Goal: Task Accomplishment & Management: Manage account settings

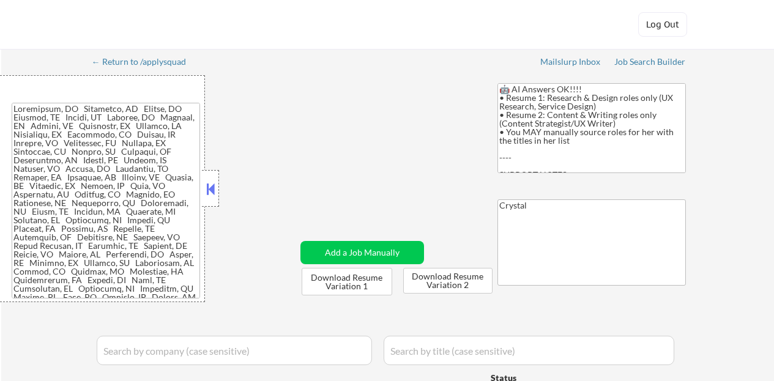
select select ""applied""
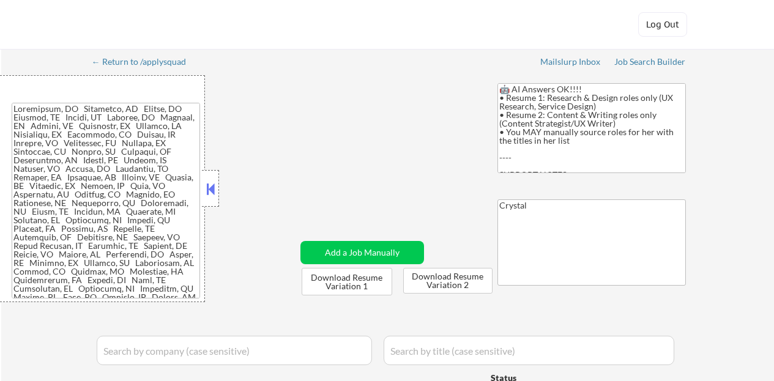
select select ""applied""
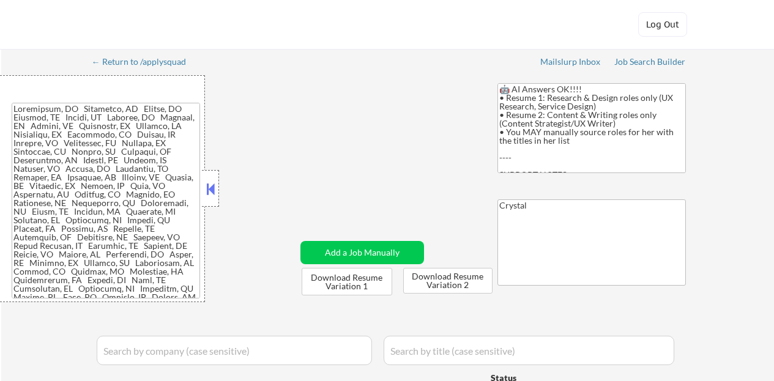
select select ""applied""
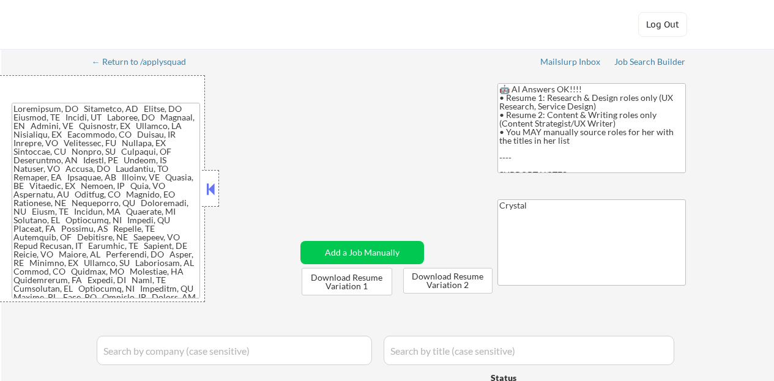
select select ""applied""
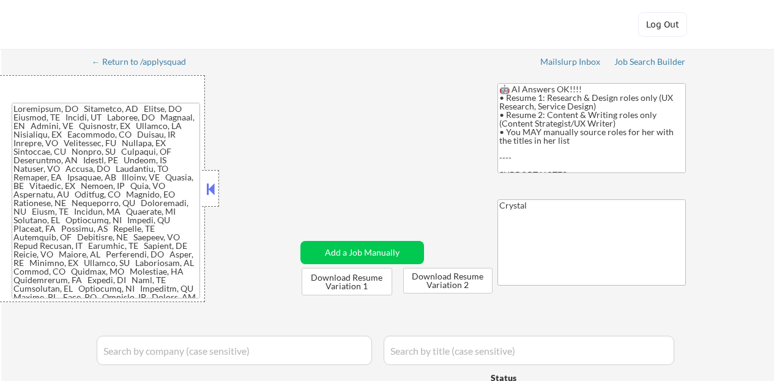
select select ""applied""
select select ""excluded__expired_""
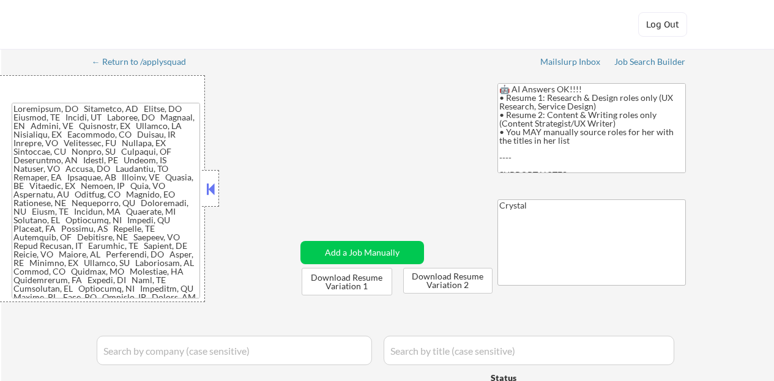
select select ""excluded__expired_""
select select ""excluded__salary_""
select select ""excluded__expired_""
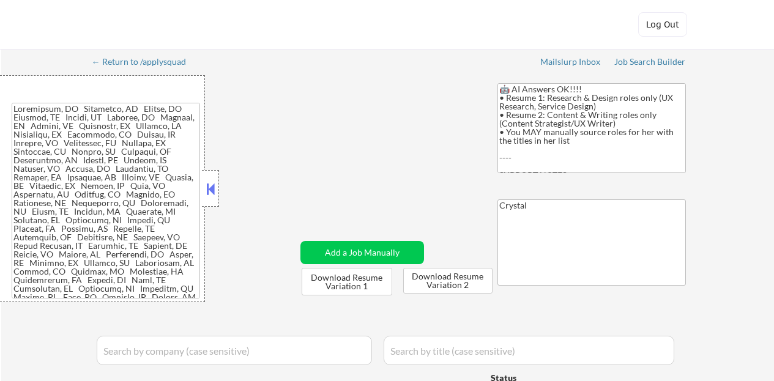
select select ""excluded__bad_match_""
select select ""pending""
select select ""excluded__salary_""
select select ""excluded__expired_""
select select ""excluded__bad_match_""
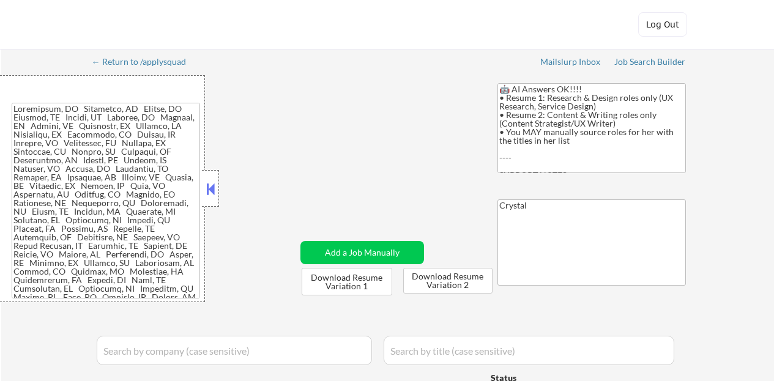
select select ""excluded__expired_""
select select ""excluded""
select select ""excluded__expired_""
select select ""excluded__location_""
select select ""excluded__expired_""
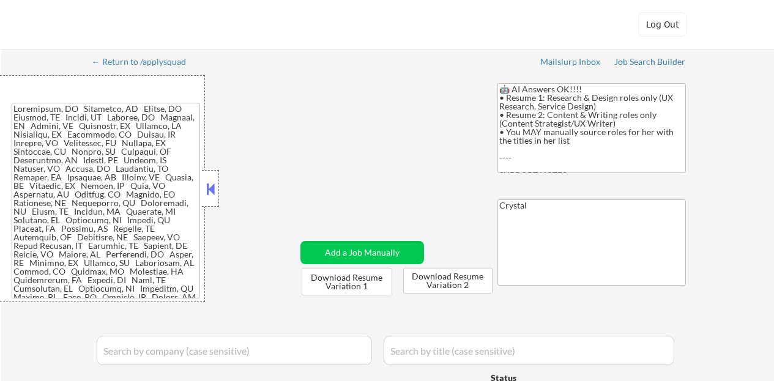
select select ""excluded__expired_""
select select ""excluded__location_""
select select ""excluded__expired_""
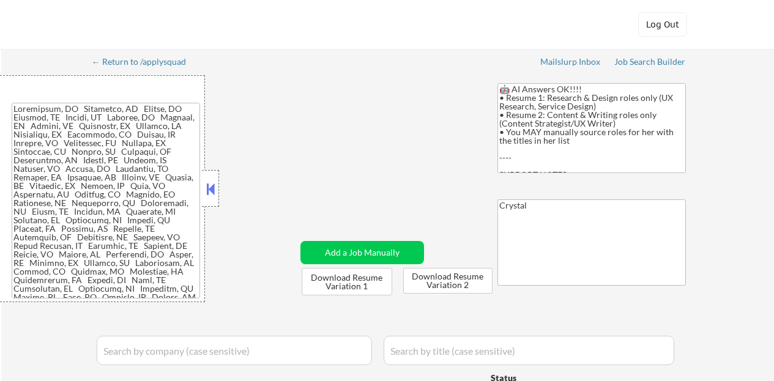
select select ""excluded__expired_""
select select ""excluded__bad_match_""
select select ""excluded__expired_""
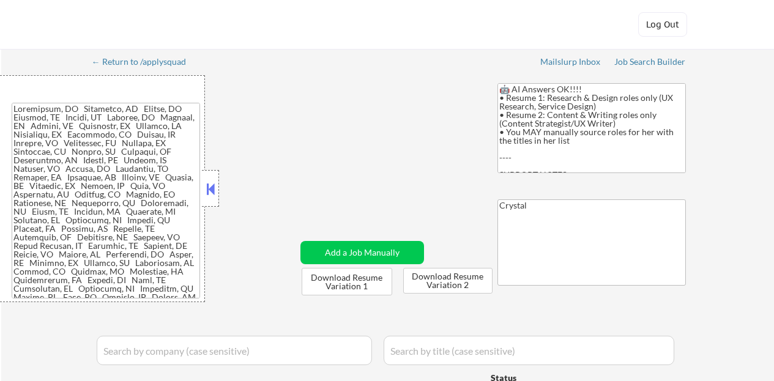
select select ""excluded__salary_""
select select ""excluded""
select select ""excluded__expired_""
select select ""excluded__blocklist_""
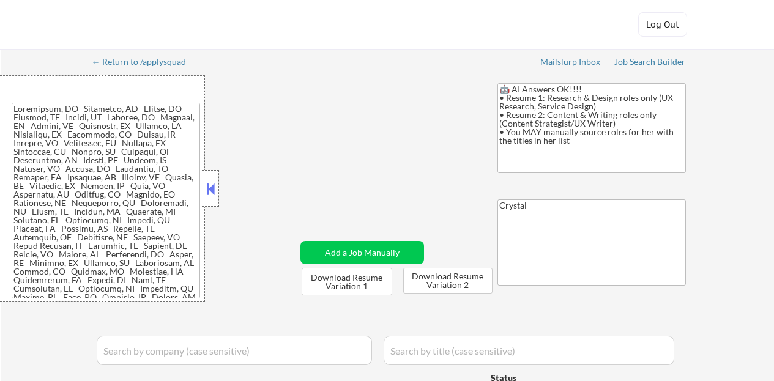
select select ""excluded__expired_""
select select ""excluded__location_""
select select ""excluded""
select select ""excluded__location_""
select select ""excluded""
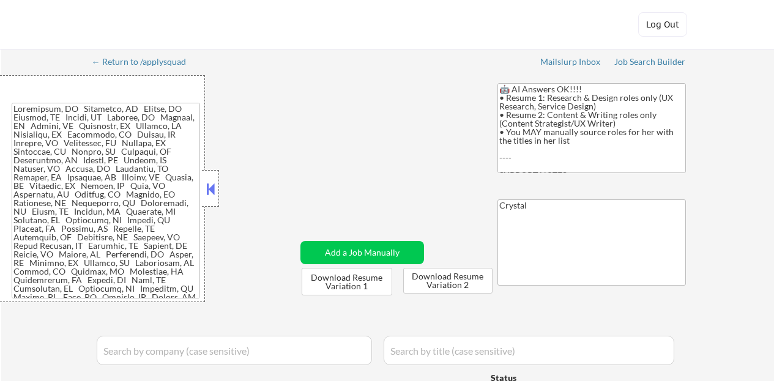
select select ""excluded__expired_""
select select ""excluded__bad_match_""
select select ""excluded""
select select ""excluded__salary_""
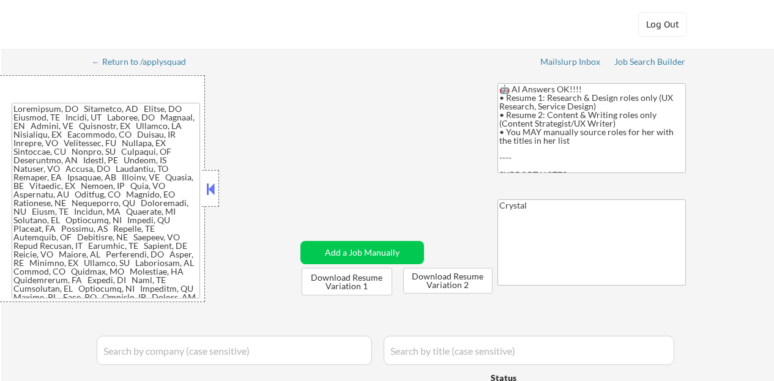
select select ""pending""
select select ""excluded__expired_""
select select ""pending""
select select ""excluded""
select select ""excluded__bad_match_""
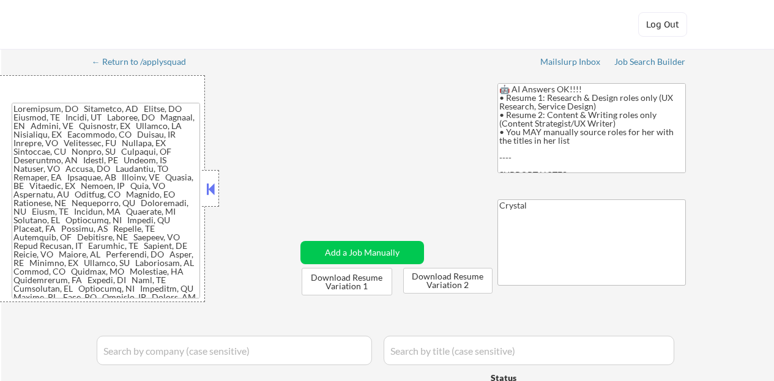
select select ""excluded""
select select ""excluded__location_""
select select ""excluded__salary_""
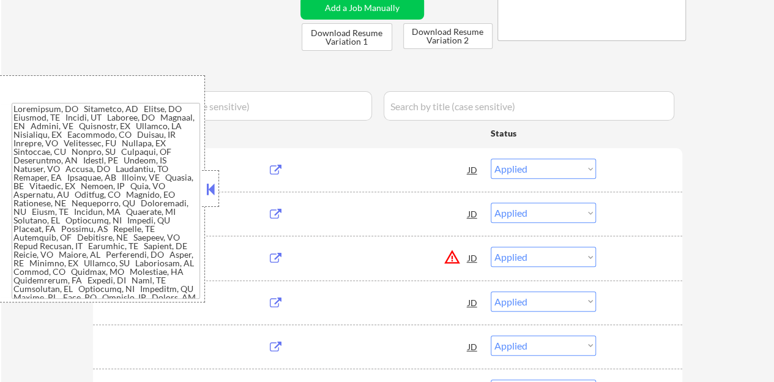
select select ""pending""
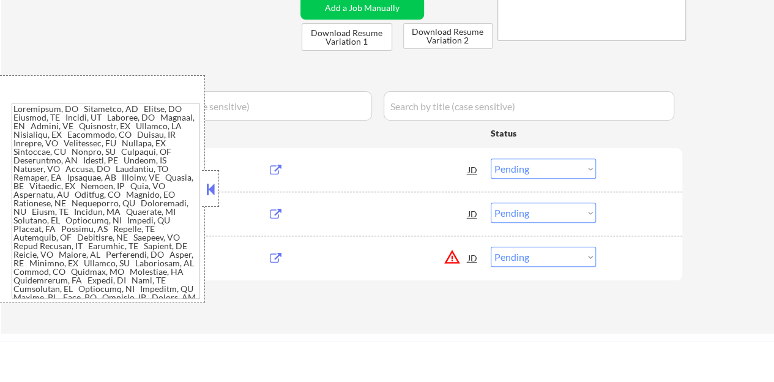
scroll to position [245, 0]
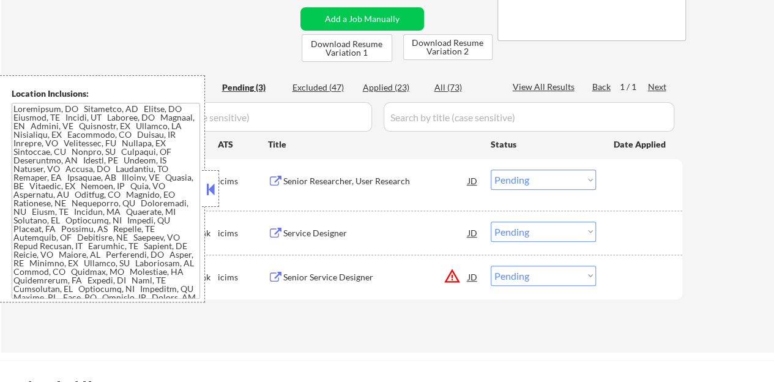
click at [207, 190] on button at bounding box center [210, 189] width 13 height 18
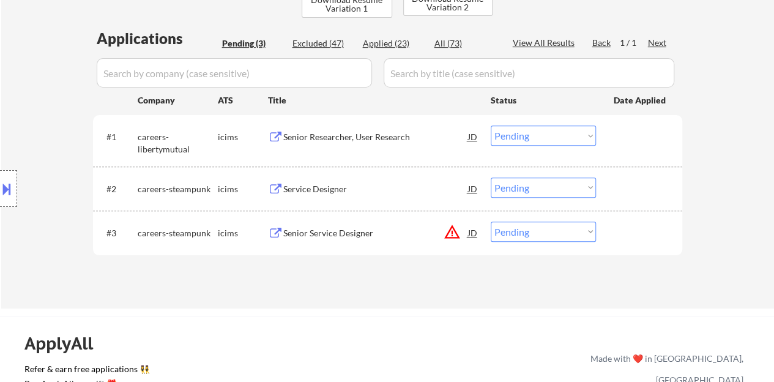
scroll to position [306, 0]
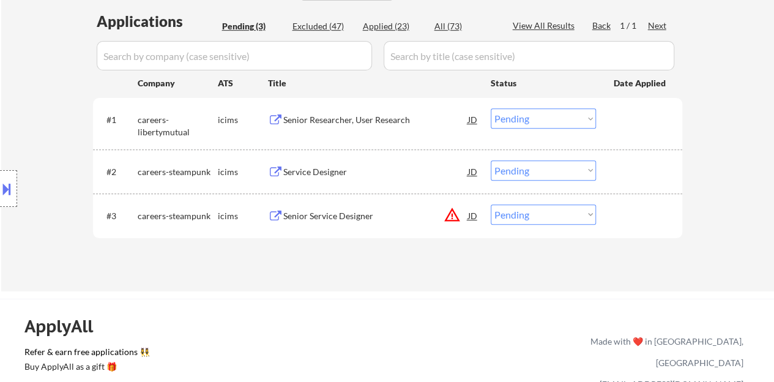
click at [341, 122] on div "Senior Researcher, User Research" at bounding box center [375, 120] width 185 height 12
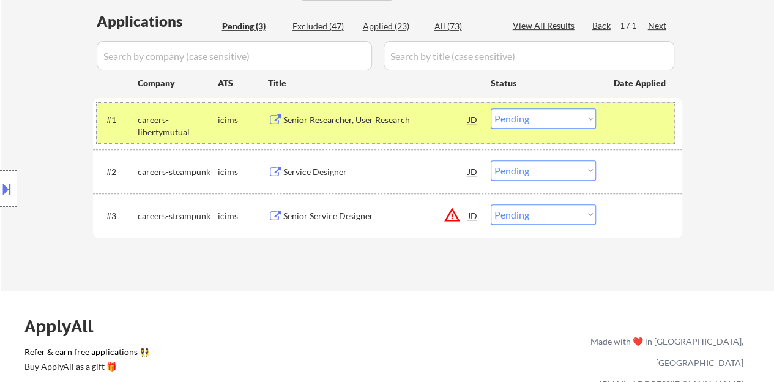
drag, startPoint x: 613, startPoint y: 127, endPoint x: 605, endPoint y: 121, distance: 10.9
click at [614, 128] on div at bounding box center [641, 119] width 54 height 22
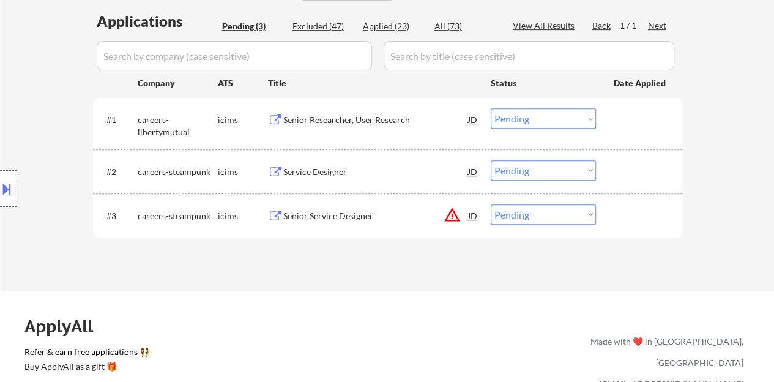
click at [336, 261] on div "Applications Pending (3) Excluded (47) Applied (23) All (73) View All Results B…" at bounding box center [387, 139] width 589 height 256
click at [306, 173] on div "Service Designer" at bounding box center [375, 172] width 185 height 12
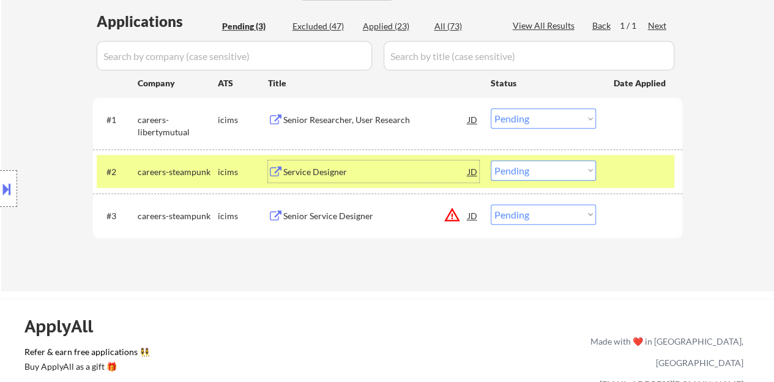
click at [553, 163] on select "Choose an option... Pending Applied Excluded (Questions) Excluded (Expired) Exc…" at bounding box center [543, 170] width 105 height 20
click at [491, 160] on select "Choose an option... Pending Applied Excluded (Questions) Excluded (Expired) Exc…" at bounding box center [543, 170] width 105 height 20
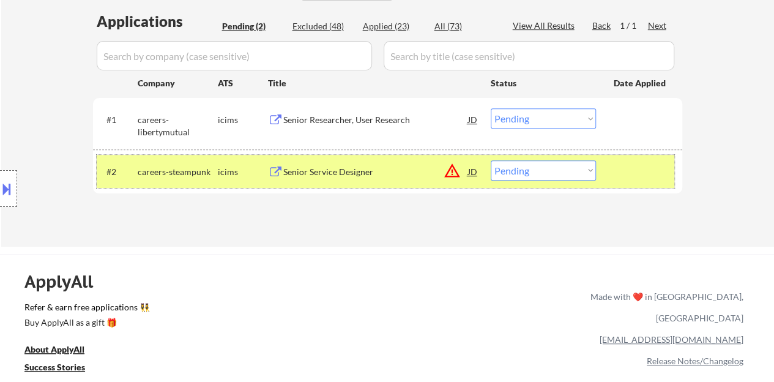
click at [669, 175] on div "#2 careers-steampunk icims Senior Service Designer JD warning_amber Choose an o…" at bounding box center [386, 171] width 578 height 33
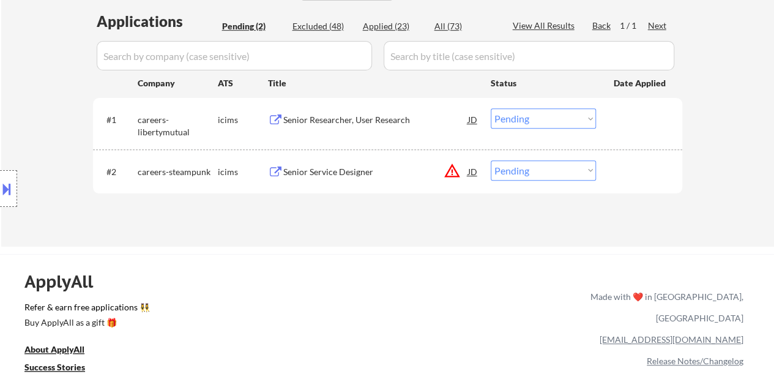
click at [340, 116] on div "Senior Researcher, User Research" at bounding box center [375, 120] width 185 height 12
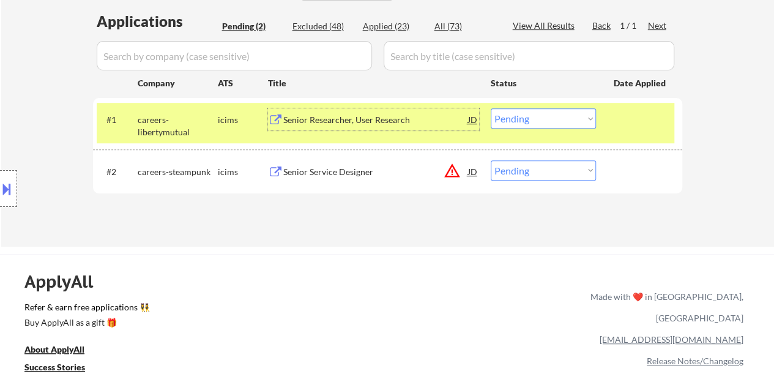
click at [634, 132] on div "#1 careers-libertymutual icims Senior Researcher, User Research JD Choose an op…" at bounding box center [386, 123] width 578 height 40
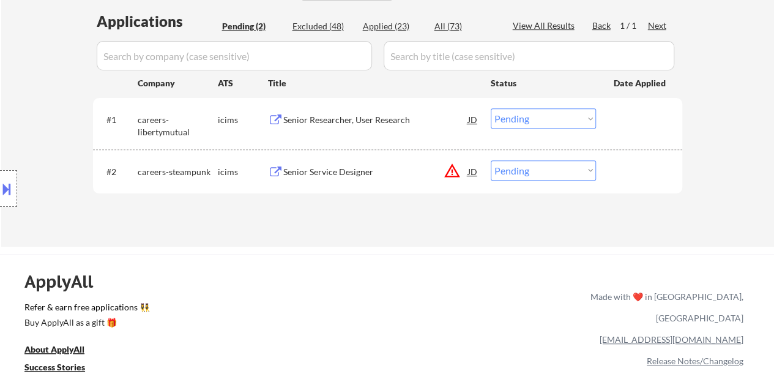
click at [359, 174] on div "Senior Service Designer" at bounding box center [375, 172] width 185 height 12
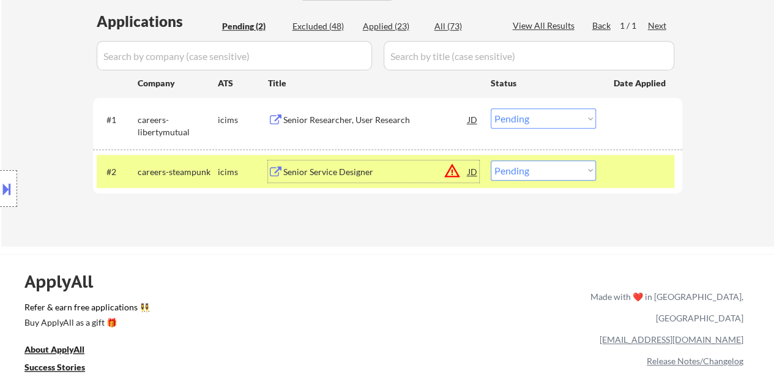
click at [553, 165] on select "Choose an option... Pending Applied Excluded (Questions) Excluded (Expired) Exc…" at bounding box center [543, 170] width 105 height 20
select select ""excluded__location_""
click at [491, 160] on select "Choose an option... Pending Applied Excluded (Questions) Excluded (Expired) Exc…" at bounding box center [543, 170] width 105 height 20
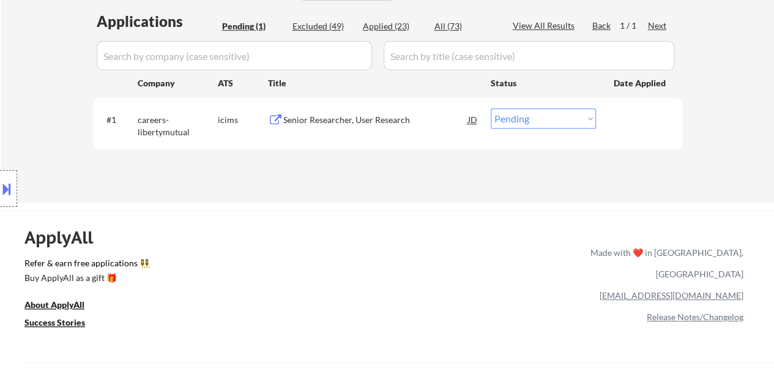
click at [346, 124] on div "Senior Researcher, User Research" at bounding box center [375, 120] width 185 height 12
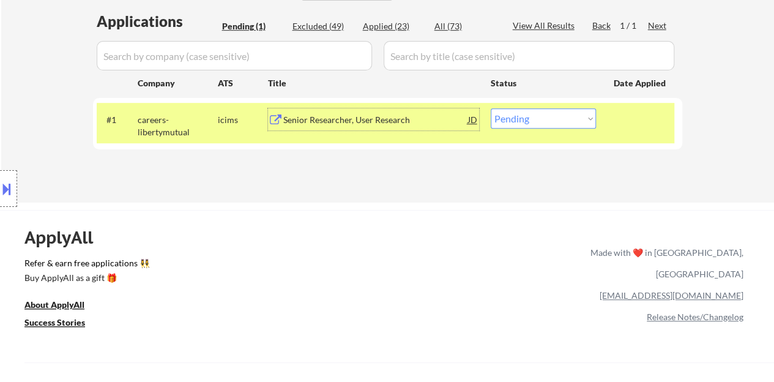
click at [544, 118] on select "Choose an option... Pending Applied Excluded (Questions) Excluded (Expired) Exc…" at bounding box center [543, 118] width 105 height 20
select select ""excluded__salary_""
click at [491, 108] on select "Choose an option... Pending Applied Excluded (Questions) Excluded (Expired) Exc…" at bounding box center [543, 118] width 105 height 20
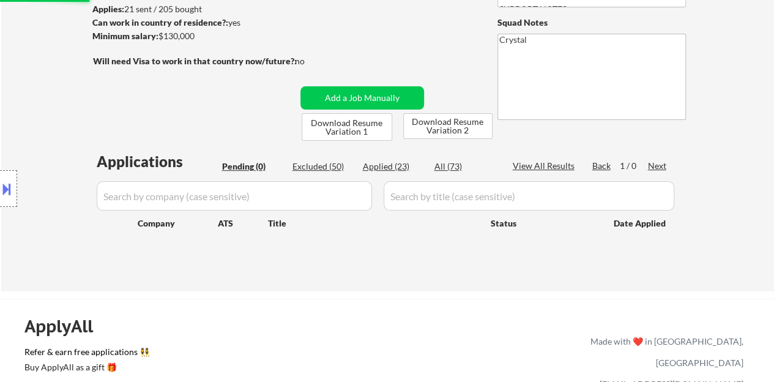
scroll to position [184, 0]
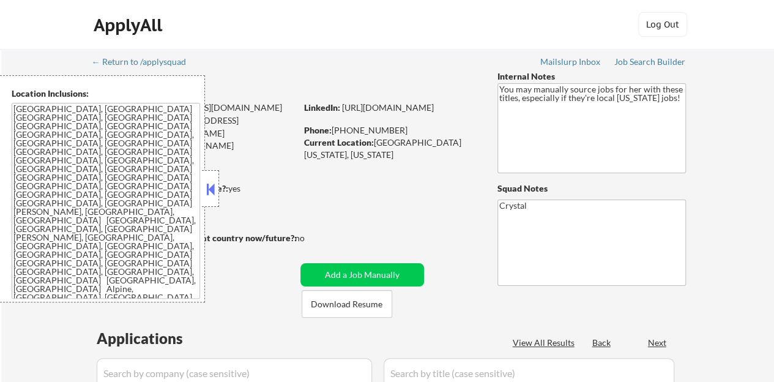
click at [215, 188] on button at bounding box center [210, 189] width 13 height 18
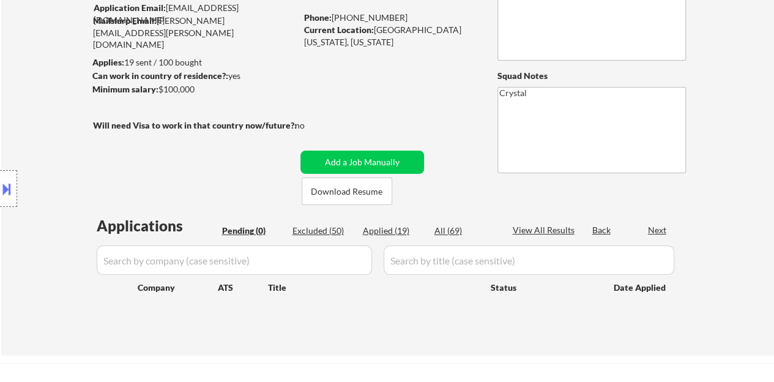
scroll to position [184, 0]
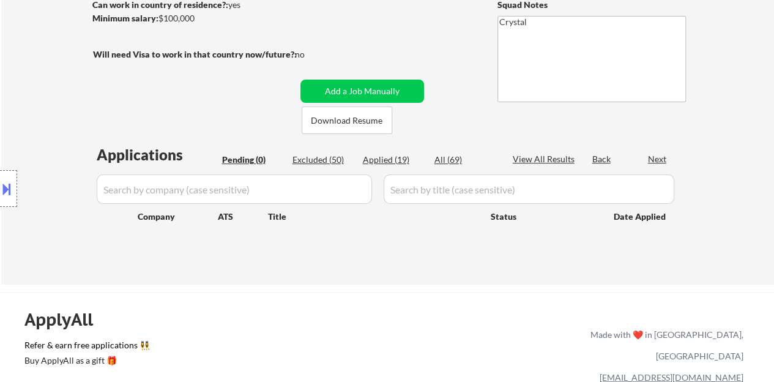
click at [400, 159] on div "Applied (19)" at bounding box center [393, 160] width 61 height 12
select select ""applied""
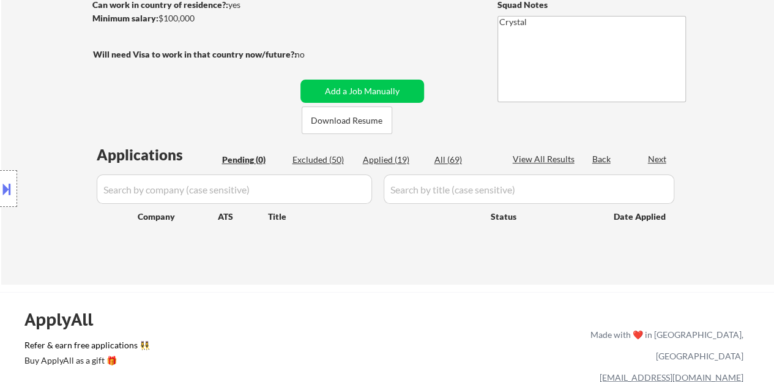
select select ""applied""
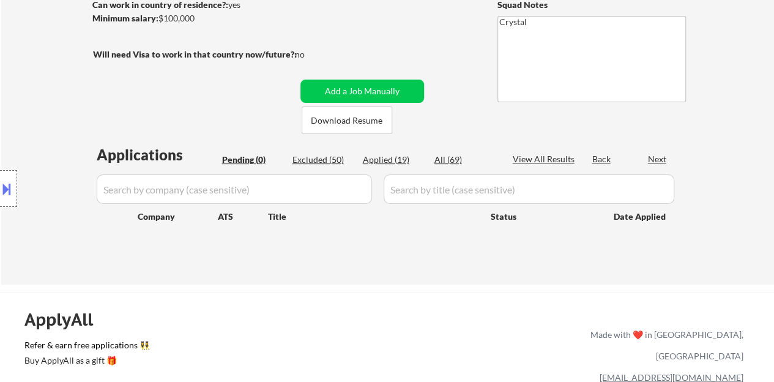
select select ""applied""
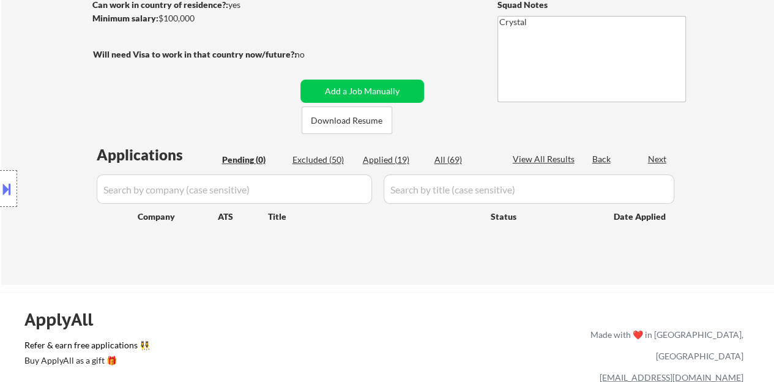
select select ""applied""
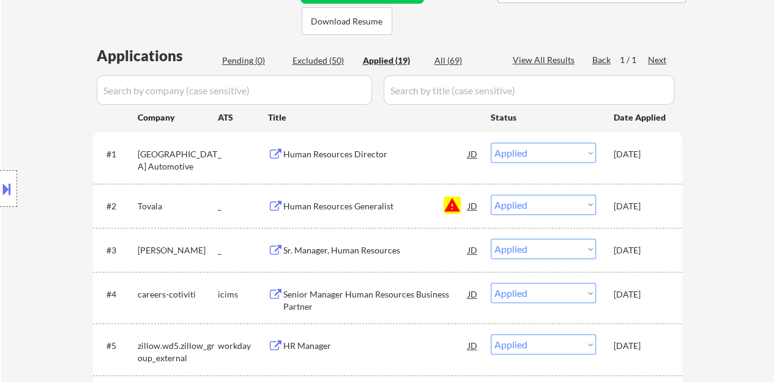
scroll to position [306, 0]
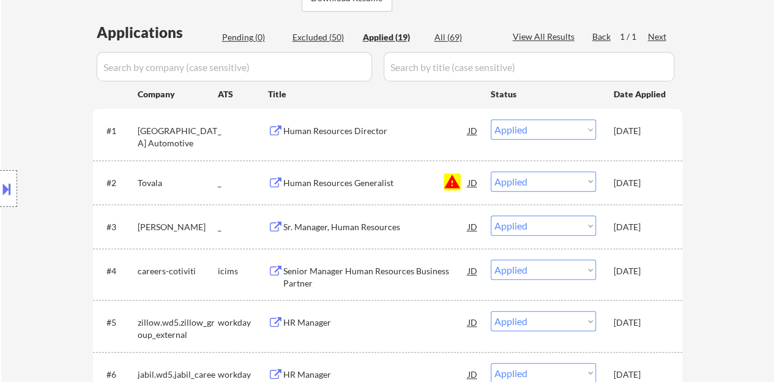
click at [0, 179] on button at bounding box center [6, 189] width 13 height 20
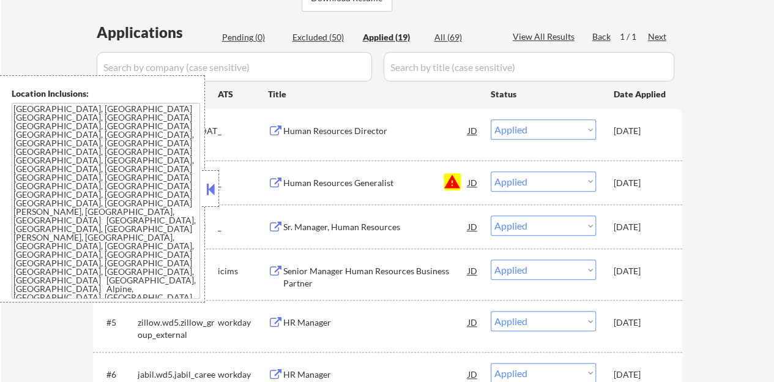
click at [199, 180] on textarea "Salt Lake City, UT South Salt Lake, UT Millcreek, UT Holladay, UT Murray, UT We…" at bounding box center [106, 201] width 188 height 196
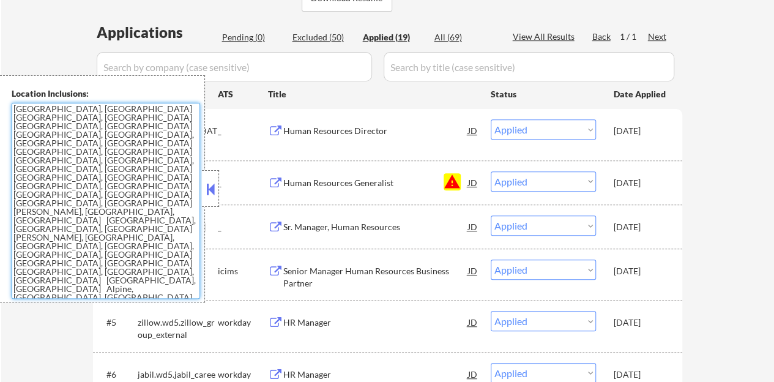
click at [208, 188] on button at bounding box center [210, 189] width 13 height 18
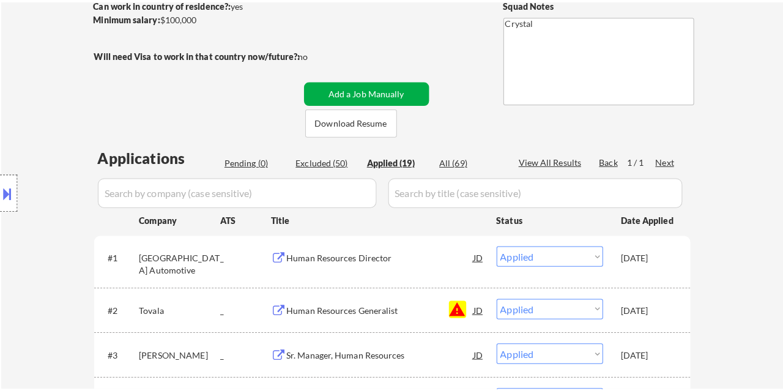
scroll to position [245, 0]
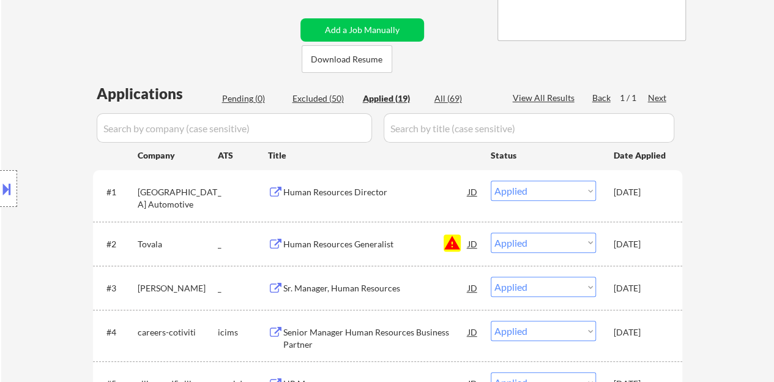
click at [357, 20] on button "Add a Job Manually" at bounding box center [362, 29] width 124 height 23
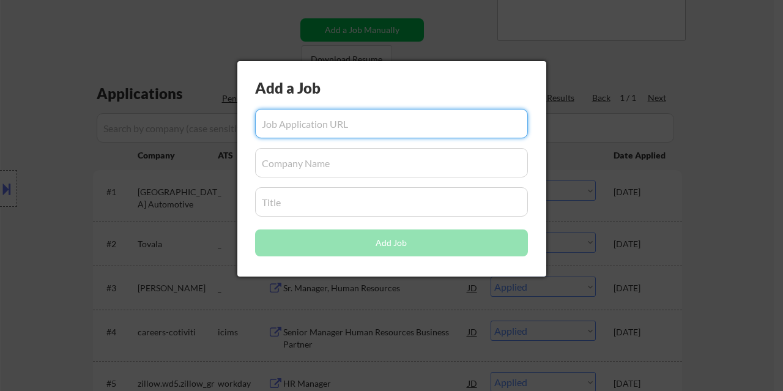
paste input "https://www.glassdoor.com/job-listing/hr-manager-ut-on-site-vensure-employer-se…"
type input "https://www.glassdoor.com/job-listing/hr-manager-ut-on-site-vensure-employer-se…"
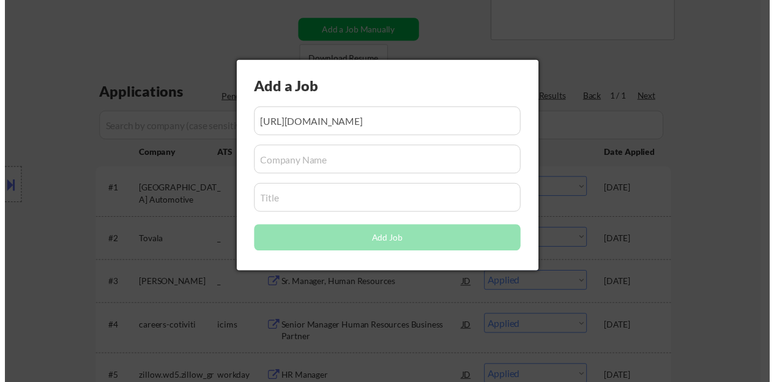
scroll to position [0, 0]
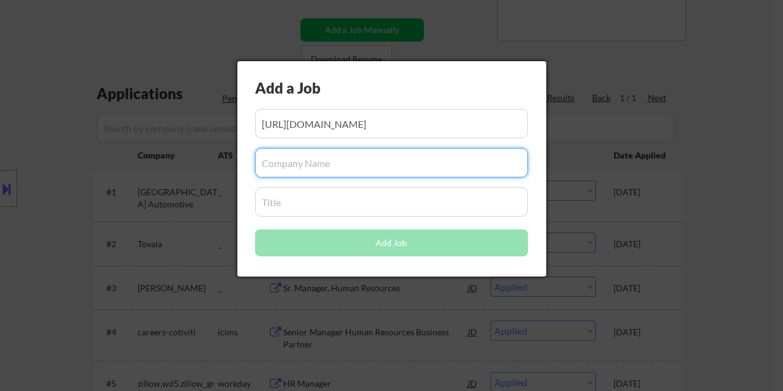
drag, startPoint x: 305, startPoint y: 157, endPoint x: 267, endPoint y: 203, distance: 59.1
click at [267, 203] on input "input" at bounding box center [391, 201] width 273 height 29
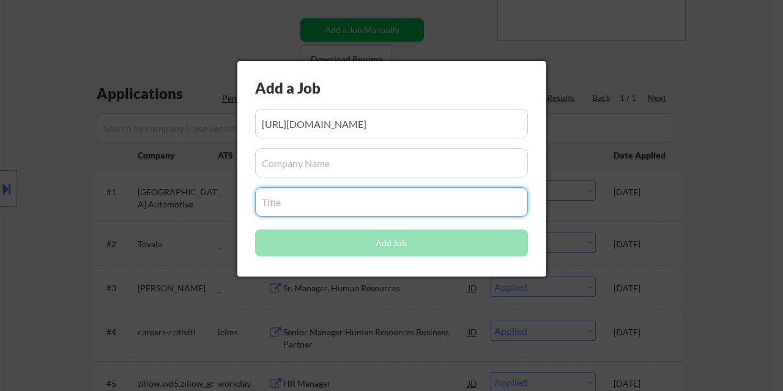
paste input "HR Manager"
type input "HR Manager"
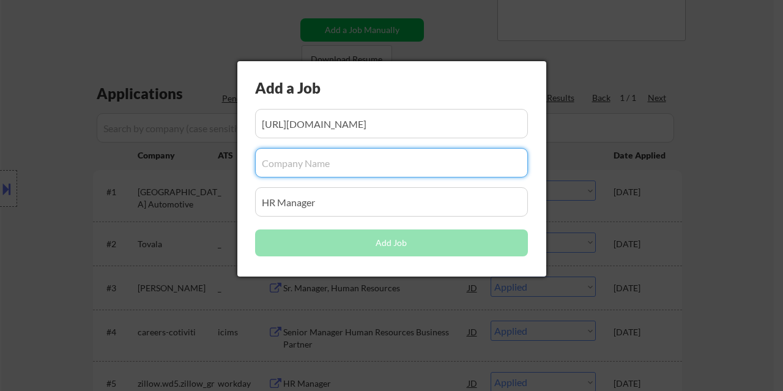
paste input "Vensure Employer Services"
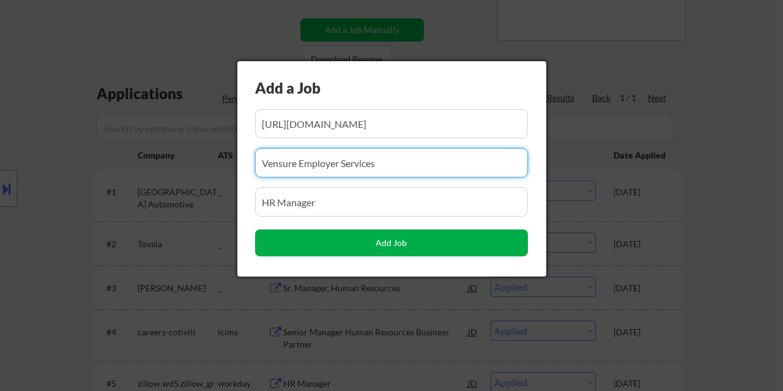
type input "Vensure Employer Services"
click at [337, 245] on button "Add Job" at bounding box center [391, 242] width 273 height 27
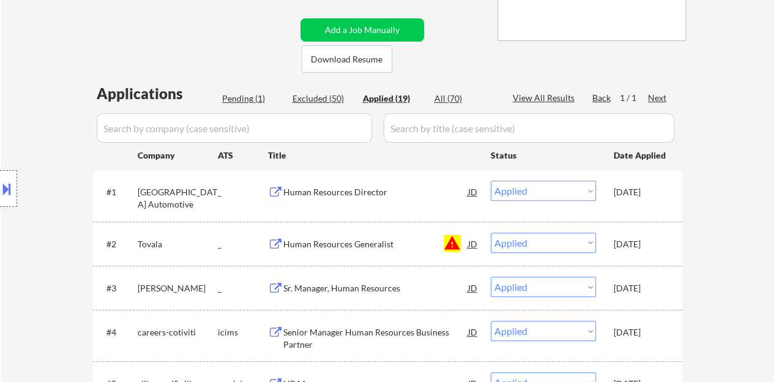
click at [239, 100] on div "Pending (1)" at bounding box center [252, 98] width 61 height 12
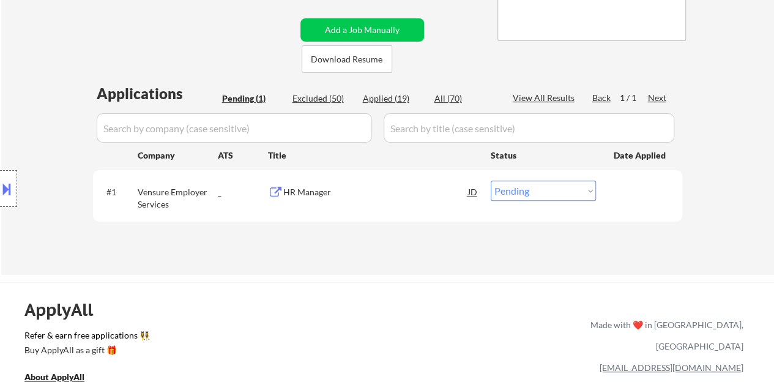
click at [517, 188] on select "Choose an option... Pending Applied Excluded (Questions) Excluded (Expired) Exc…" at bounding box center [543, 191] width 105 height 20
select select ""applied""
click at [491, 181] on select "Choose an option... Pending Applied Excluded (Questions) Excluded (Expired) Exc…" at bounding box center [543, 191] width 105 height 20
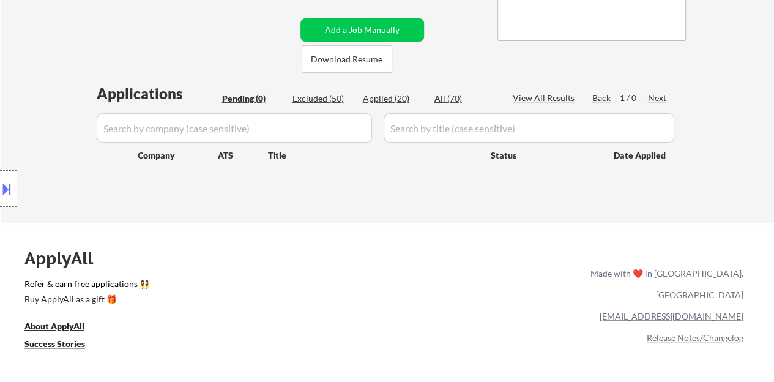
click at [390, 97] on div "Applied (20)" at bounding box center [393, 98] width 61 height 12
select select ""applied""
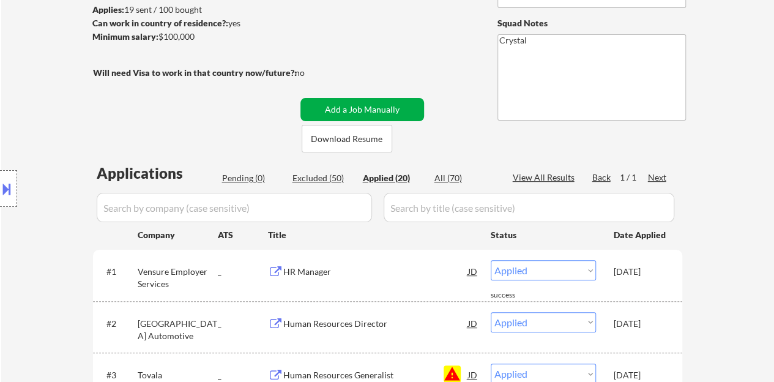
scroll to position [184, 0]
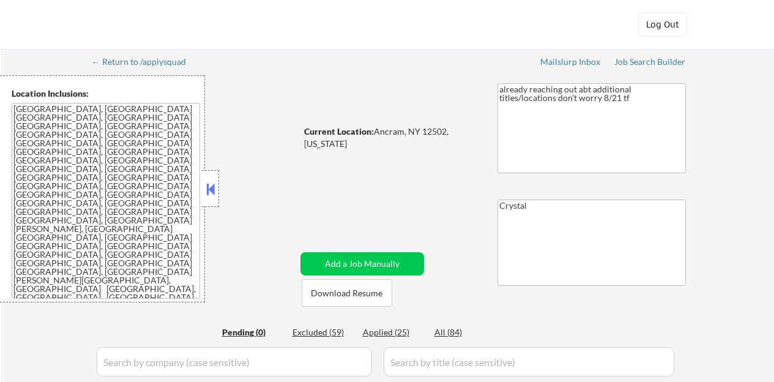
click at [216, 187] on button at bounding box center [210, 189] width 13 height 18
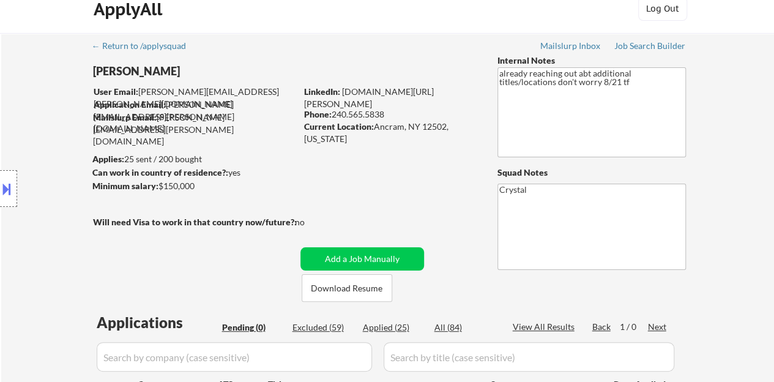
scroll to position [61, 0]
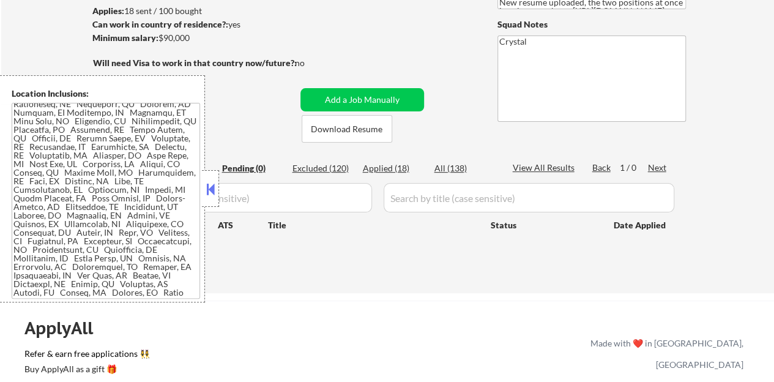
scroll to position [184, 0]
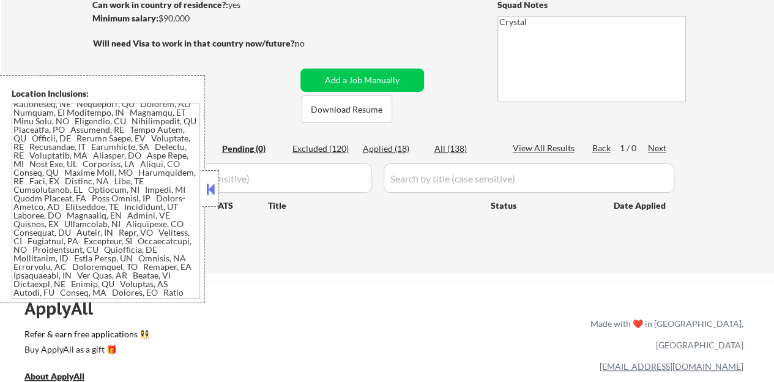
click at [208, 193] on button at bounding box center [210, 189] width 13 height 18
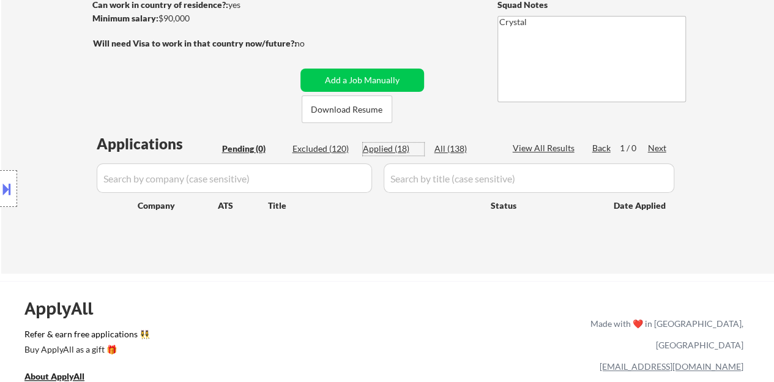
click at [386, 143] on div "Applied (18)" at bounding box center [393, 149] width 61 height 12
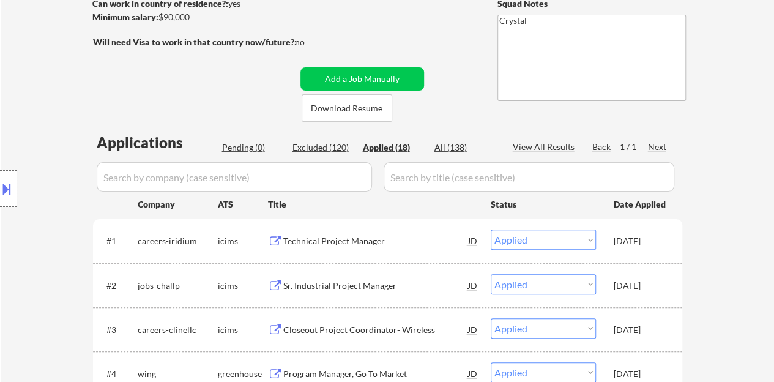
scroll to position [245, 0]
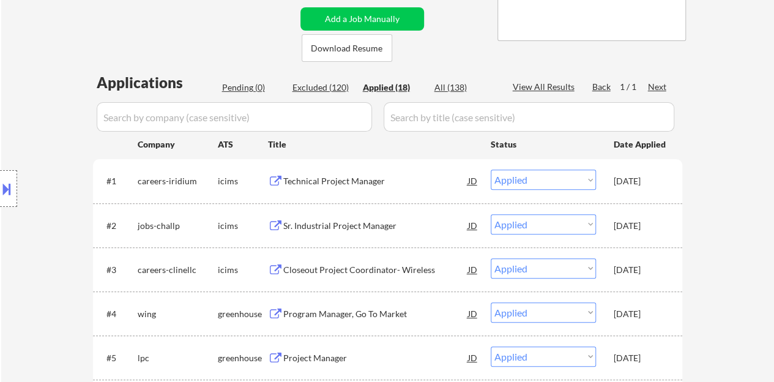
click at [0, 188] on button at bounding box center [6, 189] width 13 height 20
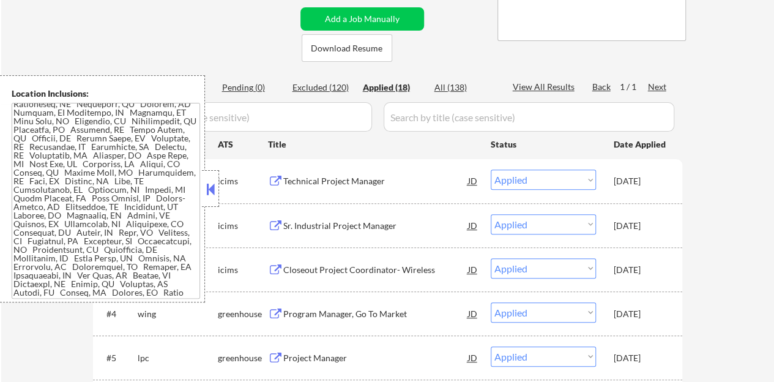
scroll to position [662, 0]
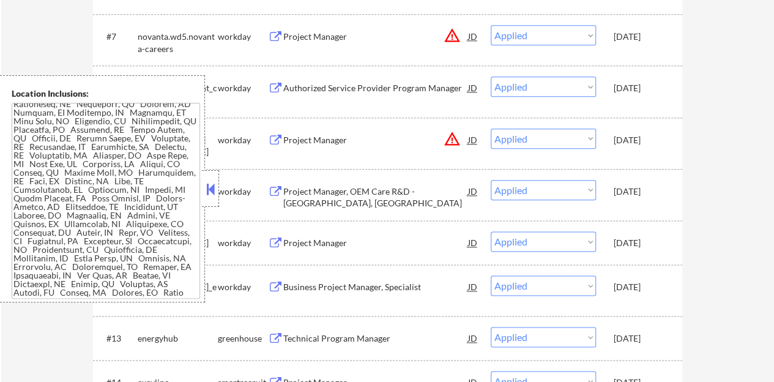
click at [213, 191] on button at bounding box center [210, 189] width 13 height 18
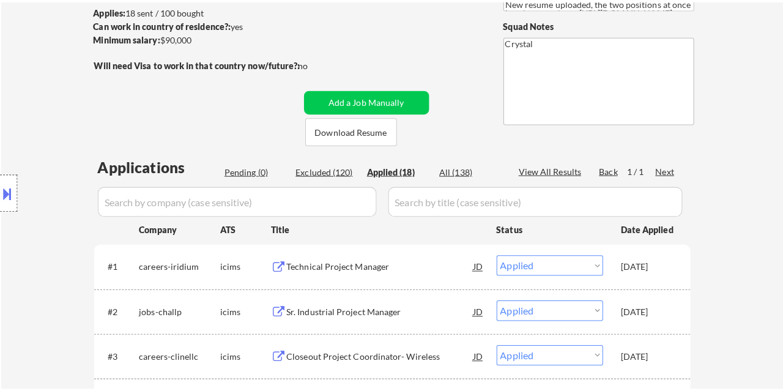
scroll to position [184, 0]
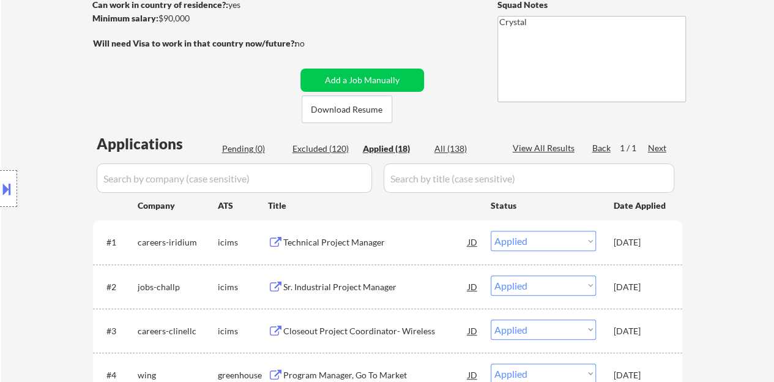
click at [390, 85] on button "Add a Job Manually" at bounding box center [362, 80] width 124 height 23
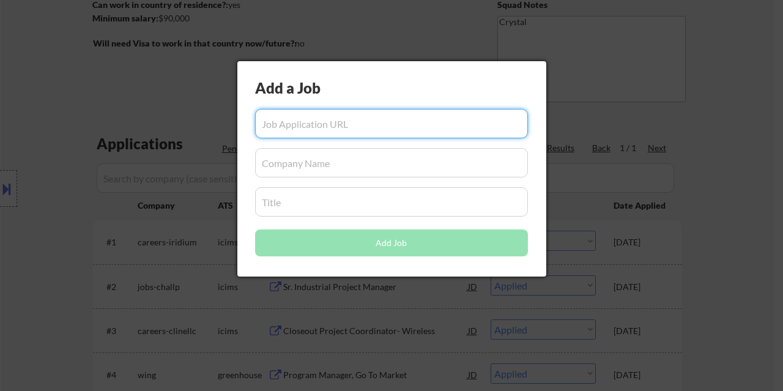
paste input "https://www.glassdoor.com/job-listing/project-manager-rpa-engineering-JV_IC1138…"
type input "https://www.glassdoor.com/job-listing/project-manager-rpa-engineering-JV_IC1138…"
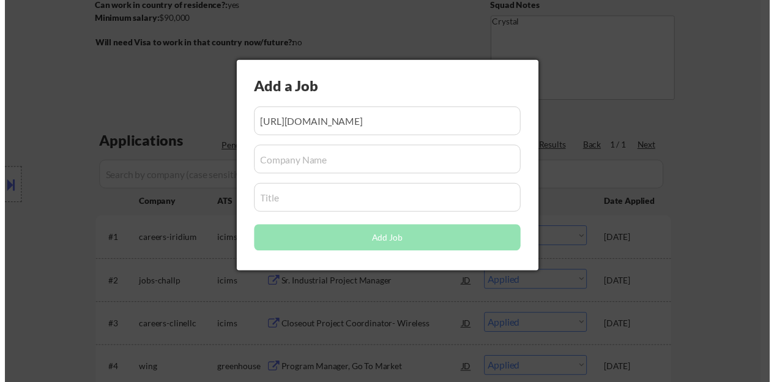
scroll to position [0, 0]
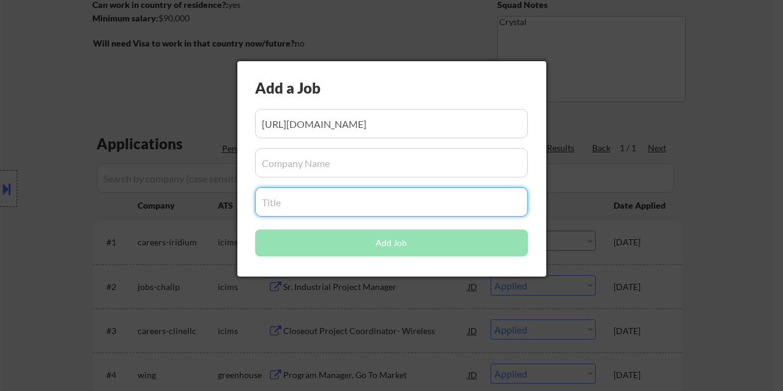
paste input "Project Manager"
type input "Project Manager"
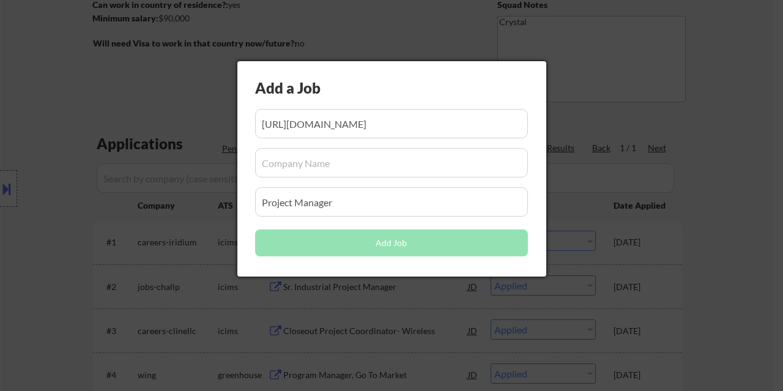
click at [304, 178] on div "Add a Job Add Job" at bounding box center [391, 168] width 309 height 215
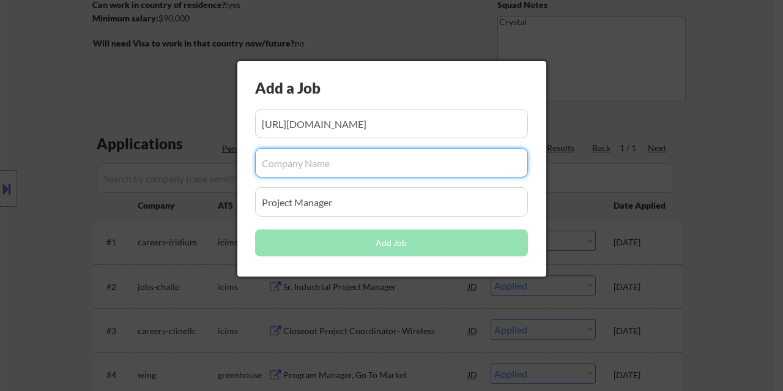
paste input "RPA Engineering"
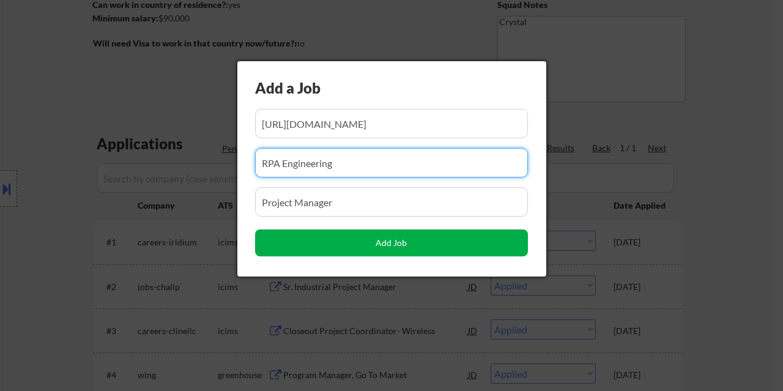
type input "RPA Engineering"
click at [338, 239] on button "Add Job" at bounding box center [391, 242] width 273 height 27
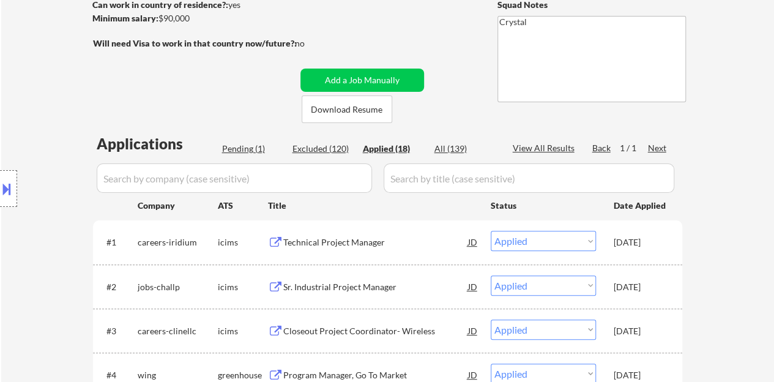
click at [236, 147] on div "Pending (1)" at bounding box center [252, 149] width 61 height 12
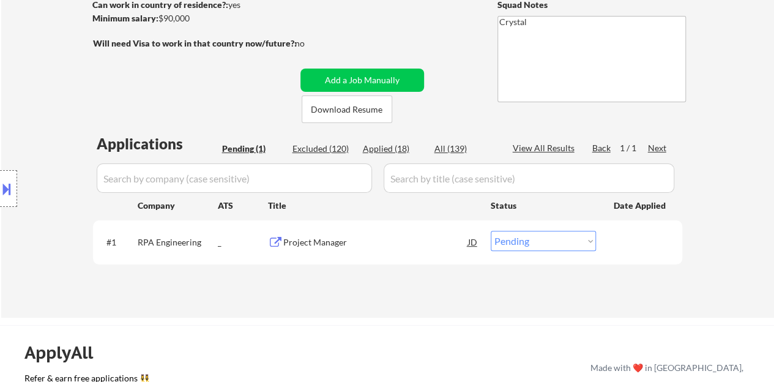
click at [503, 239] on select "Choose an option... Pending Applied Excluded (Questions) Excluded (Expired) Exc…" at bounding box center [543, 241] width 105 height 20
select select ""applied""
click at [491, 231] on select "Choose an option... Pending Applied Excluded (Questions) Excluded (Expired) Exc…" at bounding box center [543, 241] width 105 height 20
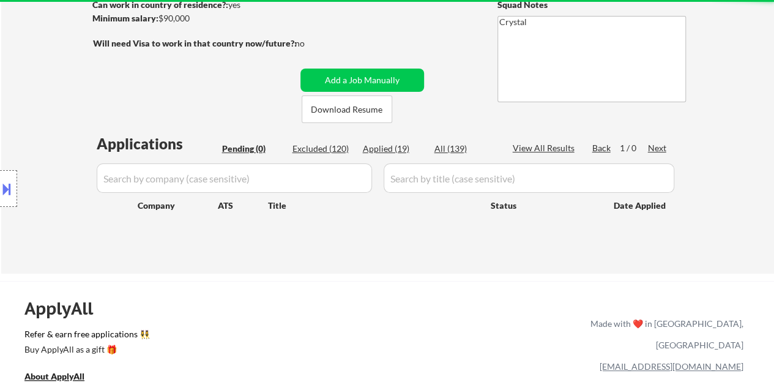
click at [386, 156] on div "Applications Pending (0) Excluded (120) Applied (19) All (139) View All Results…" at bounding box center [387, 191] width 589 height 117
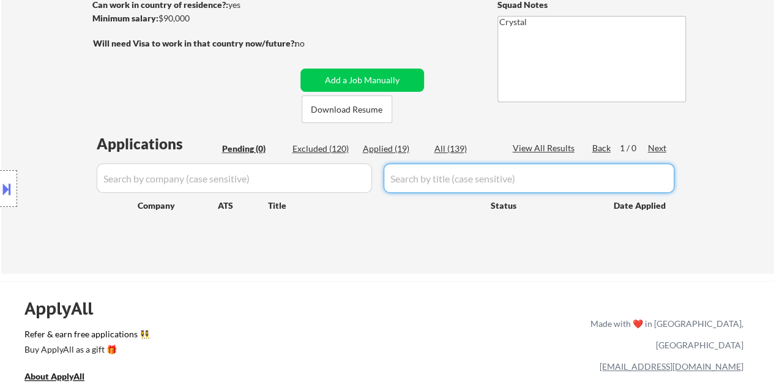
scroll to position [122, 0]
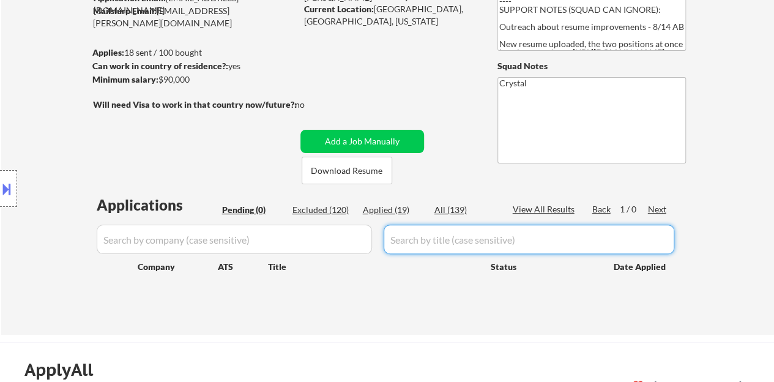
click at [471, 175] on div "← Return to /applysquad Mailslurp Inbox Job Search Builder Oby Monu User Email:…" at bounding box center [388, 126] width 611 height 398
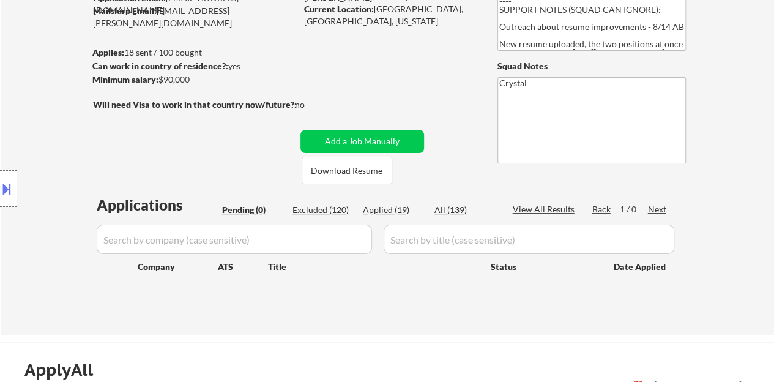
click at [387, 214] on div "Applied (19)" at bounding box center [393, 210] width 61 height 12
select select ""applied""
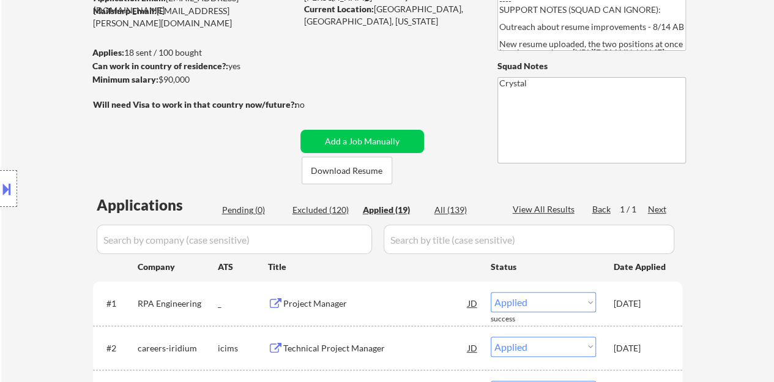
scroll to position [245, 0]
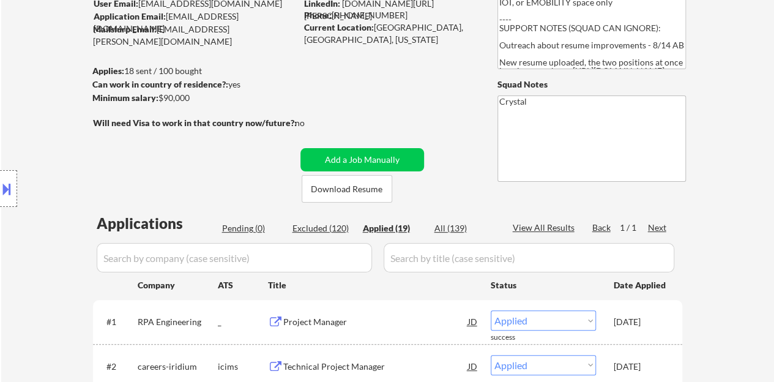
scroll to position [122, 0]
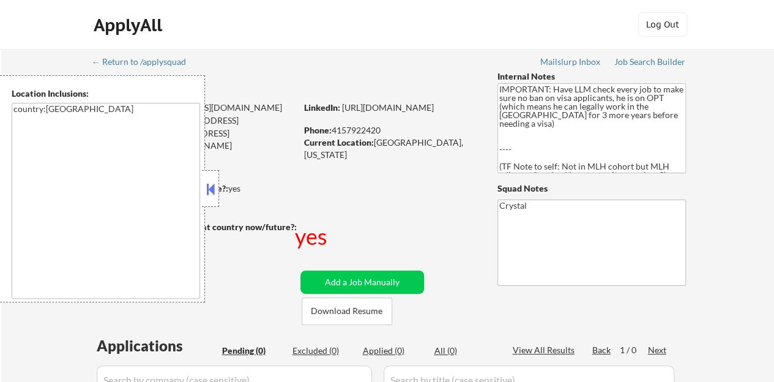
click at [215, 189] on button at bounding box center [210, 189] width 13 height 18
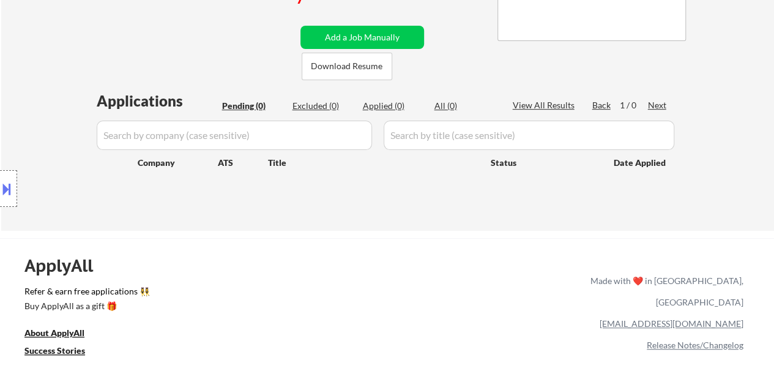
scroll to position [306, 0]
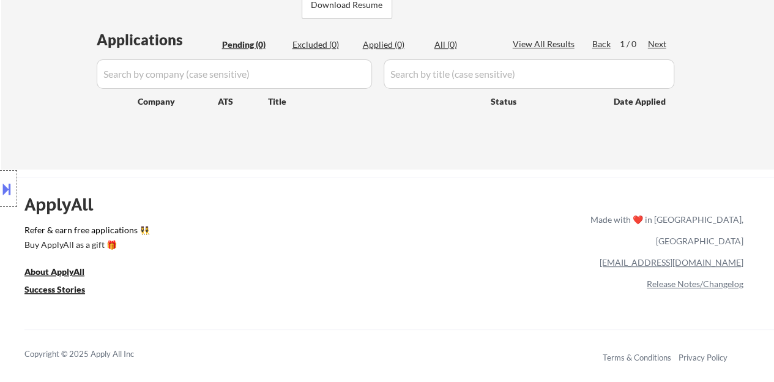
click at [240, 42] on div "Pending (0)" at bounding box center [252, 45] width 61 height 12
drag, startPoint x: 78, startPoint y: 121, endPoint x: 122, endPoint y: 69, distance: 68.2
click at [78, 121] on div "Location Inclusions: country:[GEOGRAPHIC_DATA]" at bounding box center [109, 188] width 219 height 227
click at [245, 195] on div "ApplyAll Refer & earn free applications 👯‍♀️ Buy ApplyAll as a gift 🎁 About App…" at bounding box center [387, 282] width 774 height 194
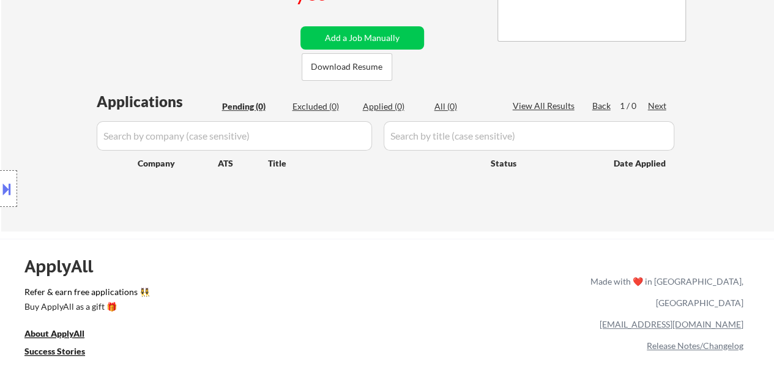
scroll to position [245, 0]
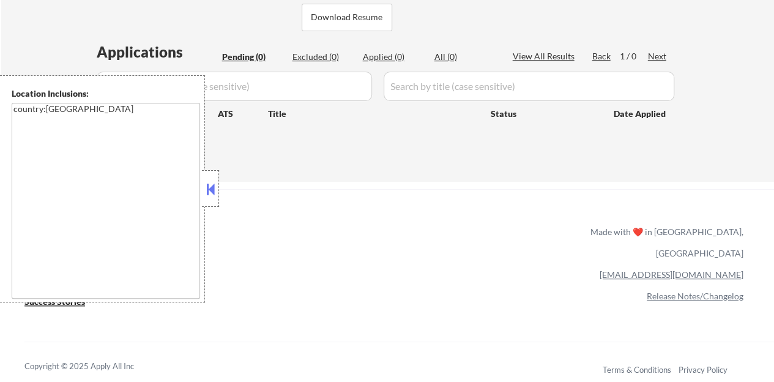
scroll to position [245, 0]
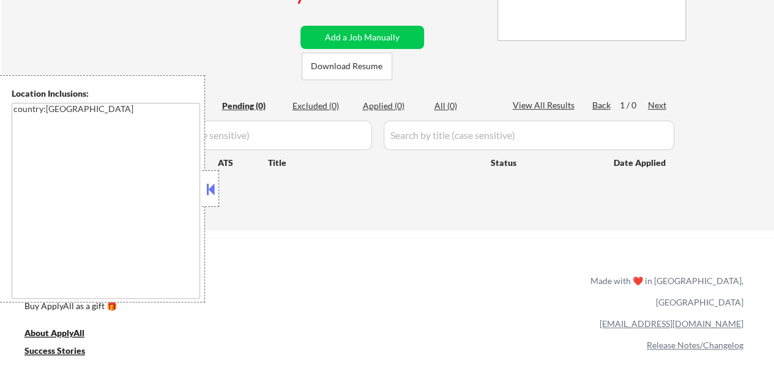
click at [209, 190] on button at bounding box center [210, 189] width 13 height 18
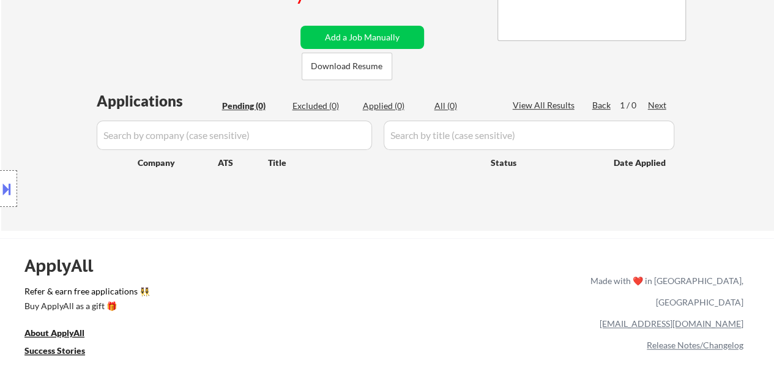
click at [255, 217] on div "← Return to /applysquad Mailslurp Inbox Job Search Builder [PERSON_NAME] User E…" at bounding box center [388, 12] width 611 height 417
click at [353, 187] on div "Applications Pending (0) Excluded (0) Applied (0) All (0) View All Results Back…" at bounding box center [387, 149] width 589 height 117
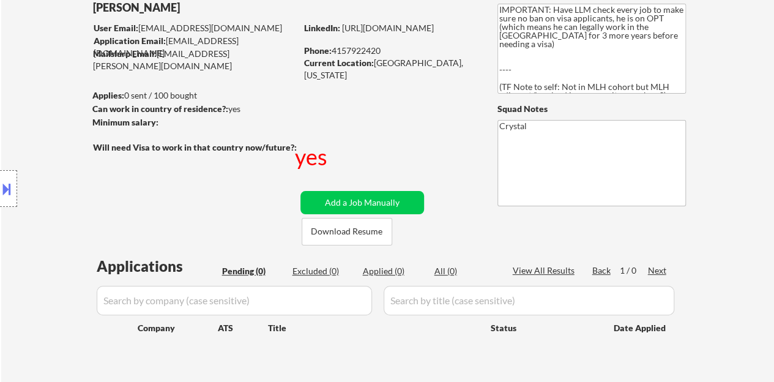
scroll to position [61, 0]
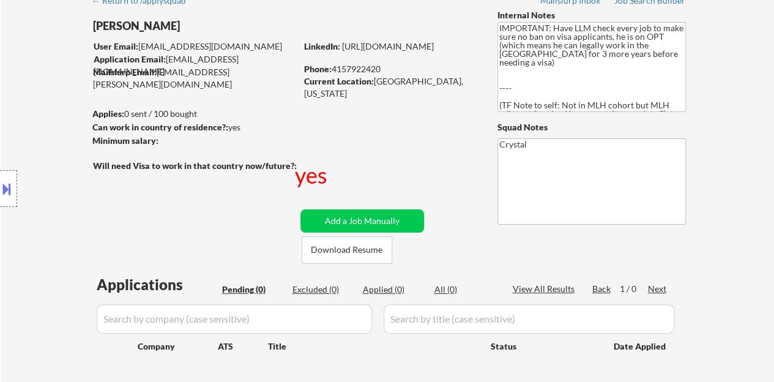
click at [293, 119] on div "Applies: 0 sent / 100 bought" at bounding box center [194, 114] width 204 height 13
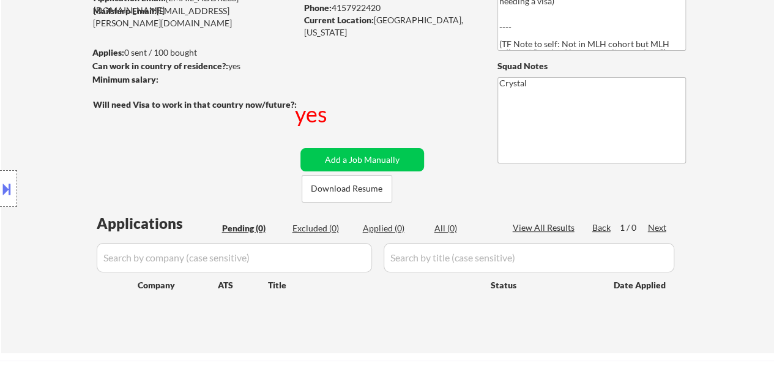
click at [211, 187] on div "Location Inclusions: country:[GEOGRAPHIC_DATA]" at bounding box center [109, 188] width 219 height 227
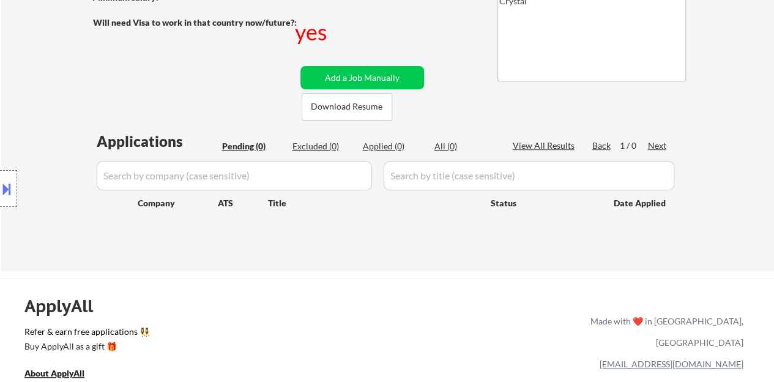
scroll to position [231, 0]
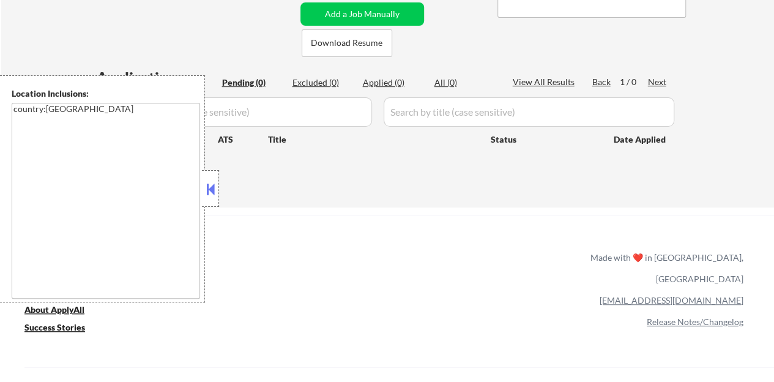
scroll to position [292, 0]
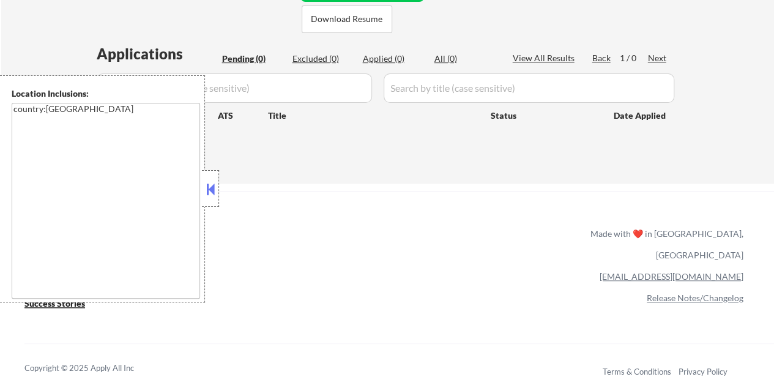
click at [209, 190] on button at bounding box center [210, 189] width 13 height 18
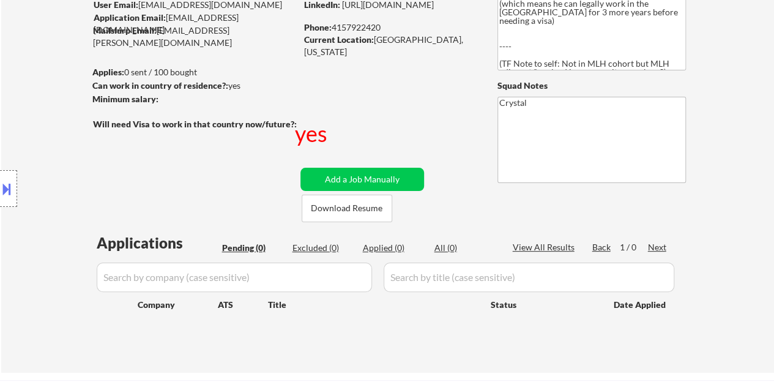
scroll to position [108, 0]
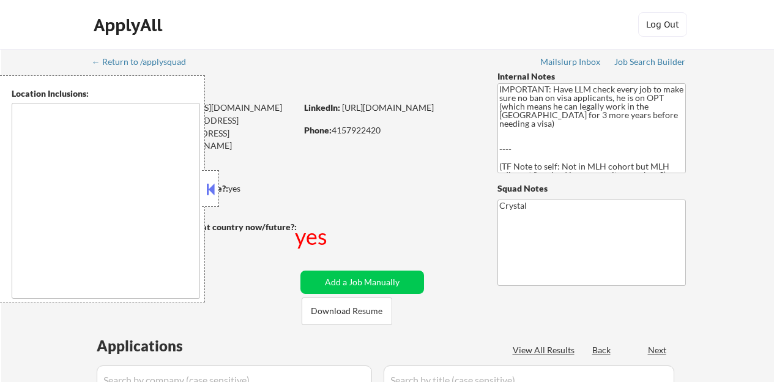
type textarea "country:[GEOGRAPHIC_DATA]"
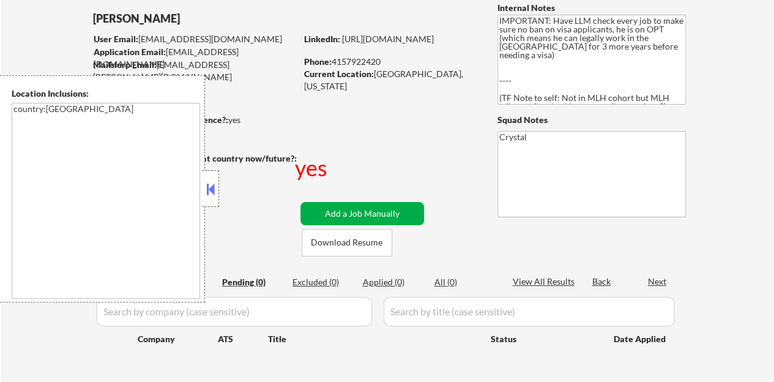
scroll to position [122, 0]
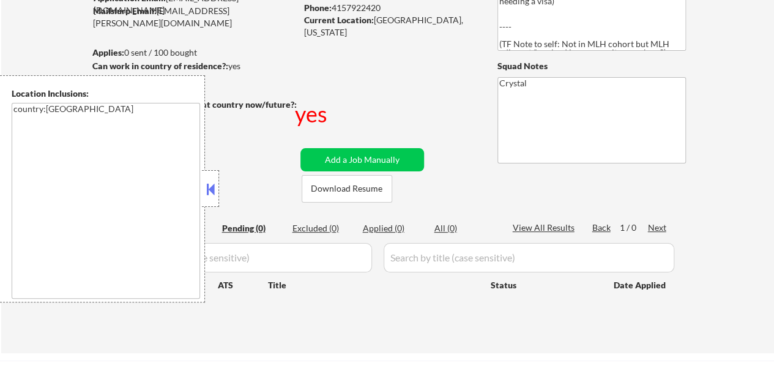
click at [207, 197] on button at bounding box center [210, 189] width 13 height 18
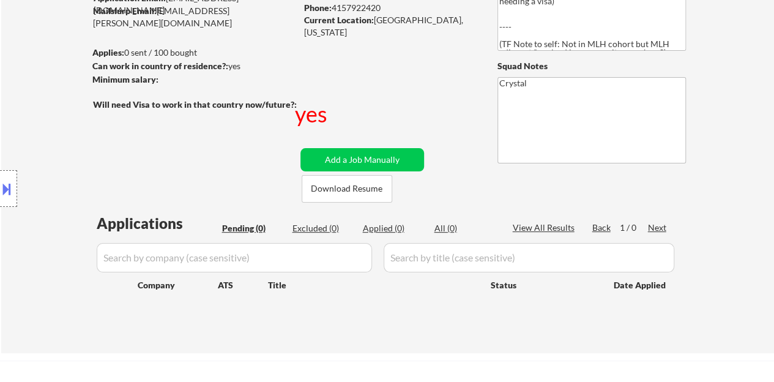
click at [207, 197] on div "Location Inclusions: country:[GEOGRAPHIC_DATA]" at bounding box center [109, 188] width 219 height 227
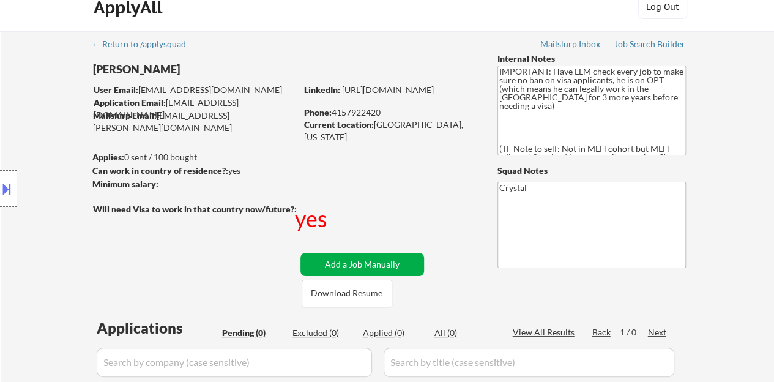
scroll to position [0, 0]
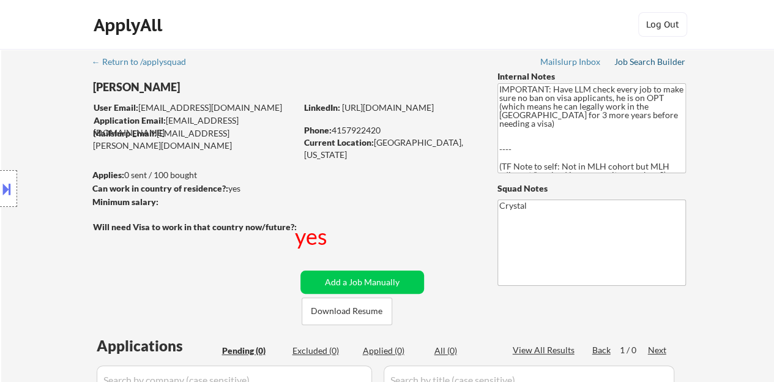
click at [643, 65] on div "Job Search Builder" at bounding box center [650, 62] width 72 height 9
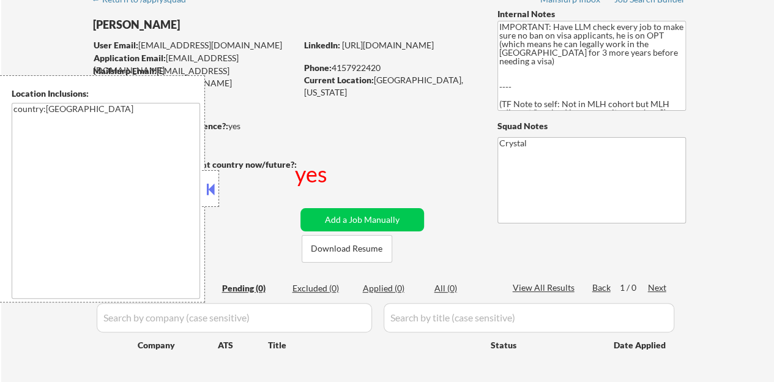
scroll to position [122, 0]
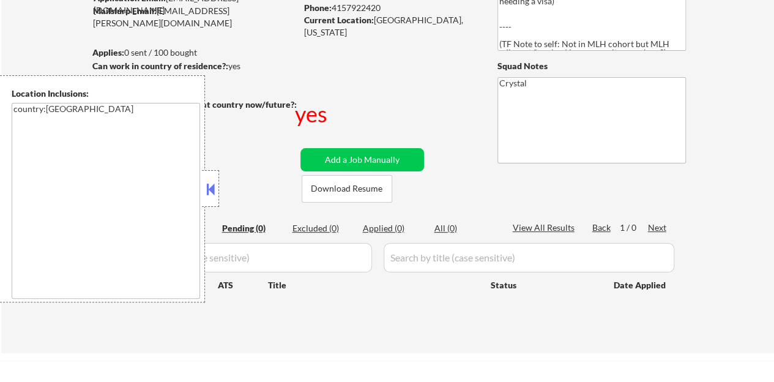
click at [212, 194] on button at bounding box center [210, 189] width 13 height 18
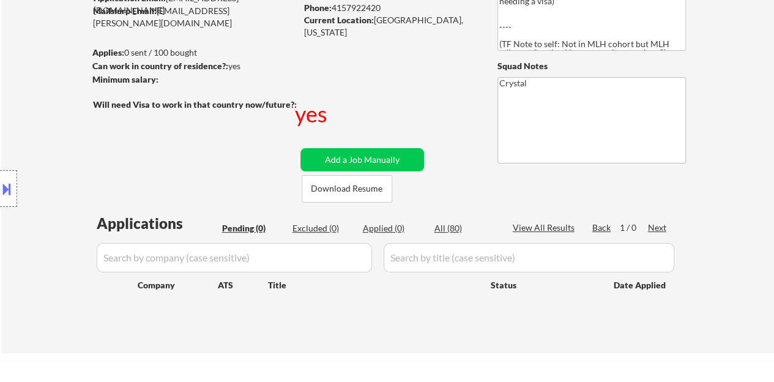
select select ""pending""
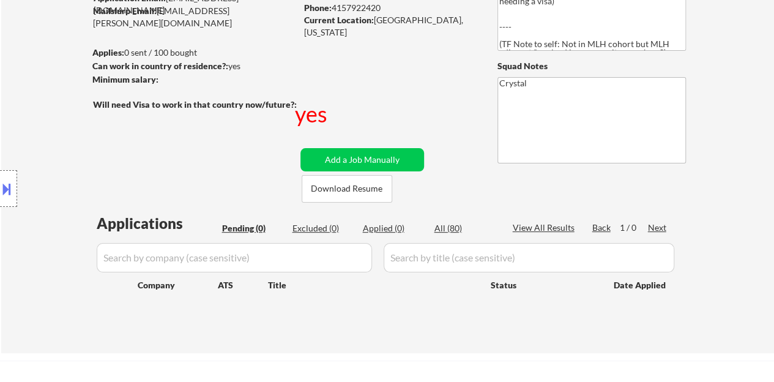
select select ""pending""
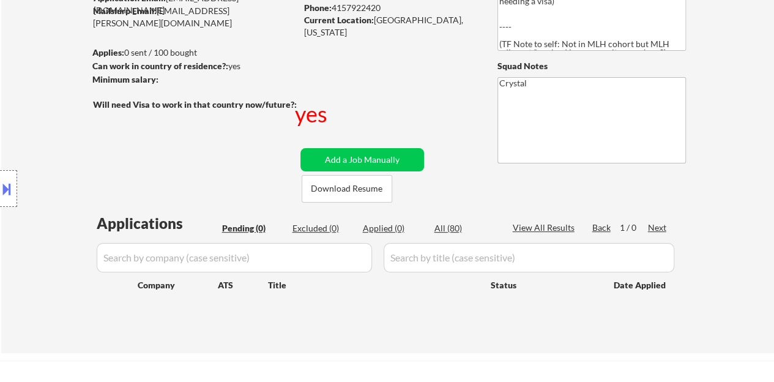
select select ""pending""
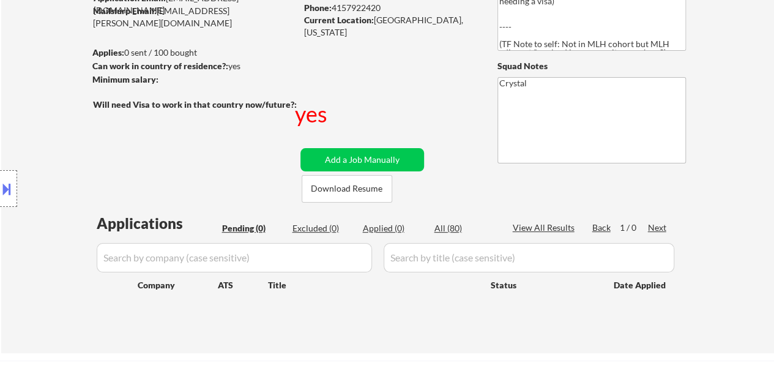
select select ""pending""
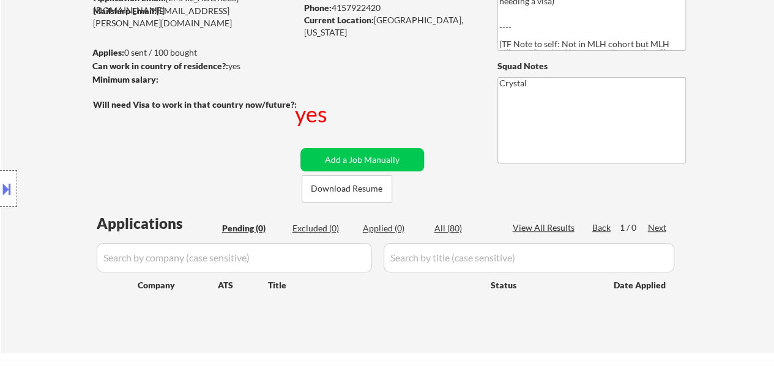
select select ""pending""
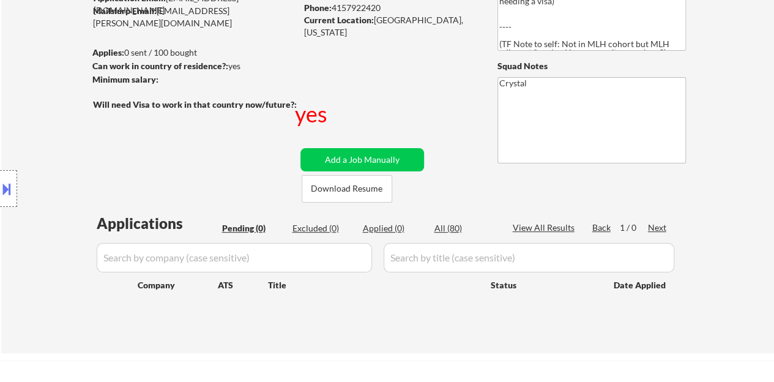
select select ""pending""
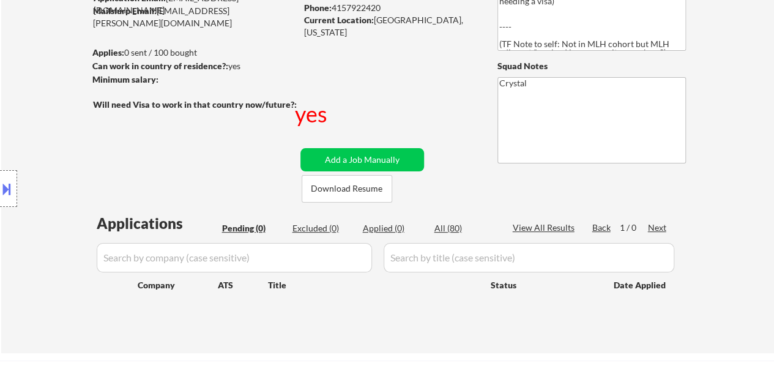
select select ""pending""
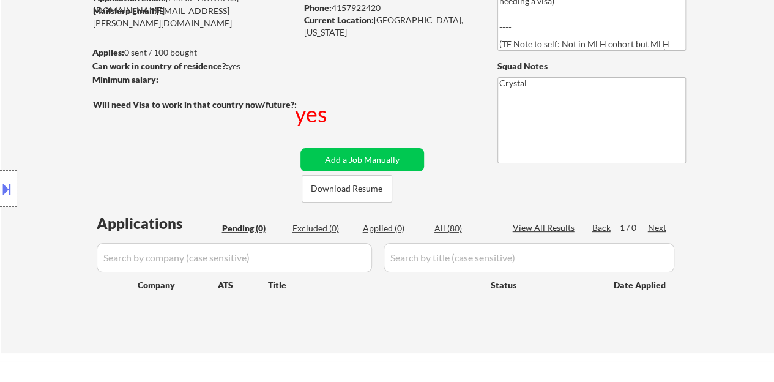
select select ""pending""
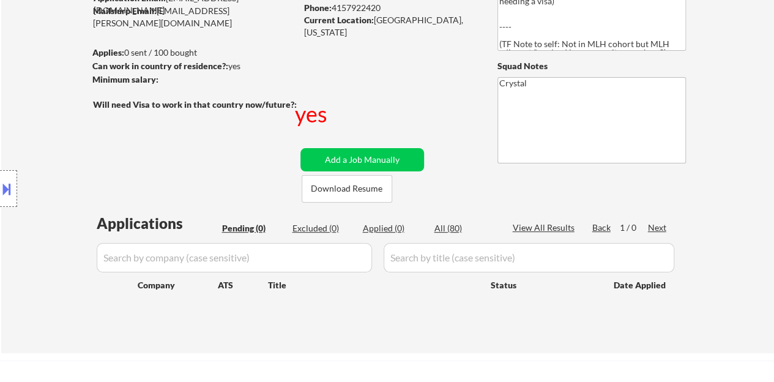
select select ""pending""
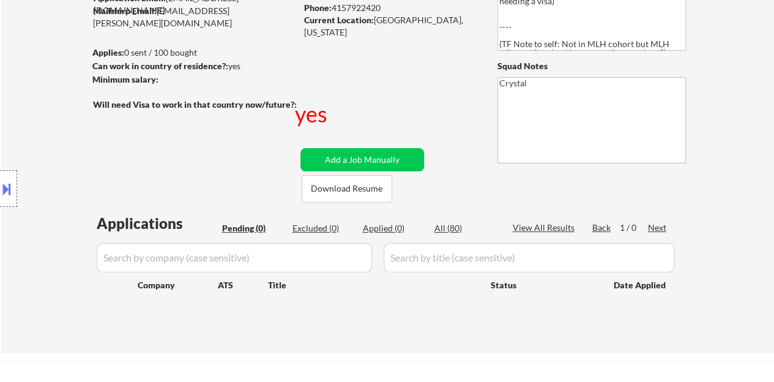
select select ""pending""
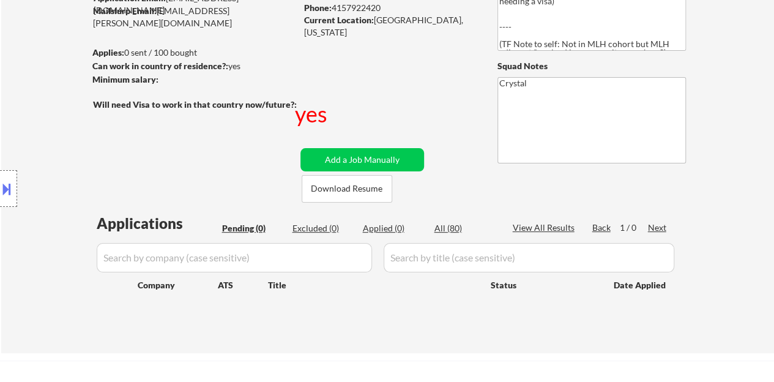
select select ""pending""
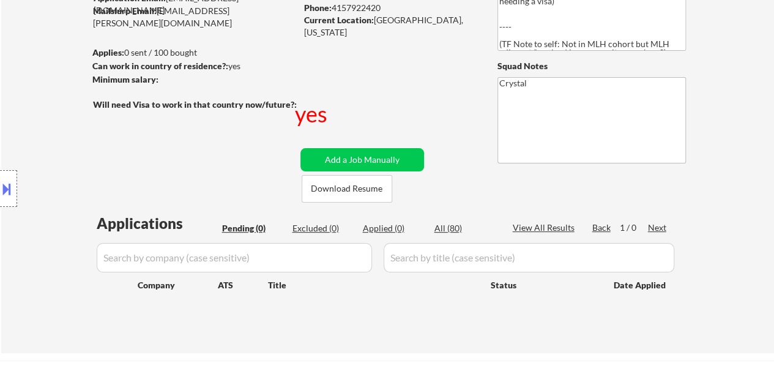
select select ""pending""
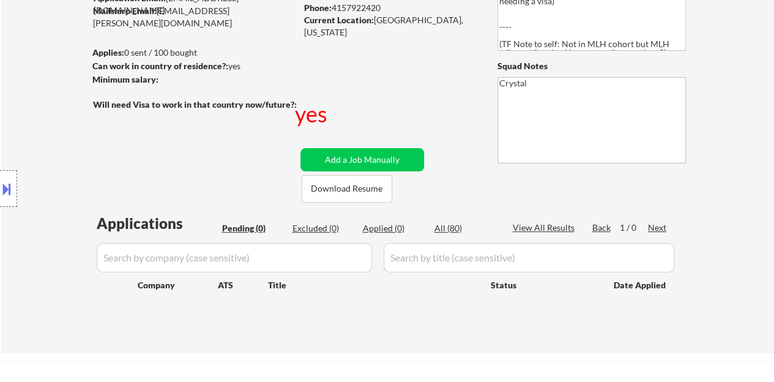
select select ""pending""
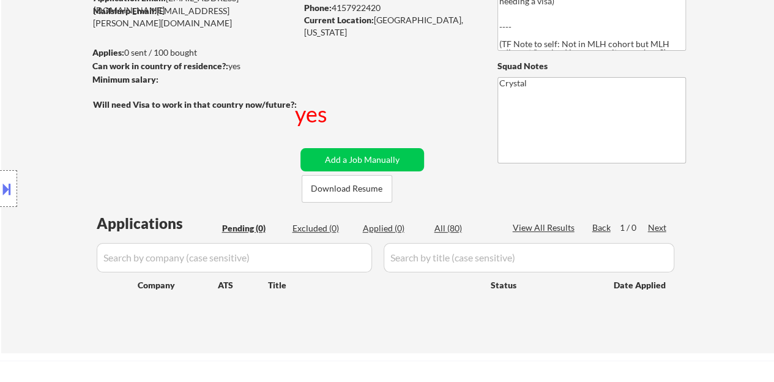
select select ""pending""
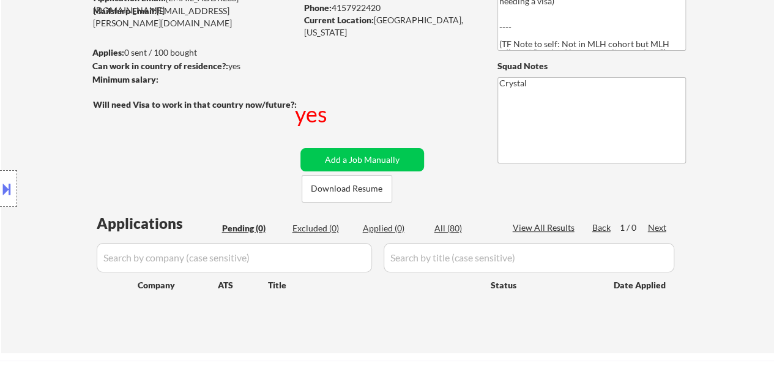
select select ""pending""
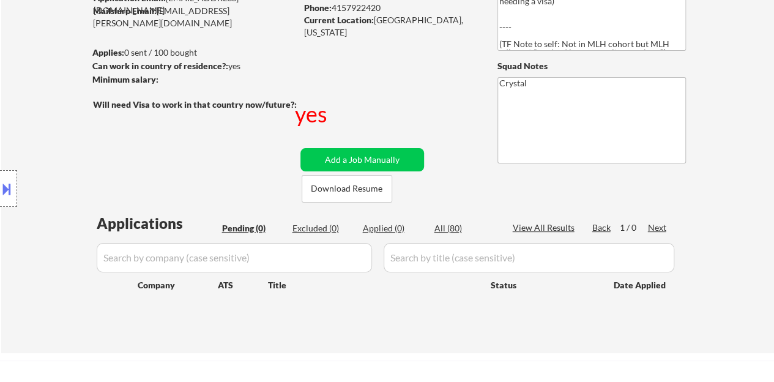
select select ""pending""
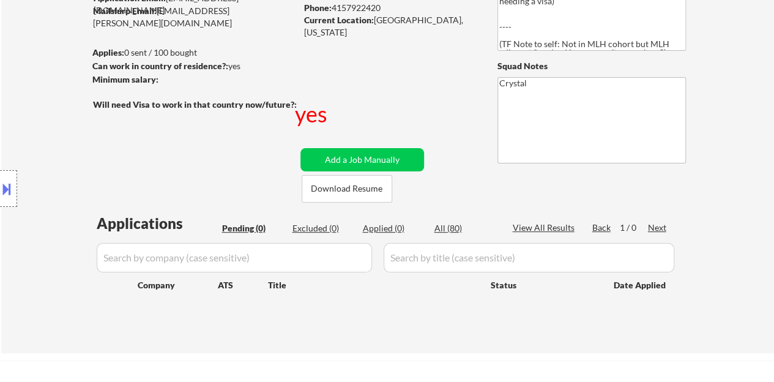
select select ""pending""
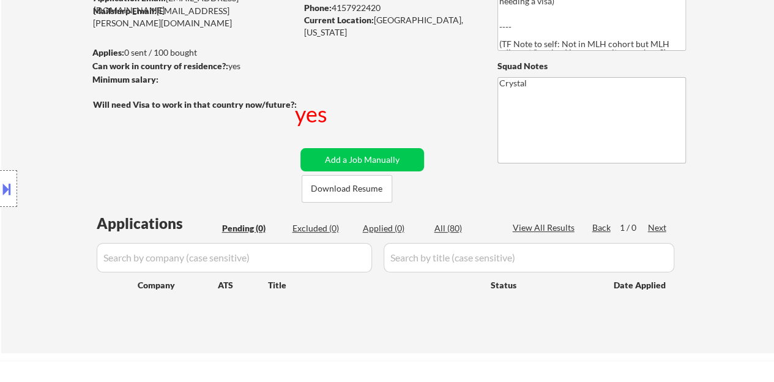
select select ""pending""
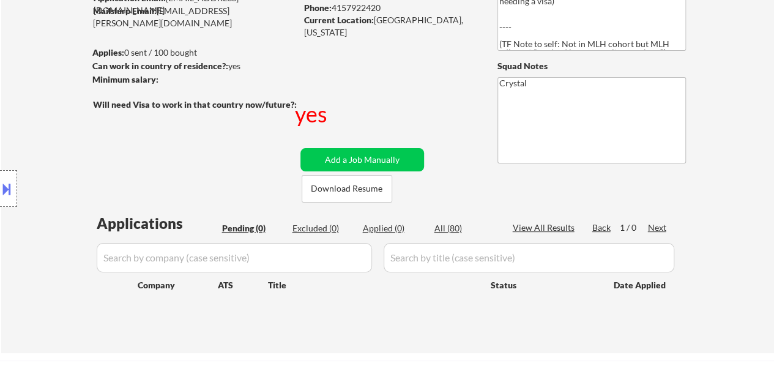
select select ""pending""
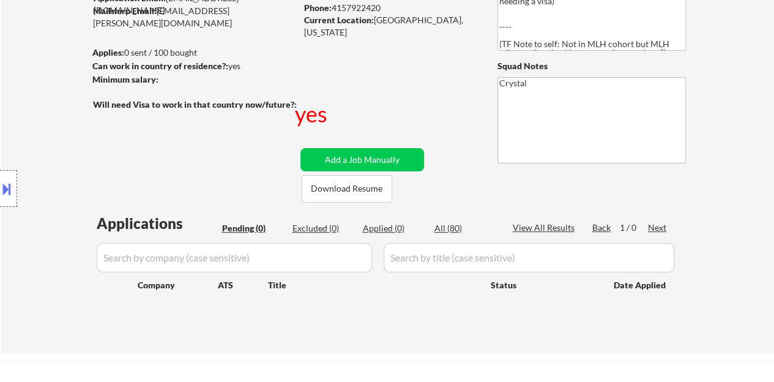
select select ""pending""
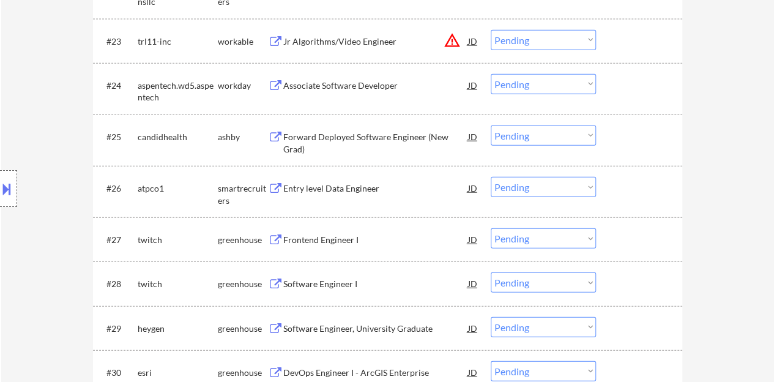
scroll to position [1408, 0]
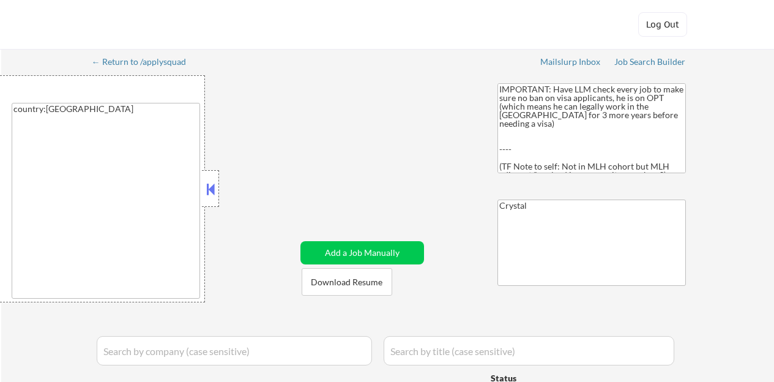
select select ""pending""
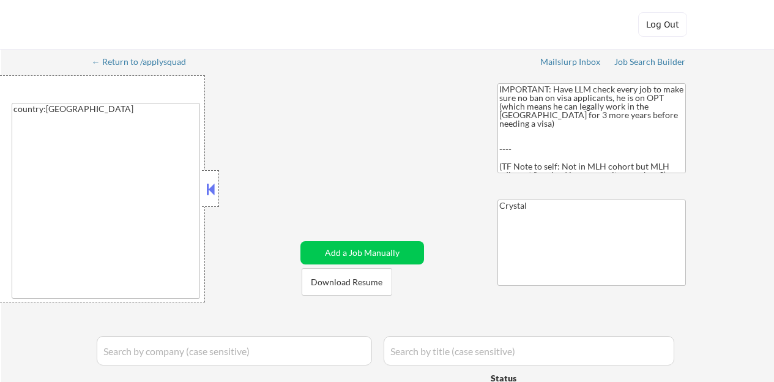
select select ""pending""
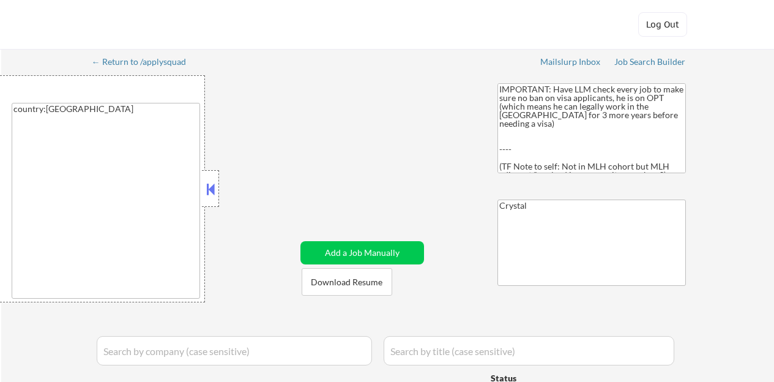
select select ""pending""
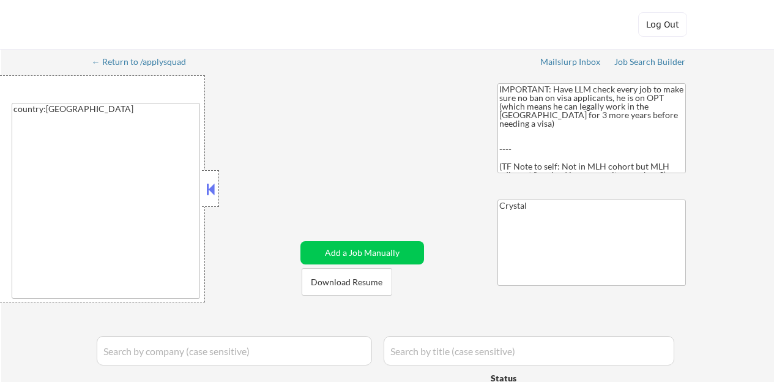
select select ""pending""
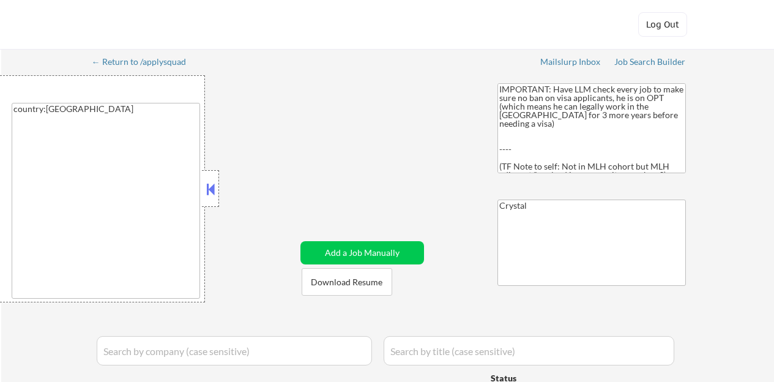
select select ""pending""
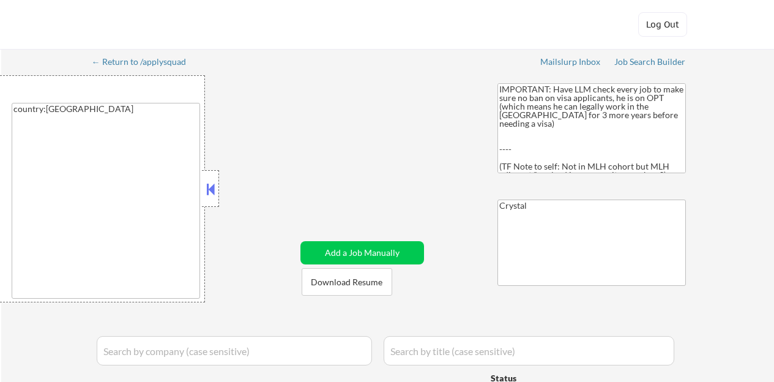
select select ""pending""
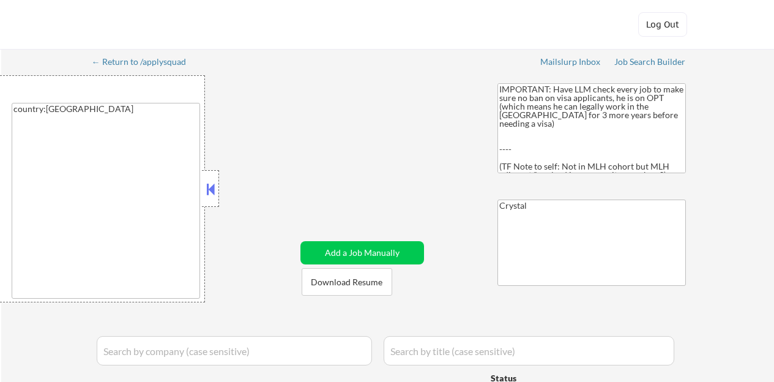
select select ""pending""
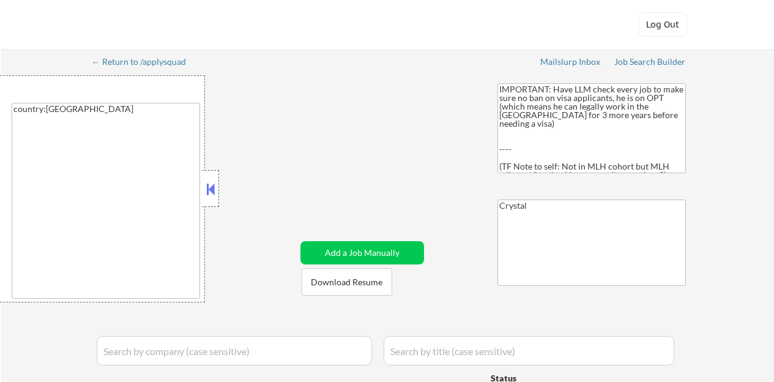
select select ""pending""
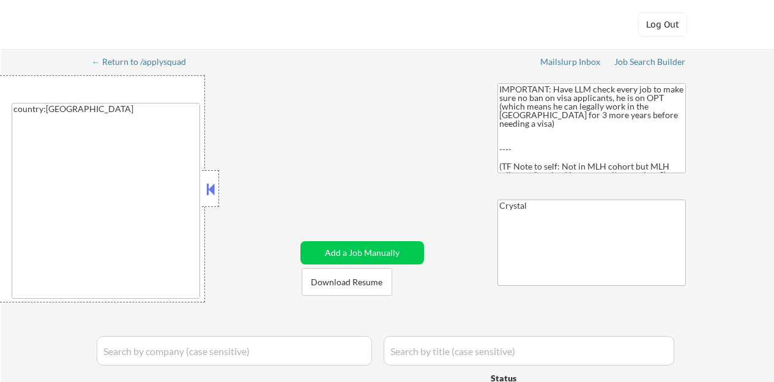
select select ""pending""
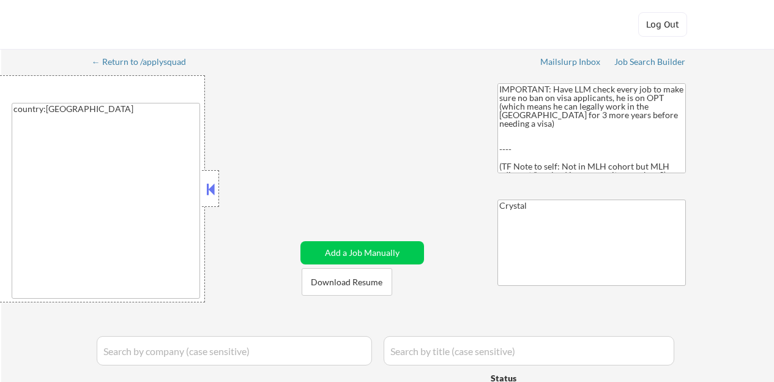
select select ""pending""
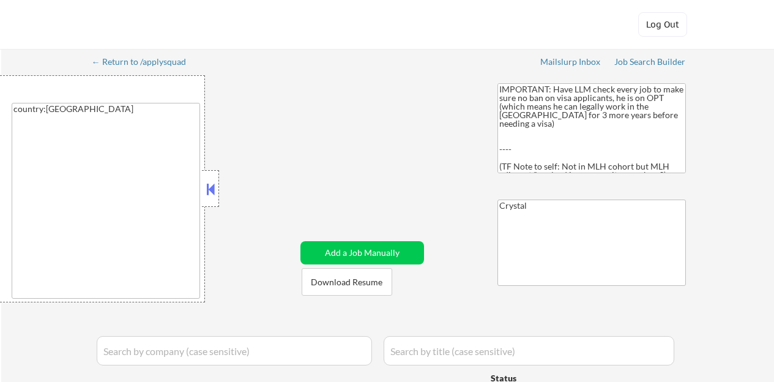
select select ""pending""
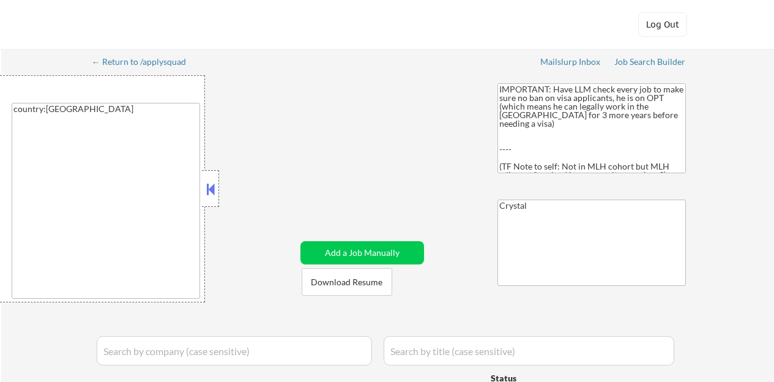
select select ""pending""
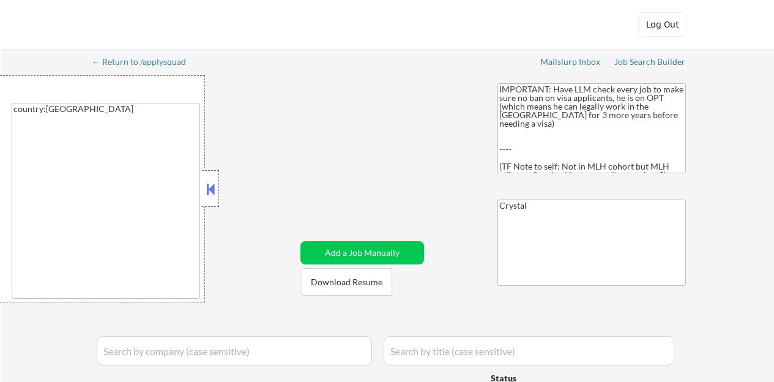
select select ""pending""
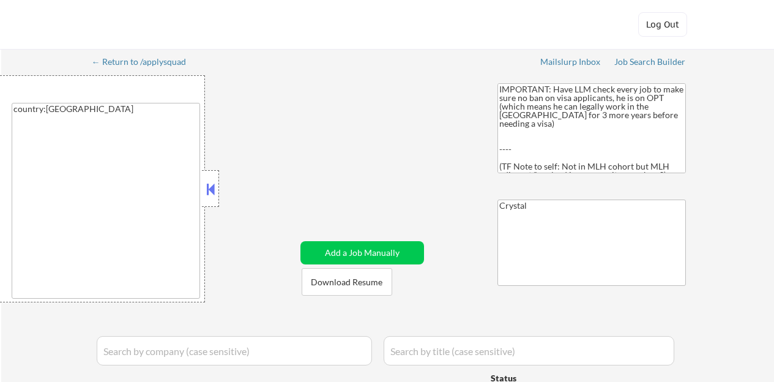
select select ""pending""
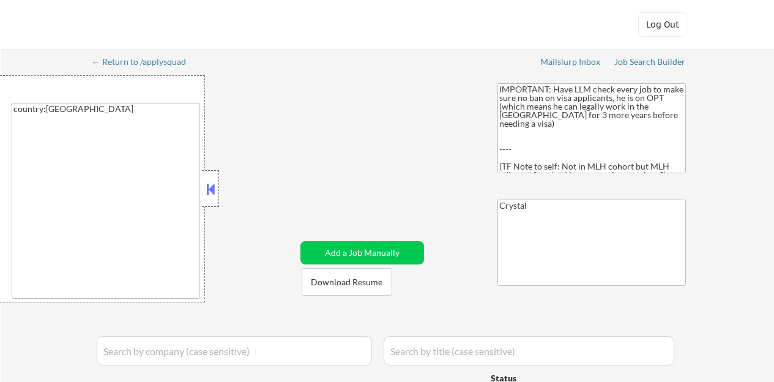
select select ""pending""
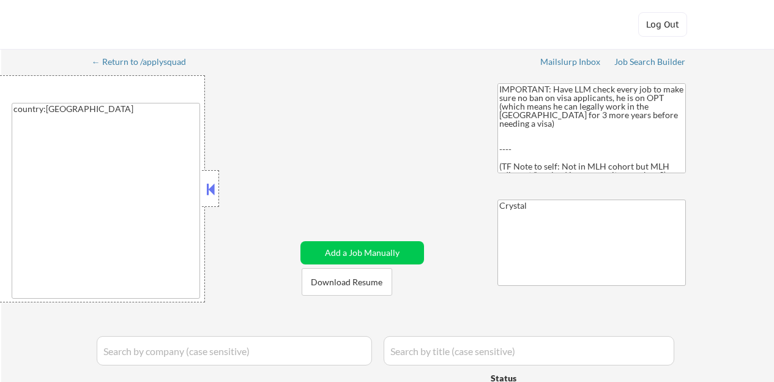
select select ""pending""
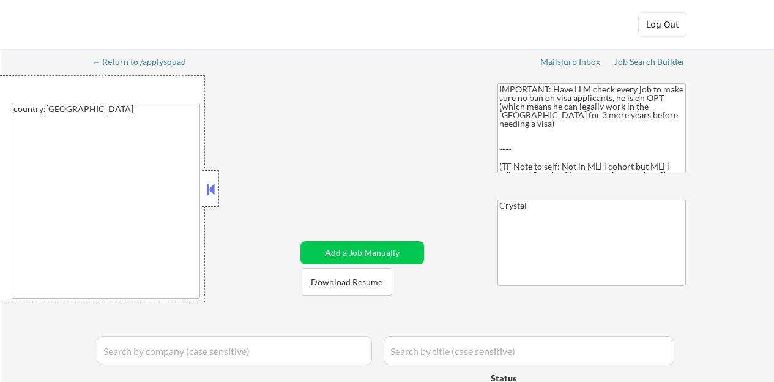
select select ""pending""
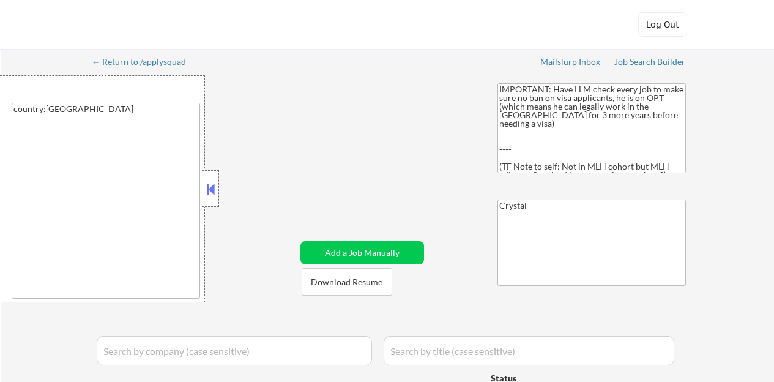
select select ""pending""
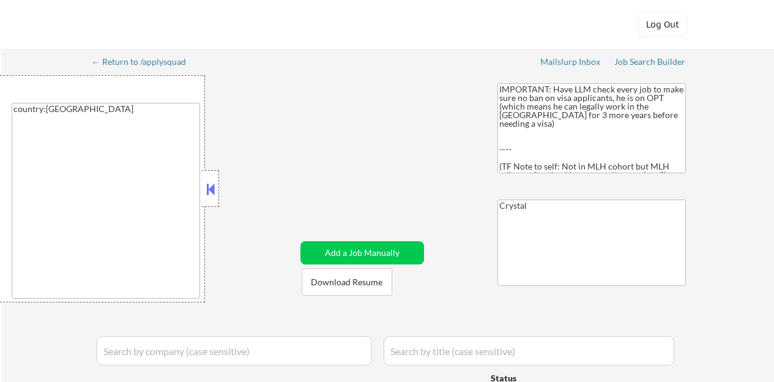
select select ""pending""
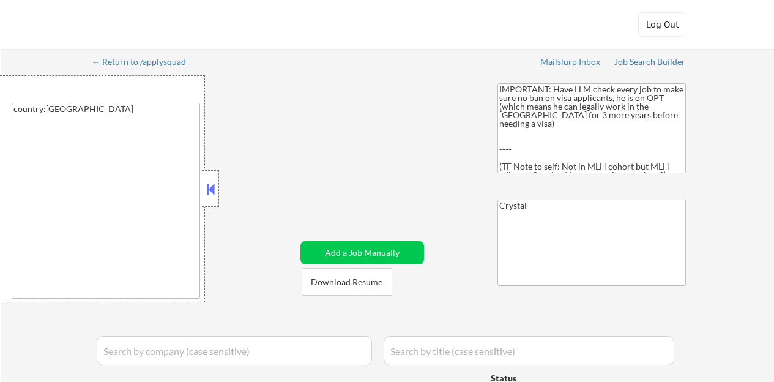
select select ""pending""
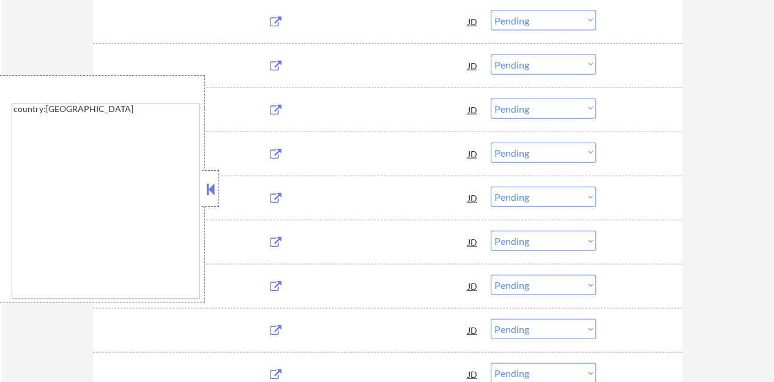
scroll to position [1408, 0]
click at [212, 187] on button at bounding box center [210, 189] width 13 height 18
click at [44, 176] on div "country:[GEOGRAPHIC_DATA]" at bounding box center [109, 188] width 219 height 227
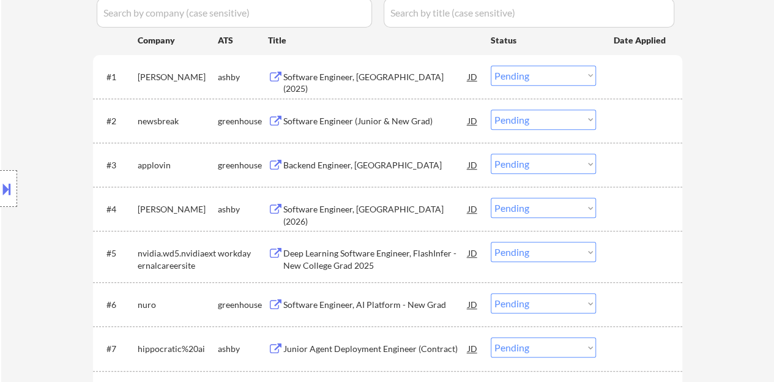
scroll to position [306, 0]
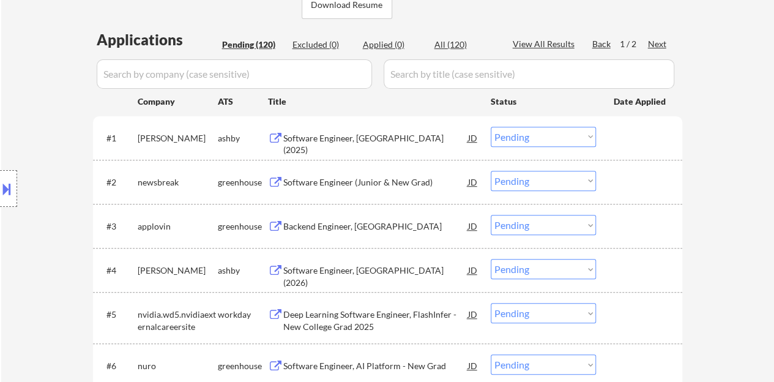
click at [305, 133] on div "Software Engineer, [GEOGRAPHIC_DATA] (2025)" at bounding box center [375, 144] width 185 height 24
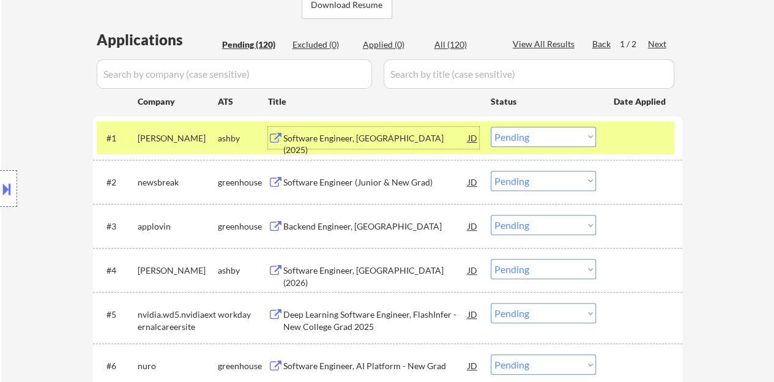
click at [542, 143] on select "Choose an option... Pending Applied Excluded (Questions) Excluded (Expired) Exc…" at bounding box center [543, 137] width 105 height 20
click at [491, 127] on select "Choose an option... Pending Applied Excluded (Questions) Excluded (Expired) Exc…" at bounding box center [543, 137] width 105 height 20
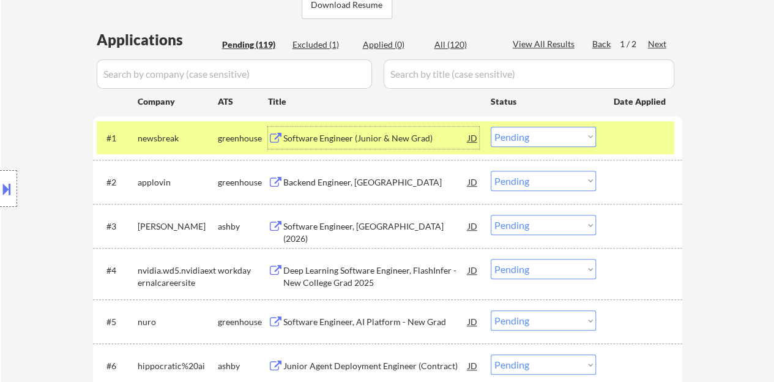
click at [411, 136] on div "Software Engineer (Junior & New Grad)" at bounding box center [375, 138] width 185 height 12
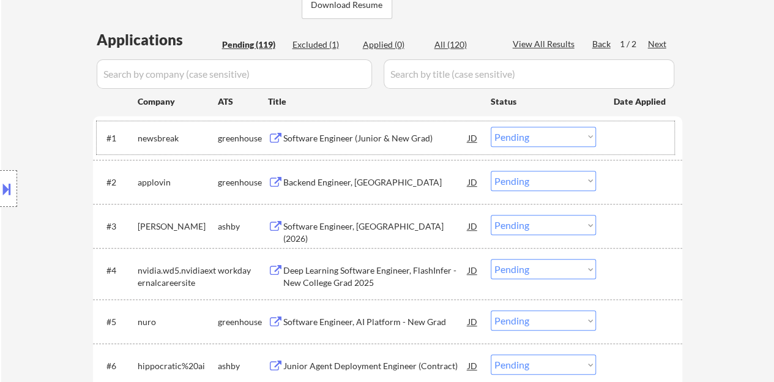
click at [626, 138] on div at bounding box center [641, 138] width 54 height 22
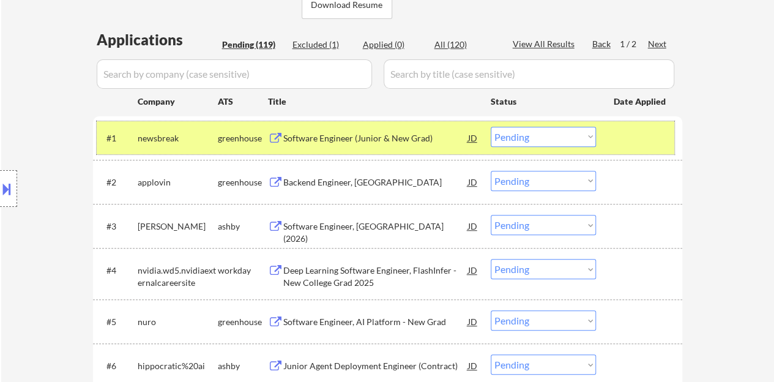
click at [534, 133] on select "Choose an option... Pending Applied Excluded (Questions) Excluded (Expired) Exc…" at bounding box center [543, 137] width 105 height 20
click at [491, 127] on select "Choose an option... Pending Applied Excluded (Questions) Excluded (Expired) Exc…" at bounding box center [543, 137] width 105 height 20
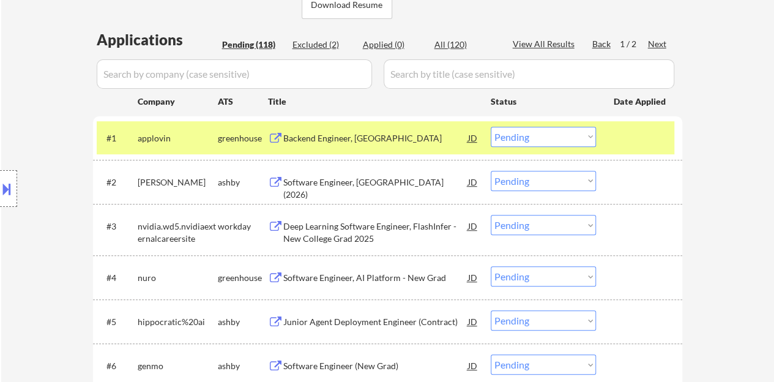
click at [354, 136] on div "Backend Engineer, [GEOGRAPHIC_DATA]" at bounding box center [375, 138] width 185 height 12
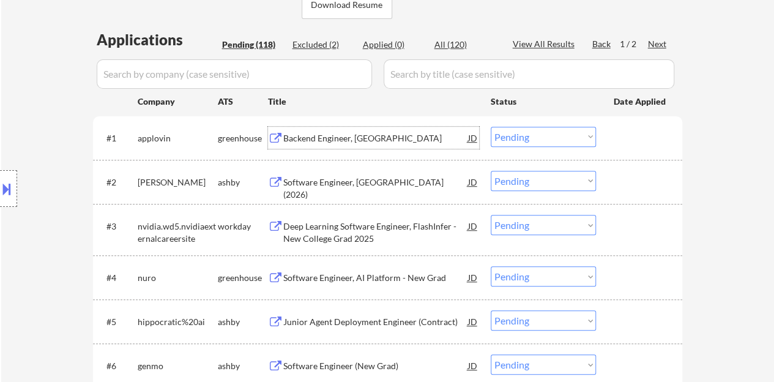
click at [656, 139] on div at bounding box center [641, 138] width 54 height 22
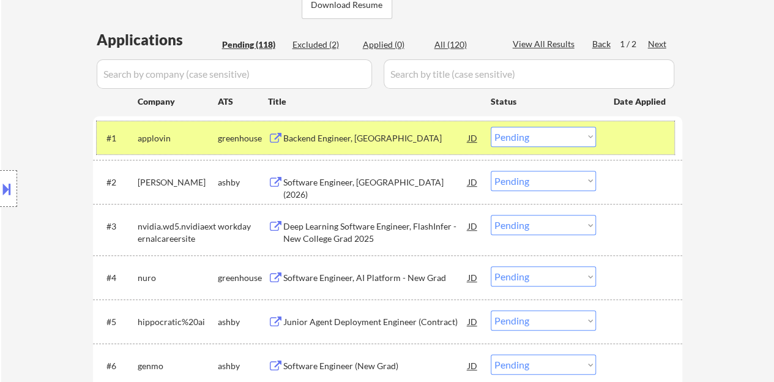
click at [532, 147] on div "#1 applovin greenhouse Backend Engineer, New Grad JD Choose an option... Pendin…" at bounding box center [386, 137] width 578 height 33
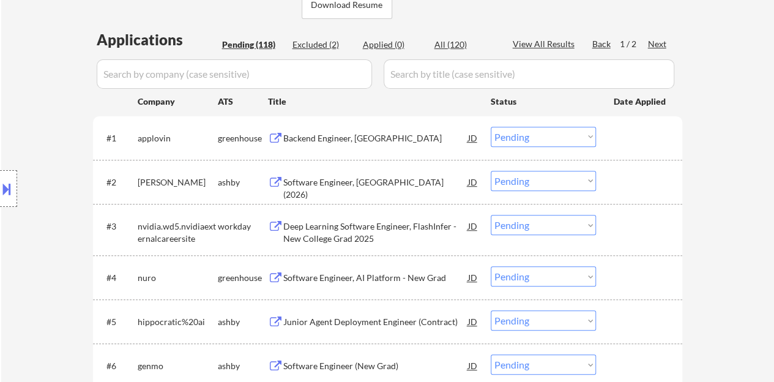
click at [508, 141] on select "Choose an option... Pending Applied Excluded (Questions) Excluded (Expired) Exc…" at bounding box center [543, 137] width 105 height 20
click at [491, 127] on select "Choose an option... Pending Applied Excluded (Questions) Excluded (Expired) Exc…" at bounding box center [543, 137] width 105 height 20
select select ""pending""
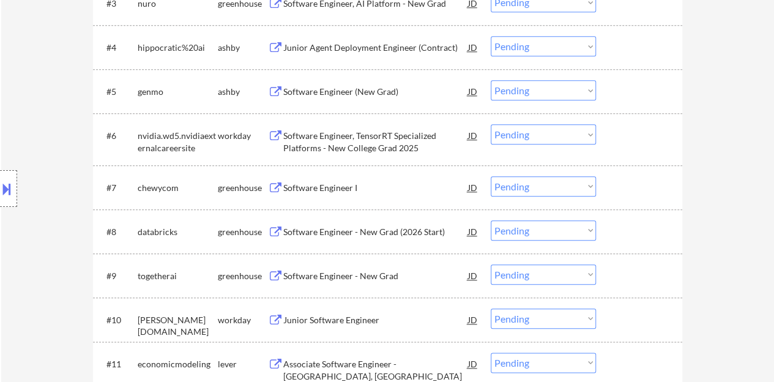
scroll to position [551, 0]
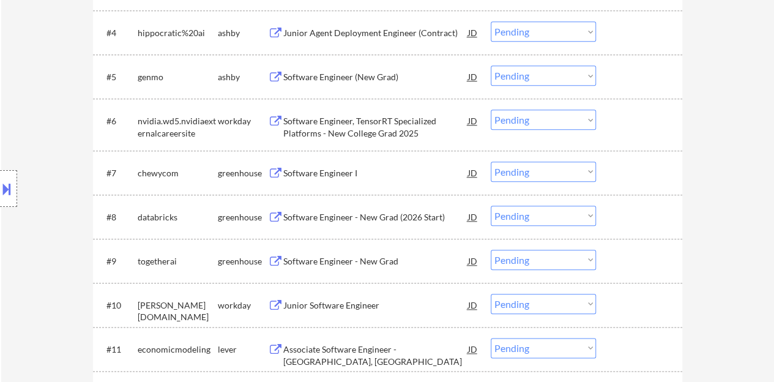
click at [319, 174] on div "Software Engineer I" at bounding box center [375, 173] width 185 height 12
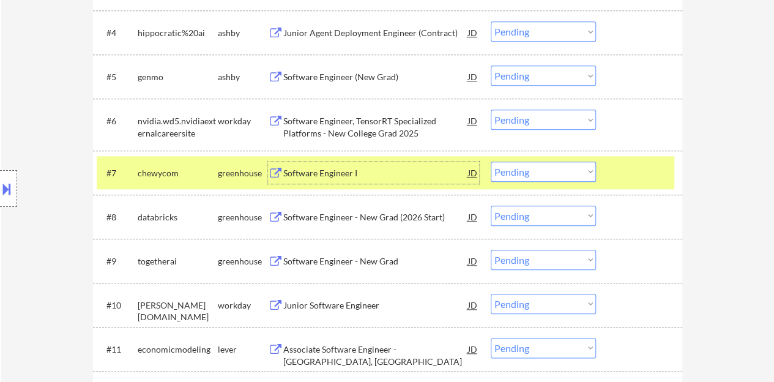
drag, startPoint x: 523, startPoint y: 181, endPoint x: 521, endPoint y: 174, distance: 6.4
click at [523, 179] on select "Choose an option... Pending Applied Excluded (Questions) Excluded (Expired) Exc…" at bounding box center [543, 172] width 105 height 20
click at [491, 162] on select "Choose an option... Pending Applied Excluded (Questions) Excluded (Expired) Exc…" at bounding box center [543, 172] width 105 height 20
select select ""pending""
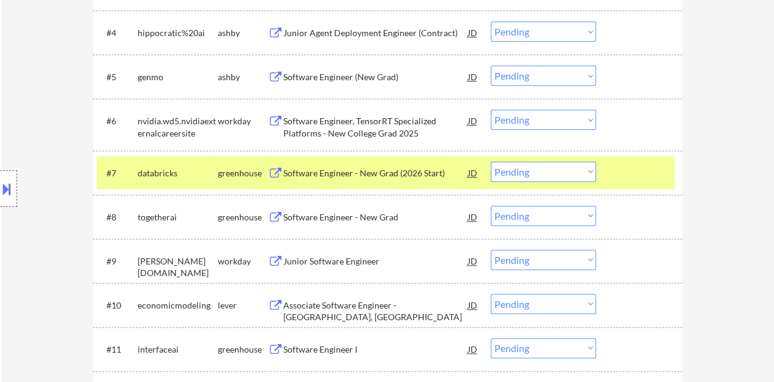
click at [644, 176] on div at bounding box center [641, 173] width 54 height 22
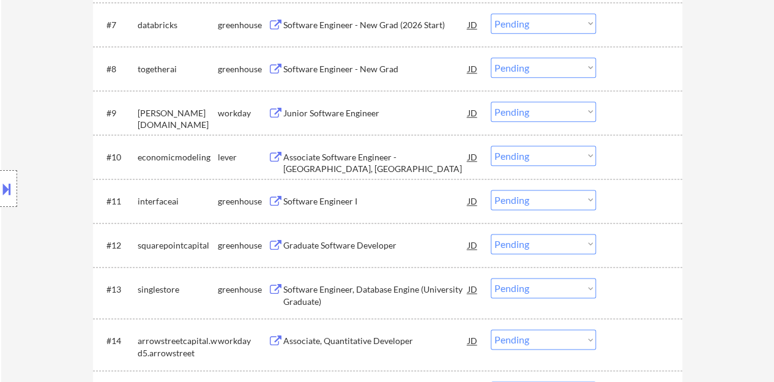
scroll to position [734, 0]
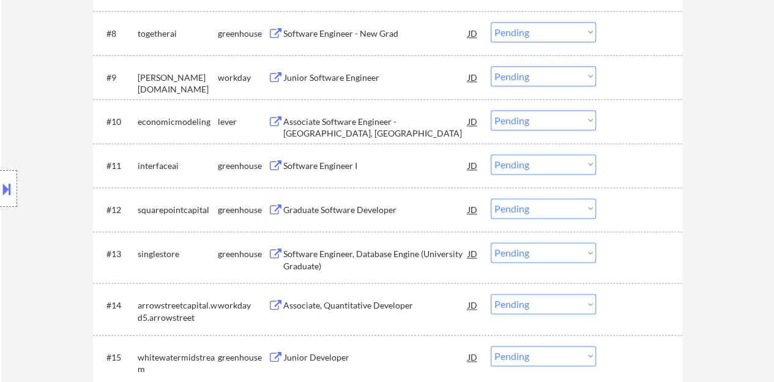
click at [296, 165] on div "Software Engineer I" at bounding box center [375, 166] width 185 height 12
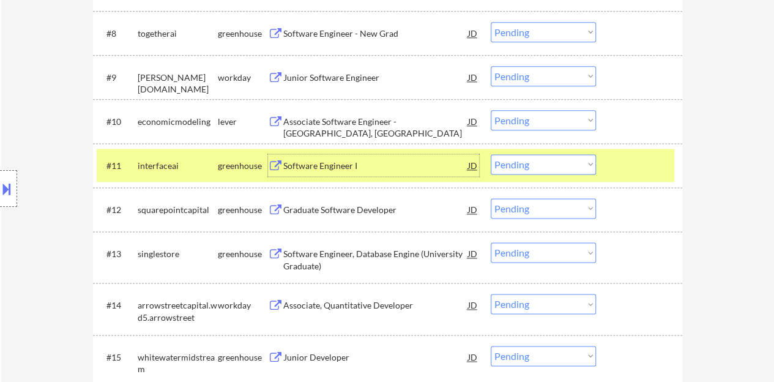
click at [570, 176] on div "#11 interfaceai greenhouse Software Engineer I JD Choose an option... Pending A…" at bounding box center [386, 165] width 578 height 33
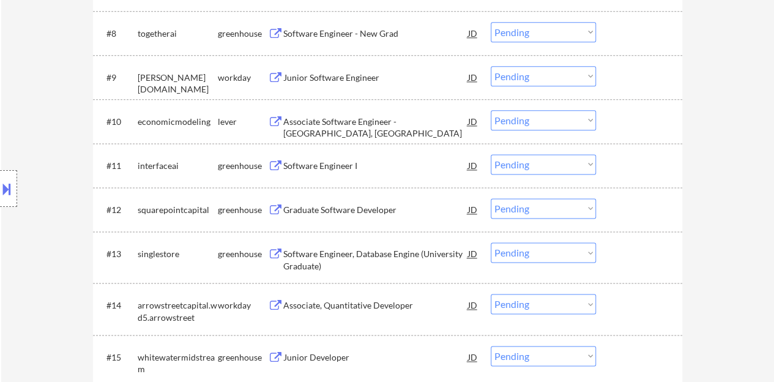
click at [561, 167] on select "Choose an option... Pending Applied Excluded (Questions) Excluded (Expired) Exc…" at bounding box center [543, 164] width 105 height 20
click at [491, 154] on select "Choose an option... Pending Applied Excluded (Questions) Excluded (Expired) Exc…" at bounding box center [543, 164] width 105 height 20
select select ""pending""
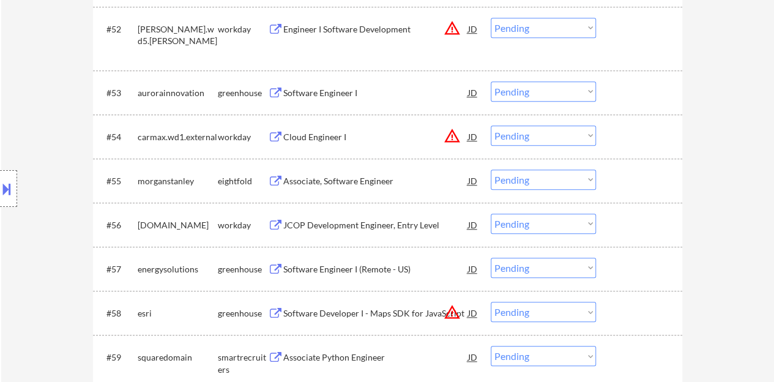
scroll to position [2754, 0]
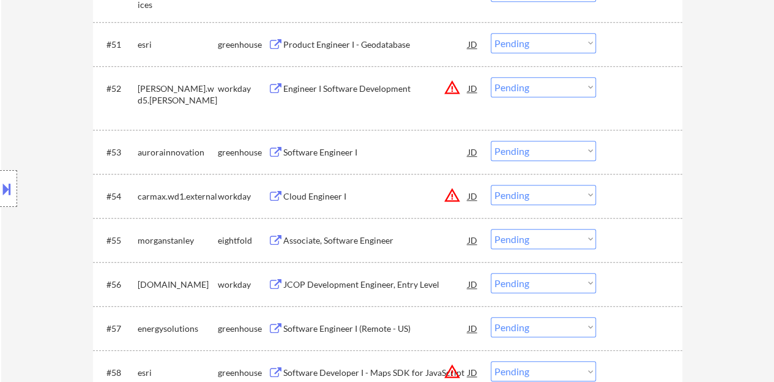
click at [344, 154] on div "Software Engineer I" at bounding box center [375, 152] width 185 height 12
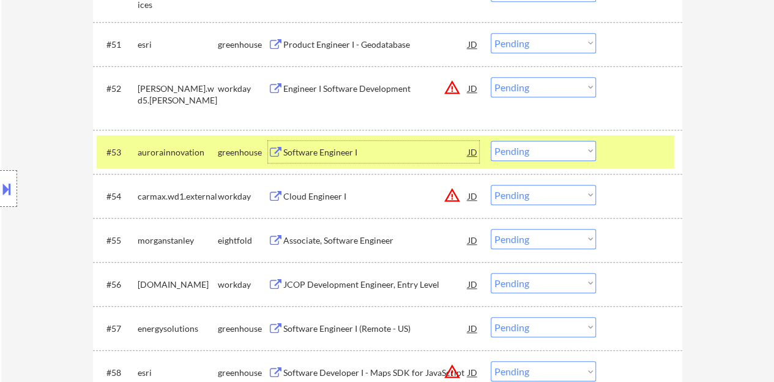
click at [588, 154] on select "Choose an option... Pending Applied Excluded (Questions) Excluded (Expired) Exc…" at bounding box center [543, 151] width 105 height 20
click at [491, 141] on select "Choose an option... Pending Applied Excluded (Questions) Excluded (Expired) Exc…" at bounding box center [543, 151] width 105 height 20
select select ""pending""
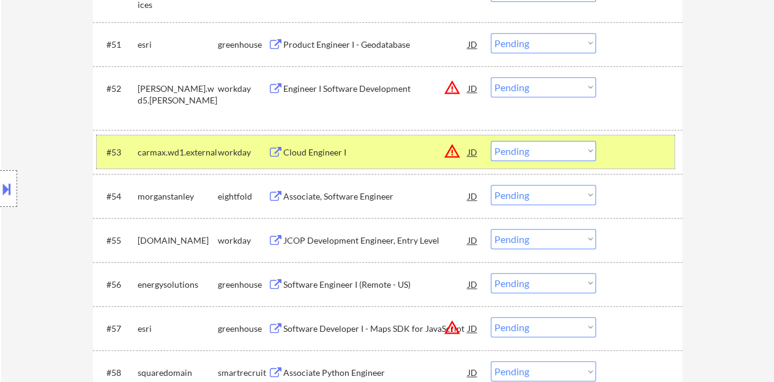
click at [632, 163] on div "#53 carmax.wd1.external workday Cloud Engineer I JD warning_amber Choose an opt…" at bounding box center [386, 151] width 578 height 33
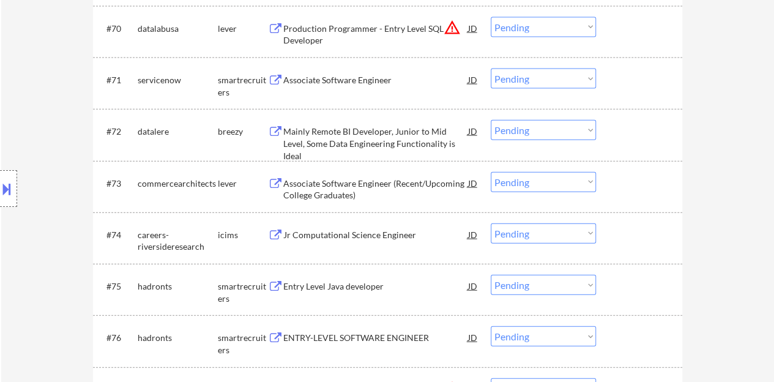
scroll to position [3550, 0]
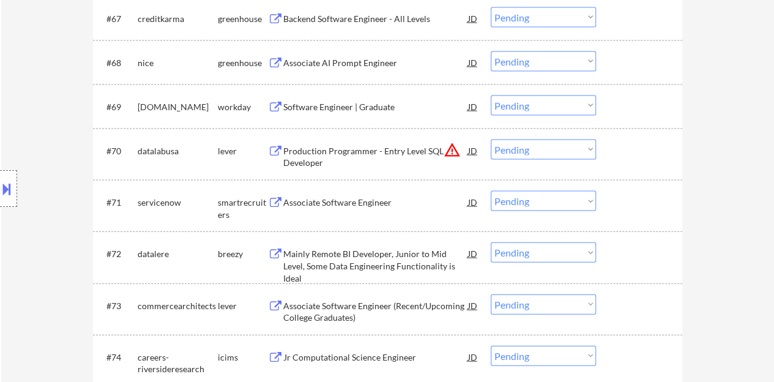
click at [337, 198] on div "Associate Software Engineer" at bounding box center [375, 202] width 185 height 12
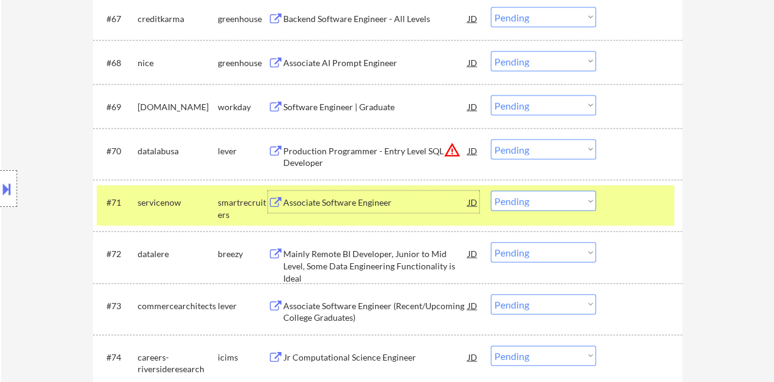
click at [556, 207] on select "Choose an option... Pending Applied Excluded (Questions) Excluded (Expired) Exc…" at bounding box center [543, 201] width 105 height 20
click at [491, 191] on select "Choose an option... Pending Applied Excluded (Questions) Excluded (Expired) Exc…" at bounding box center [543, 201] width 105 height 20
select select ""pending""
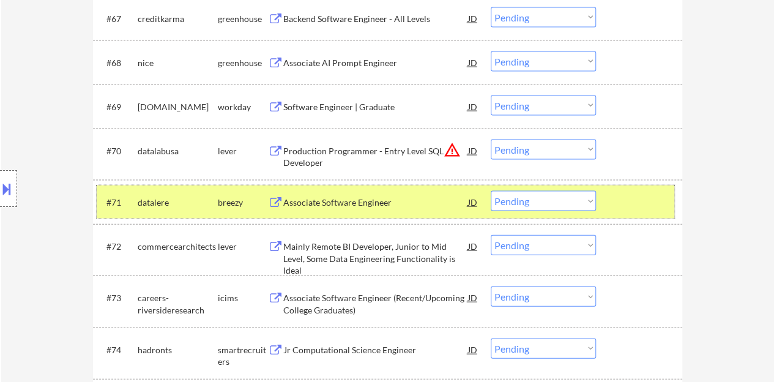
click at [638, 207] on div at bounding box center [641, 202] width 54 height 22
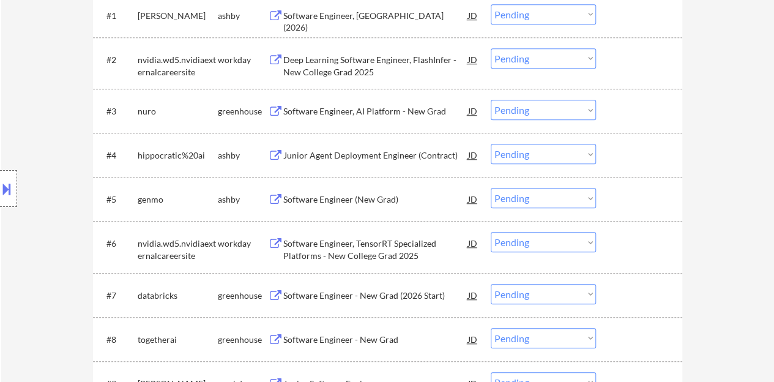
scroll to position [490, 0]
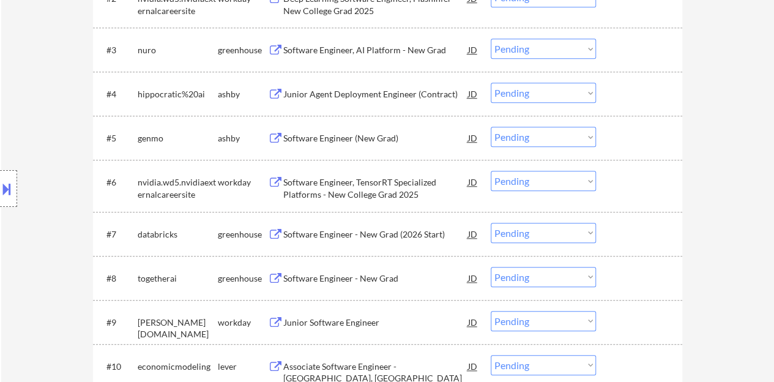
click at [379, 140] on div "Software Engineer (New Grad)" at bounding box center [375, 138] width 185 height 12
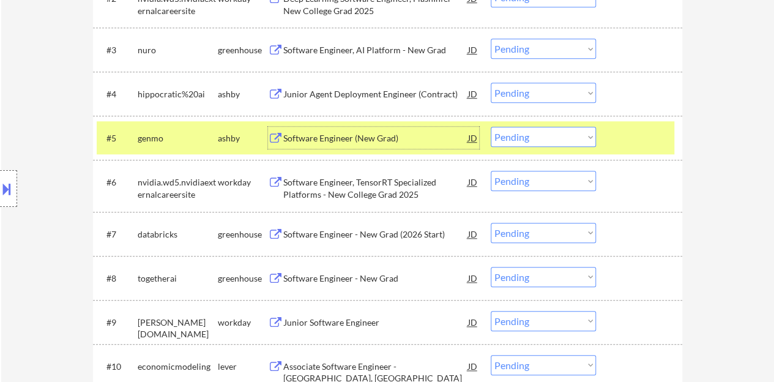
click at [521, 145] on select "Choose an option... Pending Applied Excluded (Questions) Excluded (Expired) Exc…" at bounding box center [543, 137] width 105 height 20
click at [491, 127] on select "Choose an option... Pending Applied Excluded (Questions) Excluded (Expired) Exc…" at bounding box center [543, 137] width 105 height 20
select select ""pending""
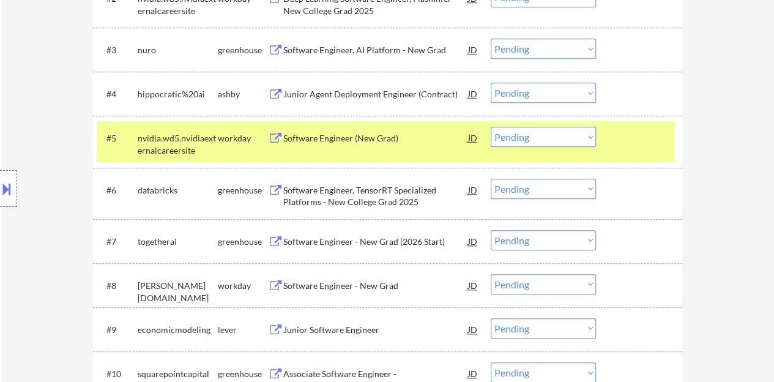
click at [638, 142] on div at bounding box center [641, 138] width 54 height 22
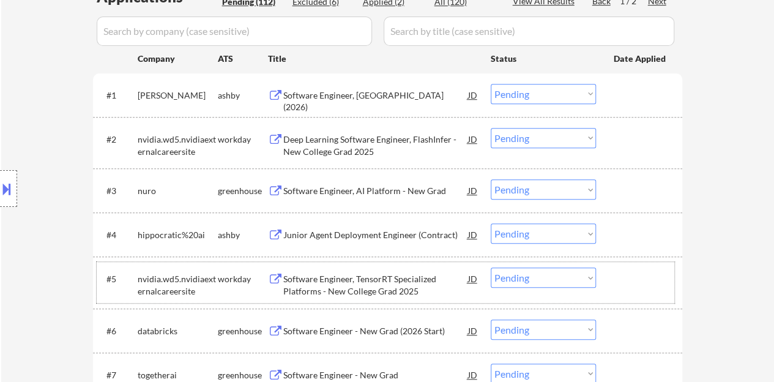
scroll to position [367, 0]
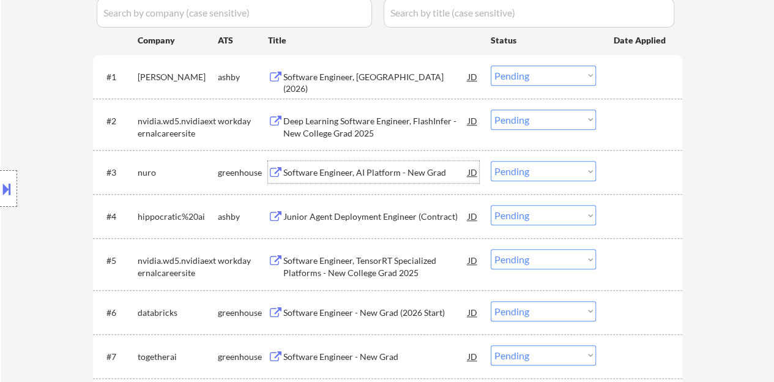
click at [409, 171] on div "Software Engineer, AI Platform - New Grad" at bounding box center [375, 172] width 185 height 12
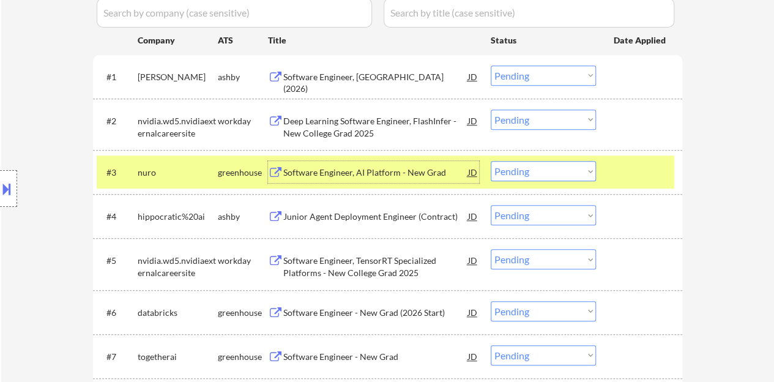
click at [532, 173] on select "Choose an option... Pending Applied Excluded (Questions) Excluded (Expired) Exc…" at bounding box center [543, 171] width 105 height 20
click at [534, 176] on select "Choose an option... Pending Applied Excluded (Questions) Excluded (Expired) Exc…" at bounding box center [543, 171] width 105 height 20
click at [491, 161] on select "Choose an option... Pending Applied Excluded (Questions) Excluded (Expired) Exc…" at bounding box center [543, 171] width 105 height 20
select select ""pending""
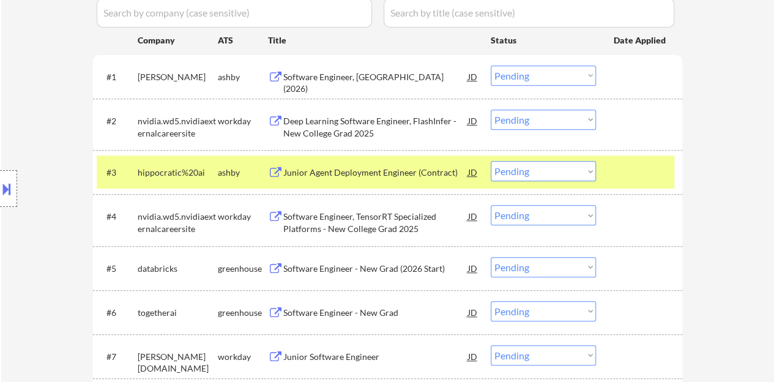
click at [658, 168] on div at bounding box center [641, 172] width 54 height 22
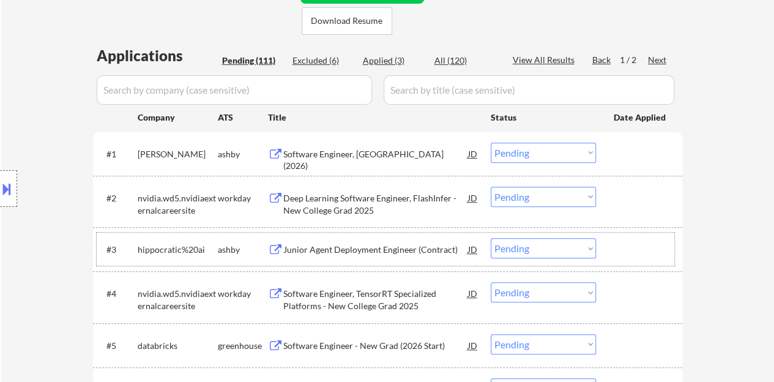
scroll to position [306, 0]
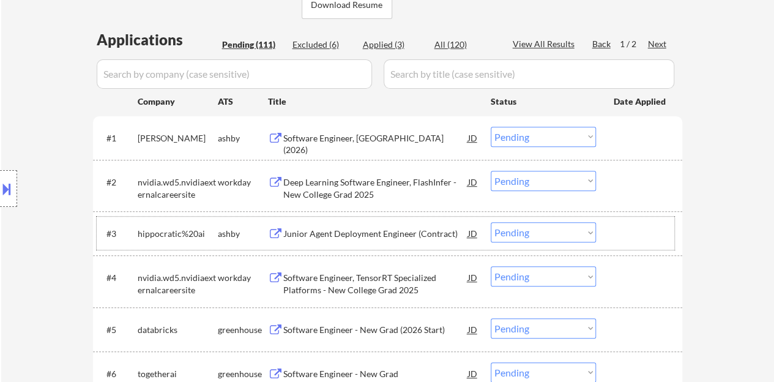
click at [348, 136] on div "Software Engineer, [GEOGRAPHIC_DATA] (2026)" at bounding box center [375, 144] width 185 height 24
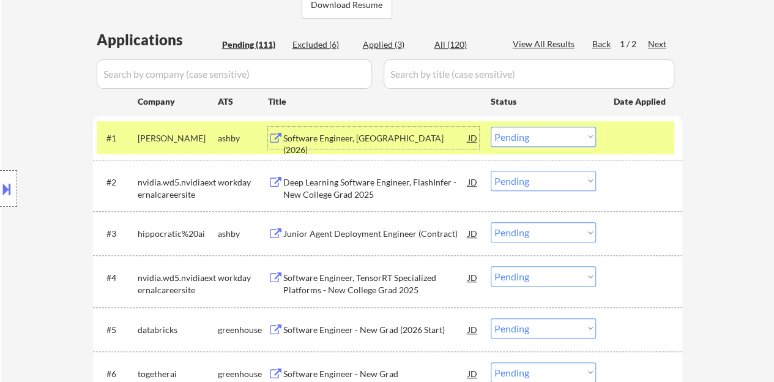
click at [526, 139] on select "Choose an option... Pending Applied Excluded (Questions) Excluded (Expired) Exc…" at bounding box center [543, 137] width 105 height 20
click at [491, 127] on select "Choose an option... Pending Applied Excluded (Questions) Excluded (Expired) Exc…" at bounding box center [543, 137] width 105 height 20
select select ""pending""
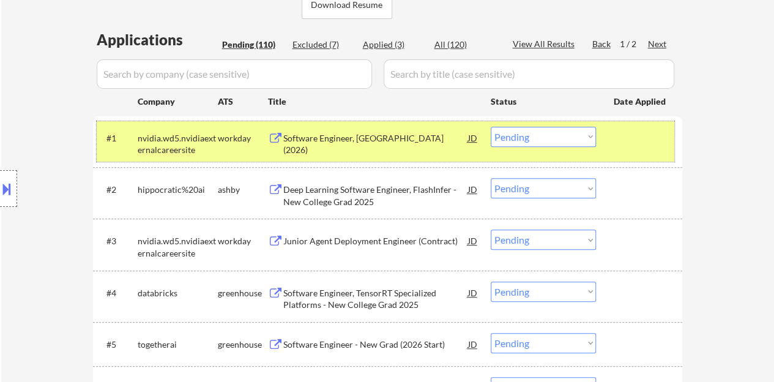
click at [629, 143] on div at bounding box center [641, 138] width 54 height 22
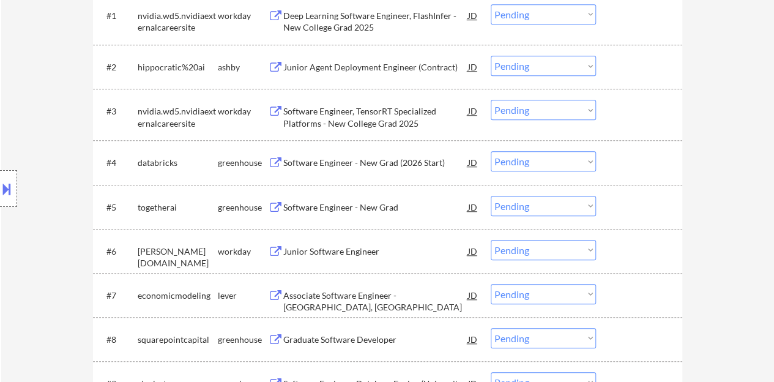
scroll to position [490, 0]
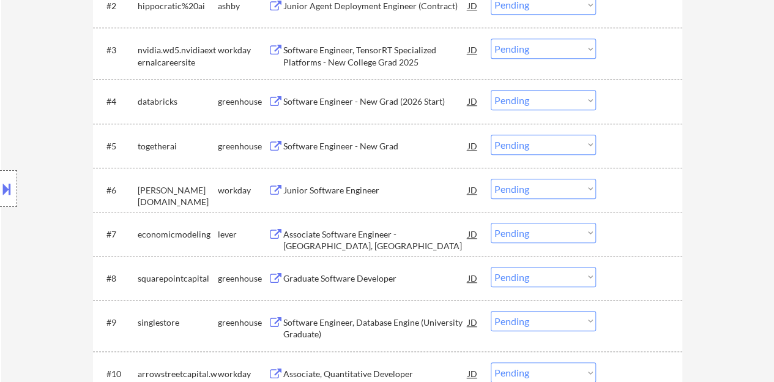
click at [344, 138] on div "Software Engineer - New Grad" at bounding box center [375, 146] width 185 height 22
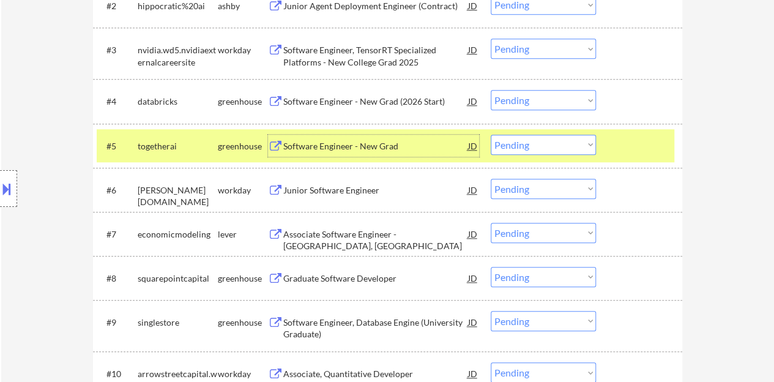
click at [518, 144] on select "Choose an option... Pending Applied Excluded (Questions) Excluded (Expired) Exc…" at bounding box center [543, 145] width 105 height 20
click at [491, 135] on select "Choose an option... Pending Applied Excluded (Questions) Excluded (Expired) Exc…" at bounding box center [543, 145] width 105 height 20
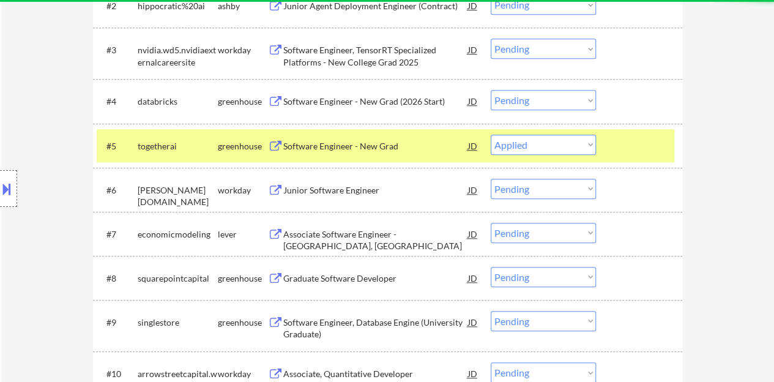
select select ""pending""
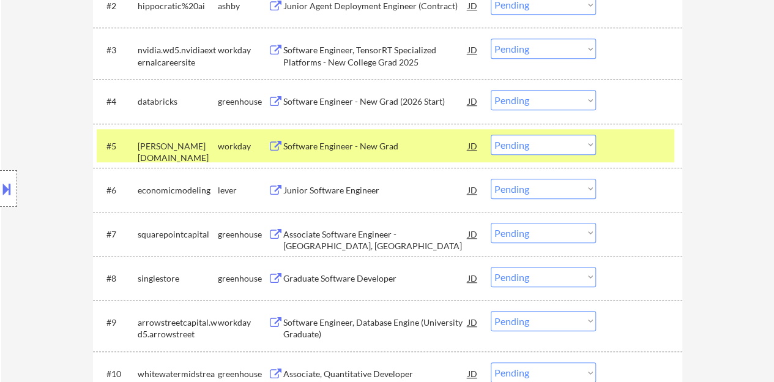
click at [627, 141] on div at bounding box center [641, 146] width 54 height 22
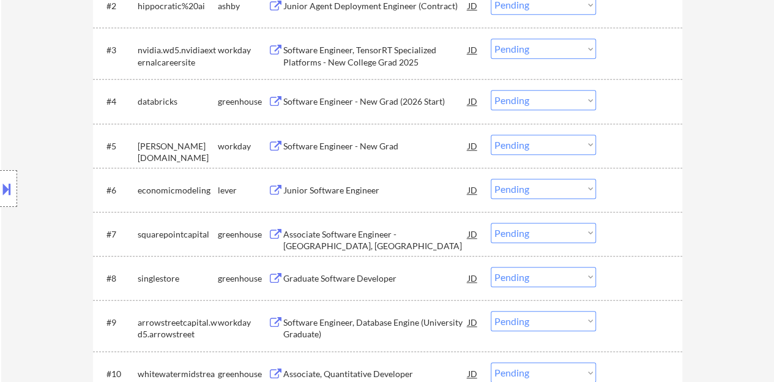
click at [356, 190] on div "Junior Software Engineer" at bounding box center [375, 190] width 185 height 12
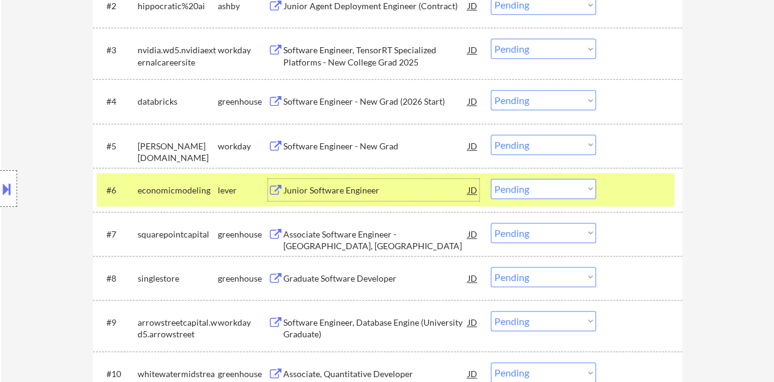
click at [512, 188] on select "Choose an option... Pending Applied Excluded (Questions) Excluded (Expired) Exc…" at bounding box center [543, 189] width 105 height 20
click at [491, 179] on select "Choose an option... Pending Applied Excluded (Questions) Excluded (Expired) Exc…" at bounding box center [543, 189] width 105 height 20
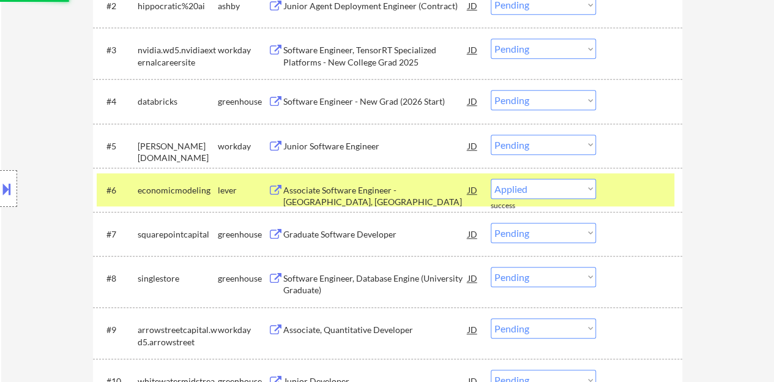
select select ""pending""
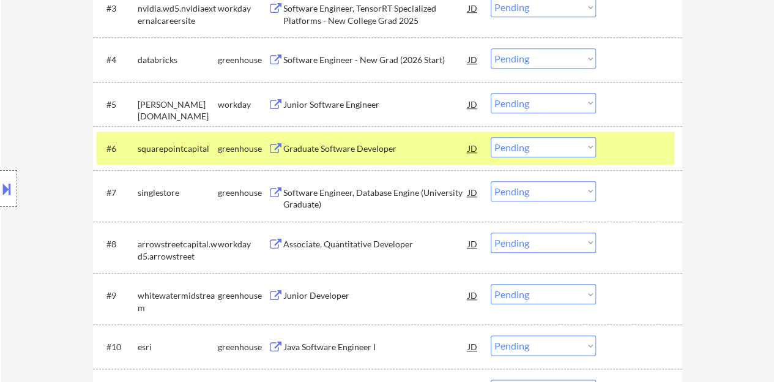
scroll to position [551, 0]
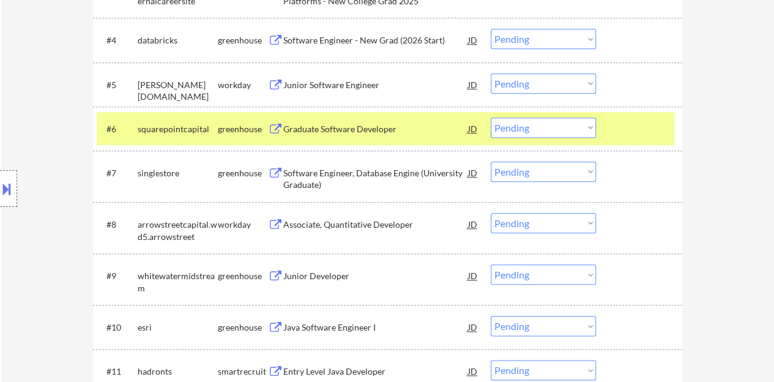
click at [649, 116] on div "#6 squarepointcapital greenhouse Graduate Software Developer JD Choose an optio…" at bounding box center [386, 128] width 578 height 33
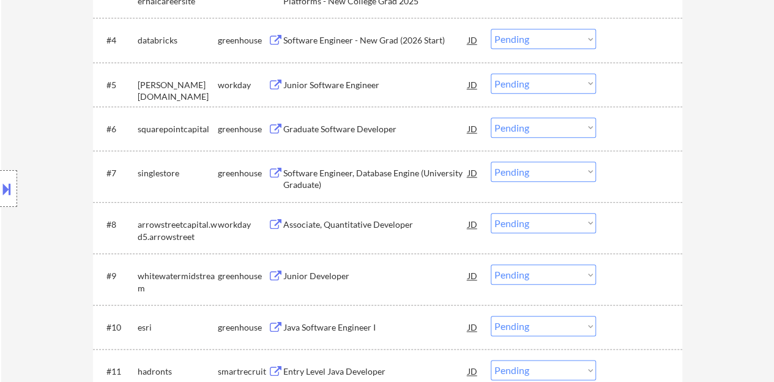
scroll to position [673, 0]
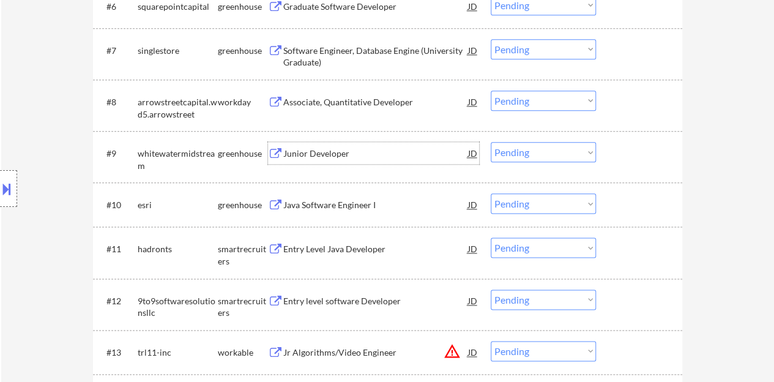
click at [323, 150] on div "Junior Developer" at bounding box center [375, 153] width 185 height 12
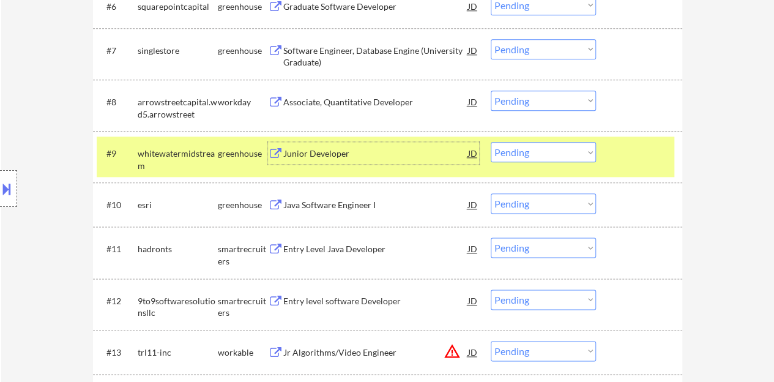
click at [503, 146] on select "Choose an option... Pending Applied Excluded (Questions) Excluded (Expired) Exc…" at bounding box center [543, 152] width 105 height 20
click at [491, 142] on select "Choose an option... Pending Applied Excluded (Questions) Excluded (Expired) Exc…" at bounding box center [543, 152] width 105 height 20
select select ""pending""
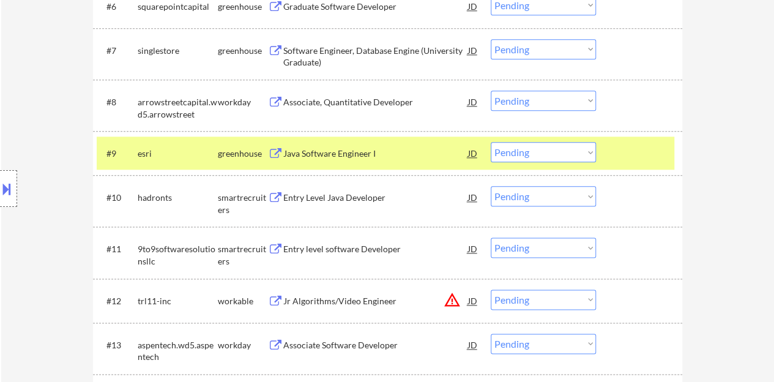
click at [594, 157] on select "Choose an option... Pending Applied Excluded (Questions) Excluded (Expired) Exc…" at bounding box center [543, 152] width 105 height 20
click at [647, 159] on div at bounding box center [641, 153] width 54 height 22
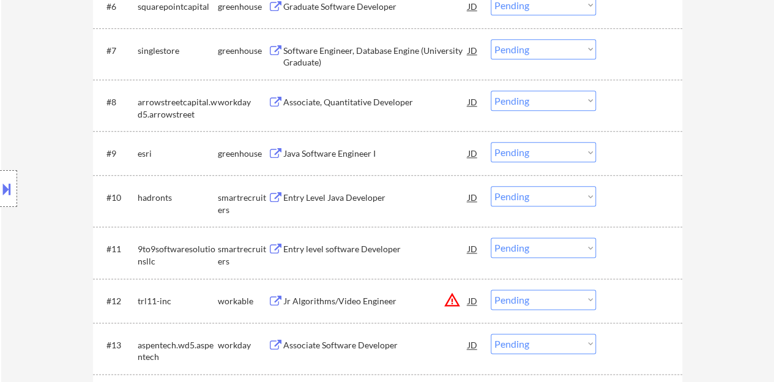
click at [647, 159] on div at bounding box center [641, 153] width 54 height 22
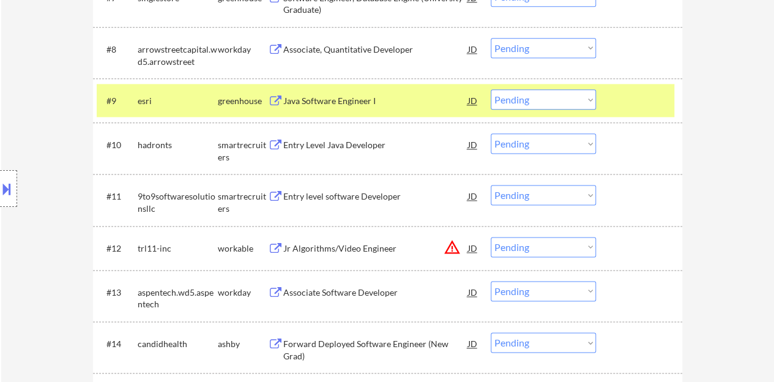
scroll to position [734, 0]
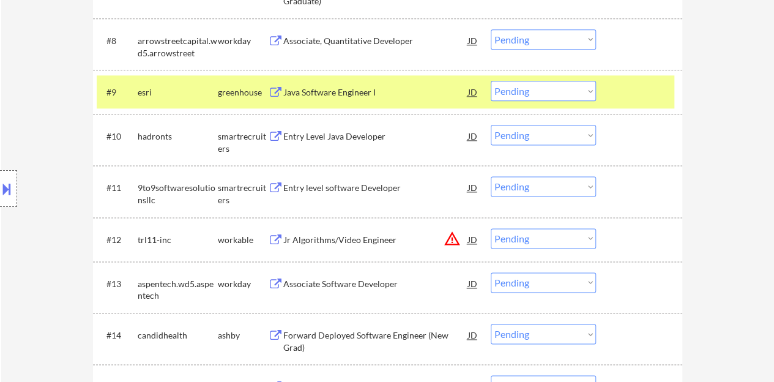
click at [648, 85] on div at bounding box center [641, 92] width 54 height 22
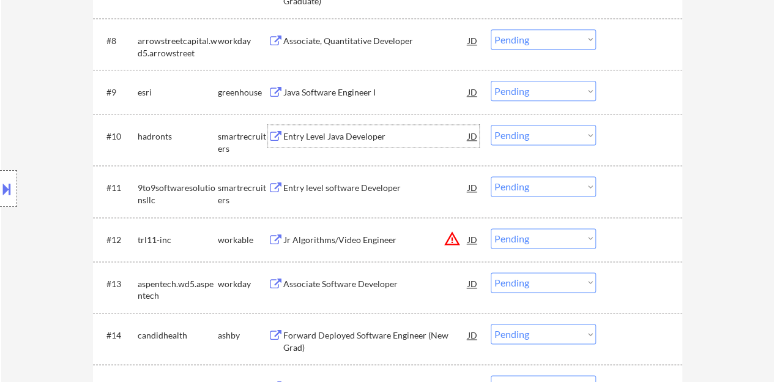
click at [376, 135] on div "Entry Level Java Developer" at bounding box center [375, 136] width 185 height 12
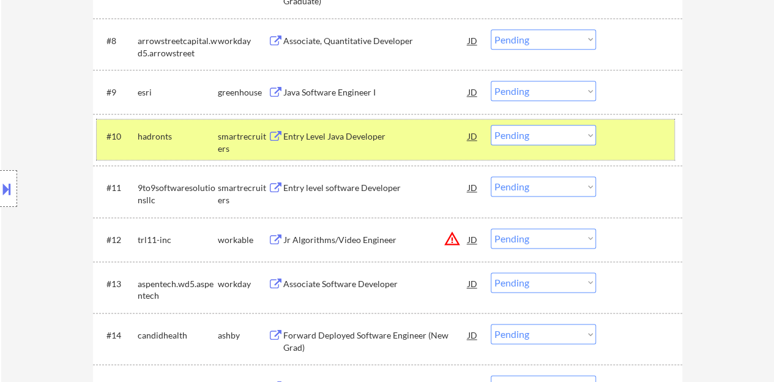
click at [631, 144] on div at bounding box center [641, 136] width 54 height 22
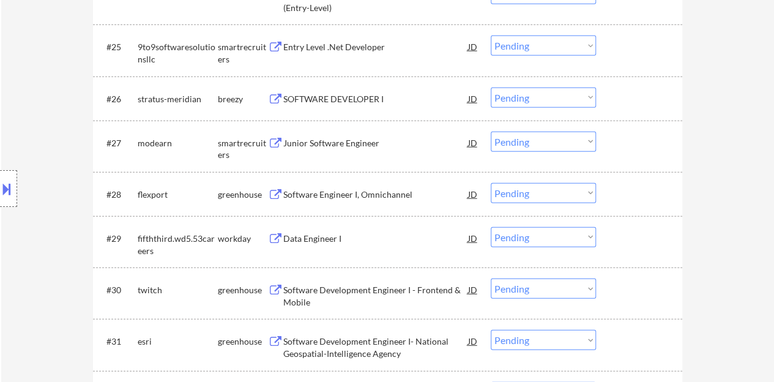
scroll to position [1469, 0]
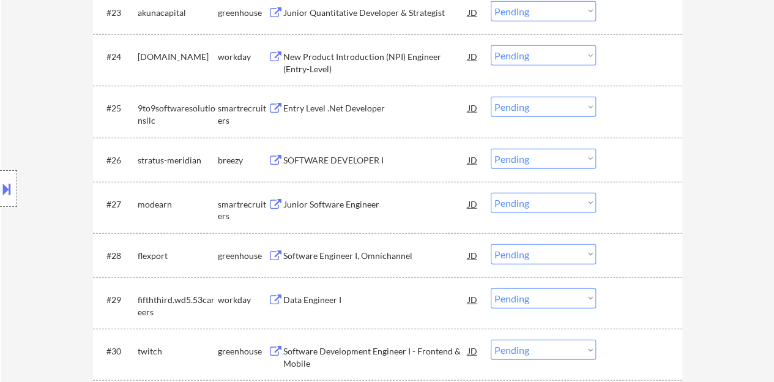
click at [354, 205] on div "Junior Software Engineer" at bounding box center [375, 204] width 185 height 12
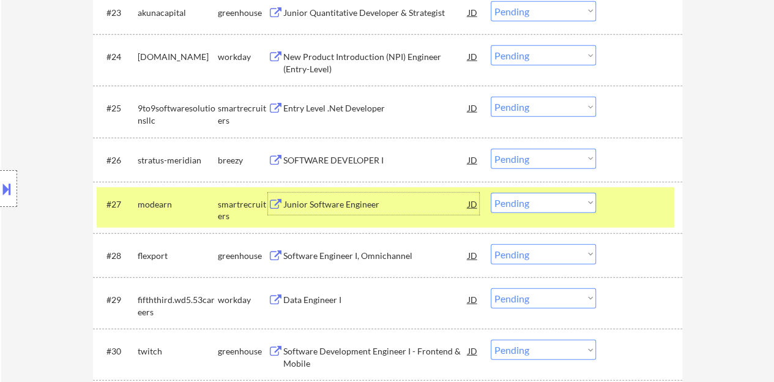
click at [540, 200] on select "Choose an option... Pending Applied Excluded (Questions) Excluded (Expired) Exc…" at bounding box center [543, 203] width 105 height 20
click at [491, 193] on select "Choose an option... Pending Applied Excluded (Questions) Excluded (Expired) Exc…" at bounding box center [543, 203] width 105 height 20
select select ""pending""
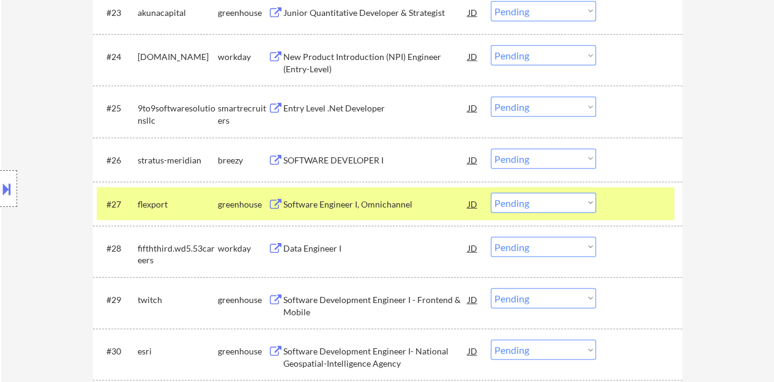
click at [638, 194] on div at bounding box center [641, 204] width 54 height 22
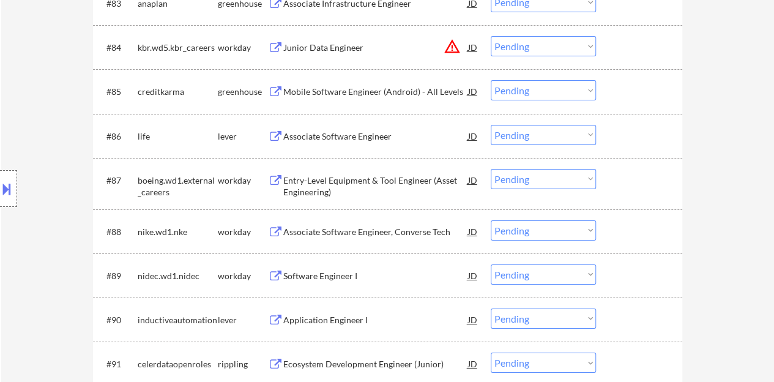
scroll to position [4345, 0]
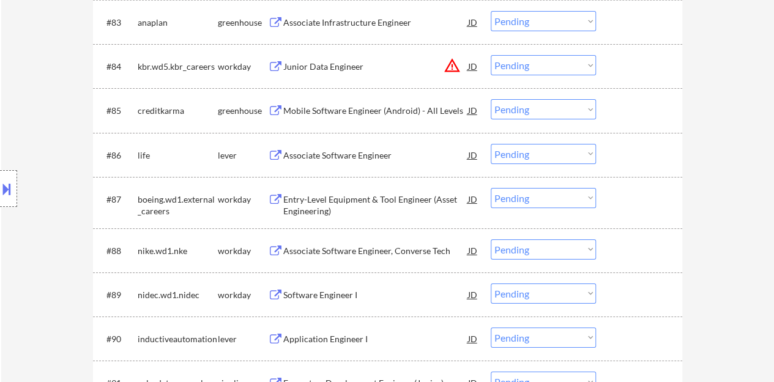
click at [366, 149] on div "Associate Software Engineer" at bounding box center [375, 155] width 185 height 22
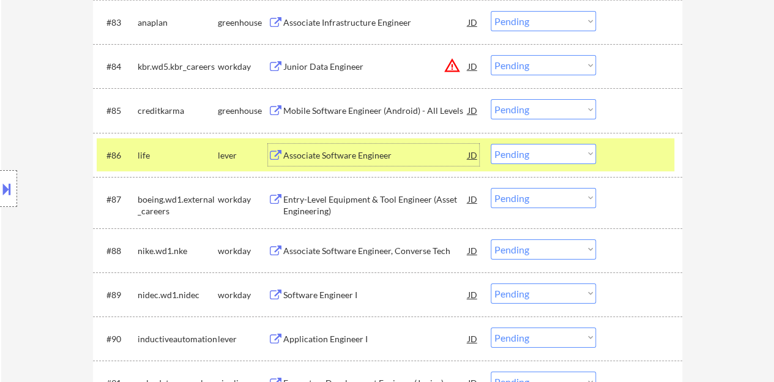
click at [520, 146] on select "Choose an option... Pending Applied Excluded (Questions) Excluded (Expired) Exc…" at bounding box center [543, 154] width 105 height 20
click at [491, 144] on select "Choose an option... Pending Applied Excluded (Questions) Excluded (Expired) Exc…" at bounding box center [543, 154] width 105 height 20
select select ""pending""
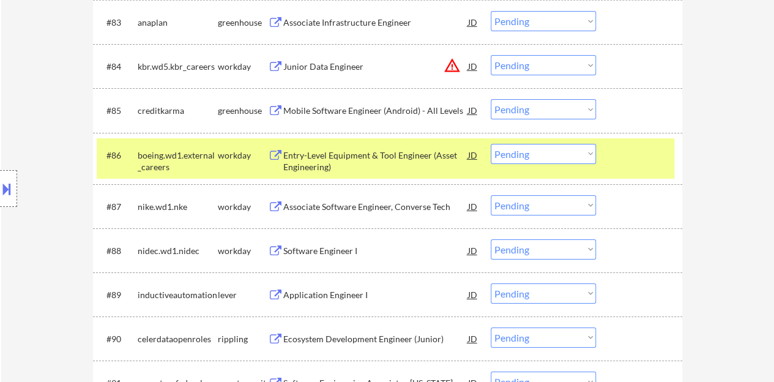
click at [633, 167] on div "#86 boeing.wd1.external_careers workday Entry-Level Equipment & Tool Engineer (…" at bounding box center [386, 158] width 578 height 40
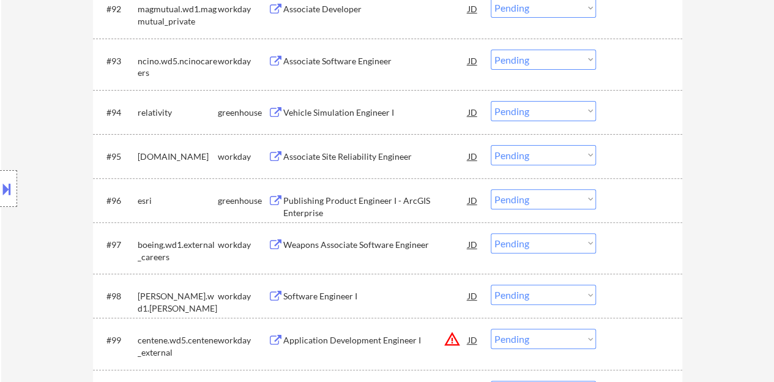
scroll to position [4835, 0]
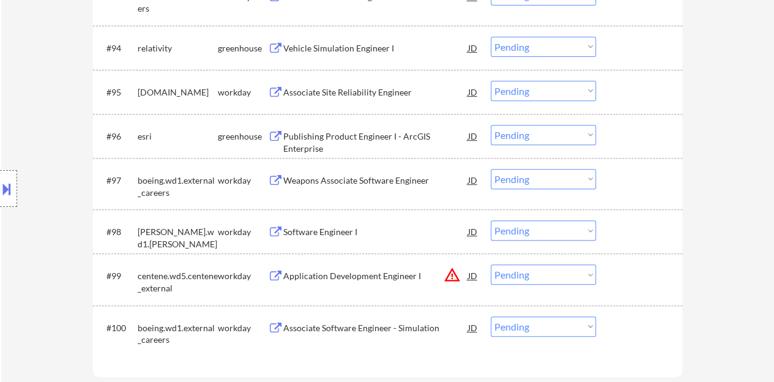
click at [333, 234] on div "Software Engineer I" at bounding box center [375, 232] width 185 height 12
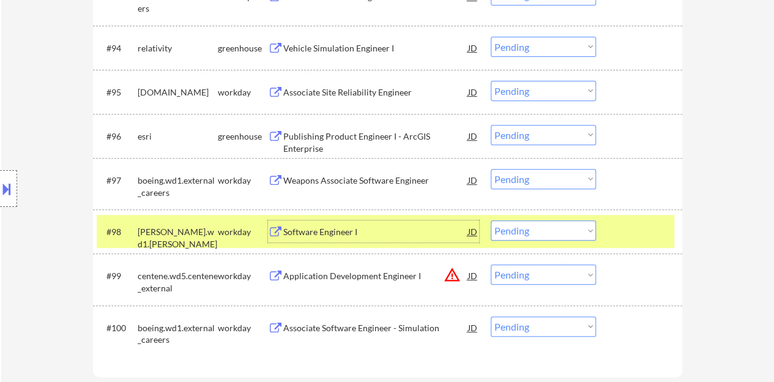
click at [535, 228] on select "Choose an option... Pending Applied Excluded (Questions) Excluded (Expired) Exc…" at bounding box center [543, 230] width 105 height 20
click at [491, 220] on select "Choose an option... Pending Applied Excluded (Questions) Excluded (Expired) Exc…" at bounding box center [543, 230] width 105 height 20
select select ""pending""
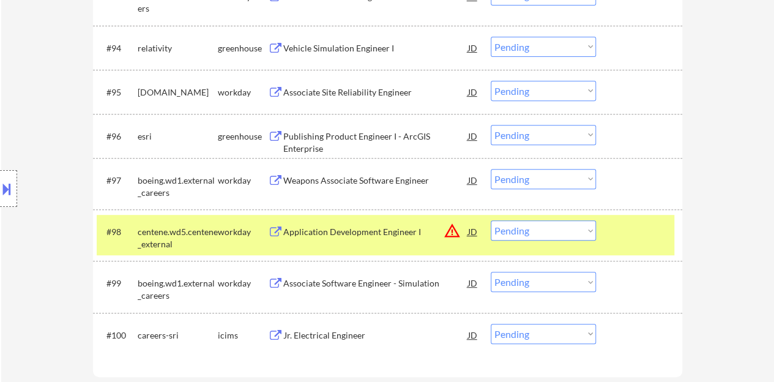
click at [649, 233] on div at bounding box center [641, 231] width 54 height 22
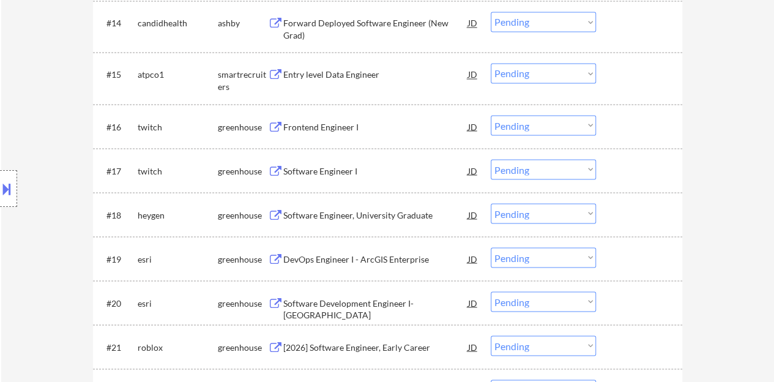
scroll to position [1048, 0]
click at [302, 166] on div "Software Engineer I" at bounding box center [375, 169] width 185 height 12
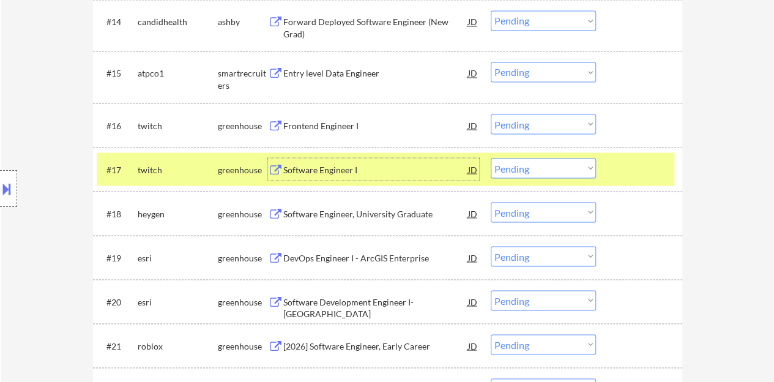
click at [535, 165] on select "Choose an option... Pending Applied Excluded (Questions) Excluded (Expired) Exc…" at bounding box center [543, 168] width 105 height 20
click at [491, 158] on select "Choose an option... Pending Applied Excluded (Questions) Excluded (Expired) Exc…" at bounding box center [543, 168] width 105 height 20
select select ""pending""
click at [348, 166] on div "Software Engineer I" at bounding box center [375, 169] width 185 height 12
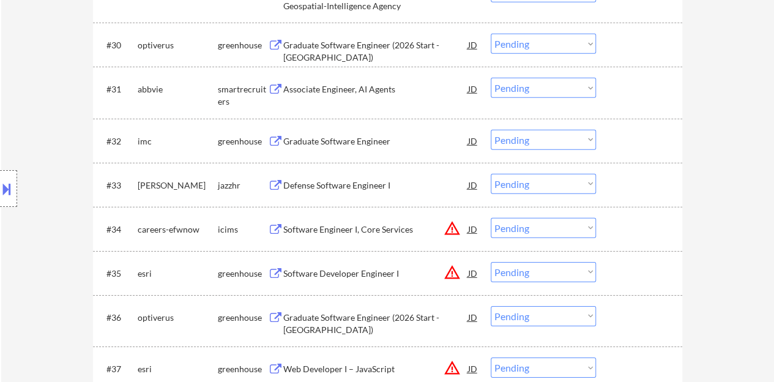
scroll to position [1721, 0]
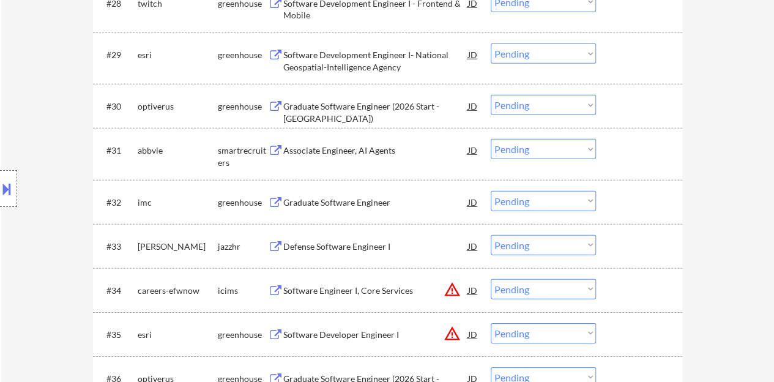
click at [359, 199] on div "Graduate Software Engineer" at bounding box center [375, 202] width 185 height 12
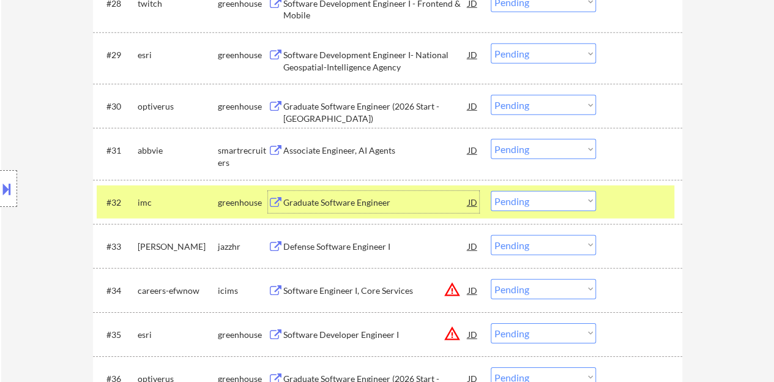
click at [524, 204] on select "Choose an option... Pending Applied Excluded (Questions) Excluded (Expired) Exc…" at bounding box center [543, 201] width 105 height 20
click at [491, 191] on select "Choose an option... Pending Applied Excluded (Questions) Excluded (Expired) Exc…" at bounding box center [543, 201] width 105 height 20
select select ""pending""
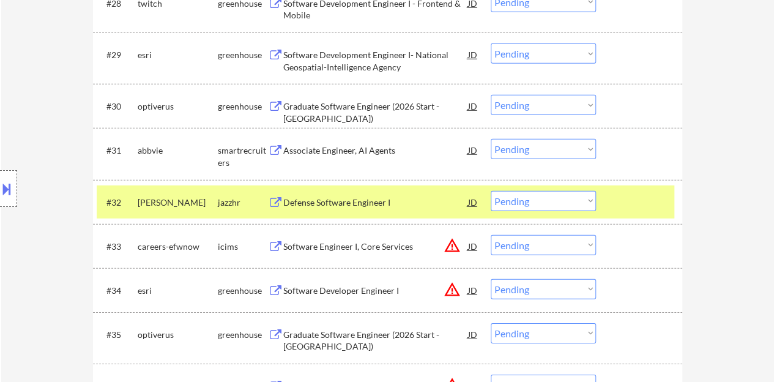
click at [654, 212] on div at bounding box center [641, 202] width 54 height 22
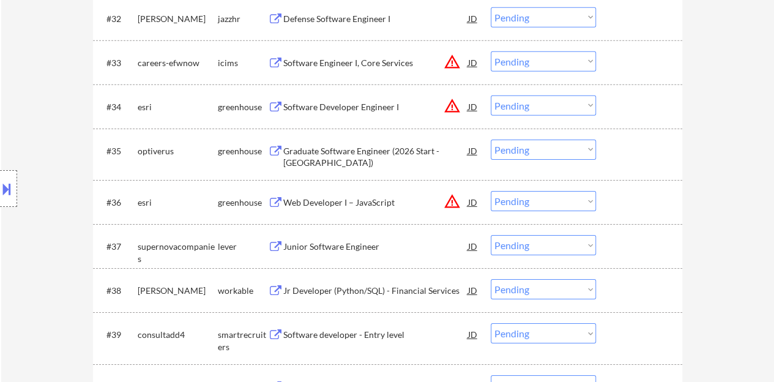
scroll to position [1966, 0]
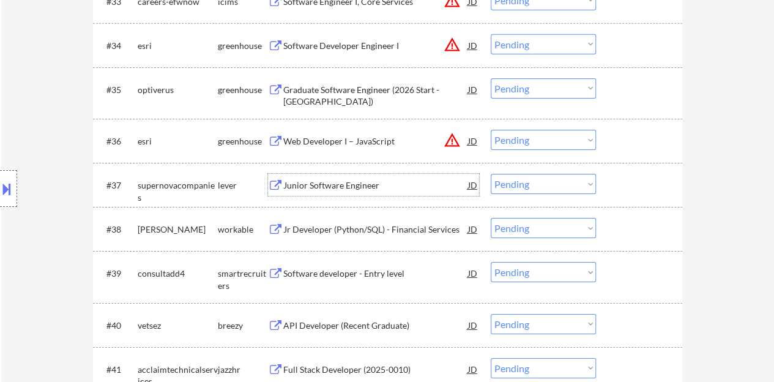
click at [356, 190] on div "Junior Software Engineer" at bounding box center [375, 185] width 185 height 12
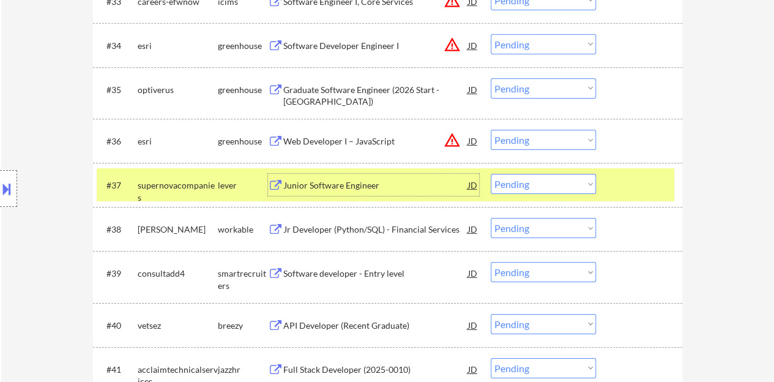
click at [547, 194] on div "#37 supernovacompanies lever Junior Software Engineer JD warning_amber Choose a…" at bounding box center [386, 184] width 578 height 33
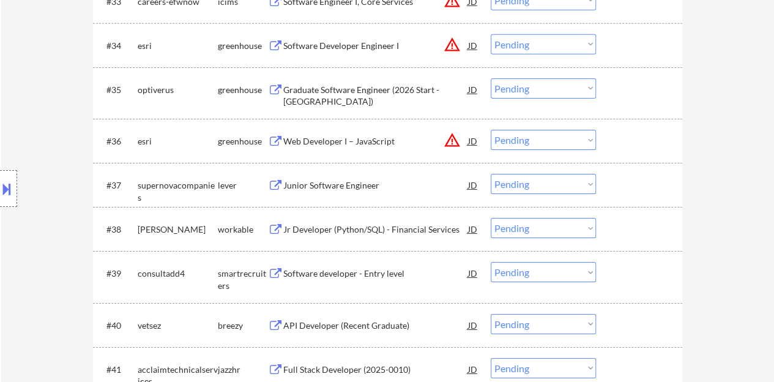
click at [542, 188] on select "Choose an option... Pending Applied Excluded (Questions) Excluded (Expired) Exc…" at bounding box center [543, 184] width 105 height 20
click at [491, 174] on select "Choose an option... Pending Applied Excluded (Questions) Excluded (Expired) Exc…" at bounding box center [543, 184] width 105 height 20
select select ""pending""
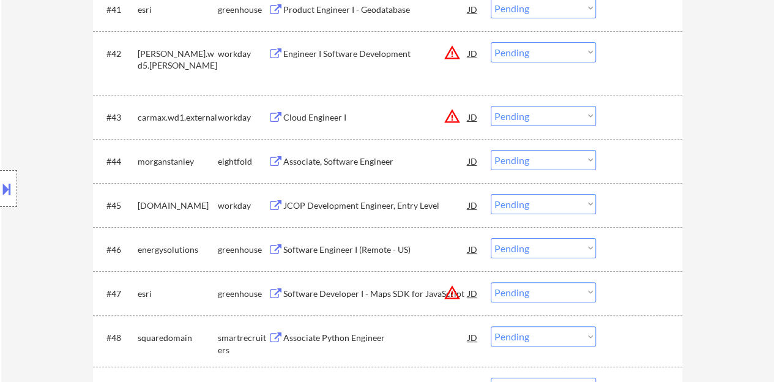
scroll to position [2394, 0]
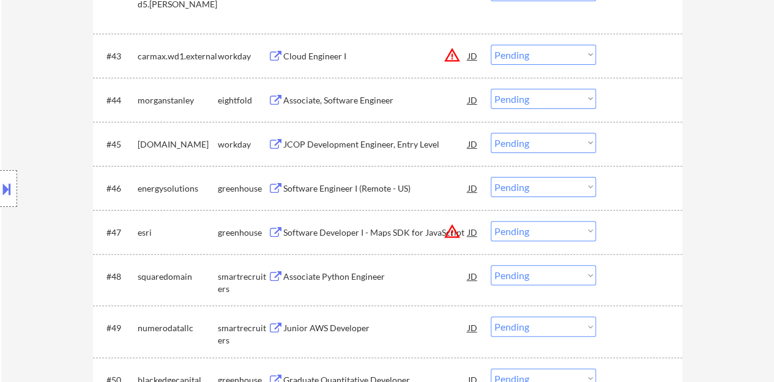
click at [392, 184] on div "Software Engineer I (Remote - US)" at bounding box center [375, 188] width 185 height 12
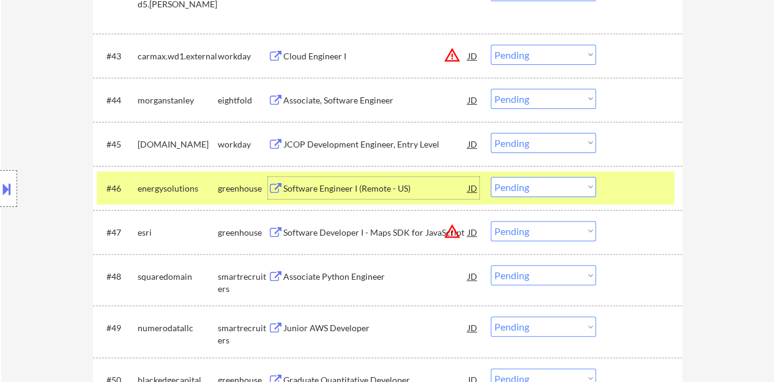
click at [547, 184] on select "Choose an option... Pending Applied Excluded (Questions) Excluded (Expired) Exc…" at bounding box center [543, 187] width 105 height 20
click at [491, 177] on select "Choose an option... Pending Applied Excluded (Questions) Excluded (Expired) Exc…" at bounding box center [543, 187] width 105 height 20
select select ""pending""
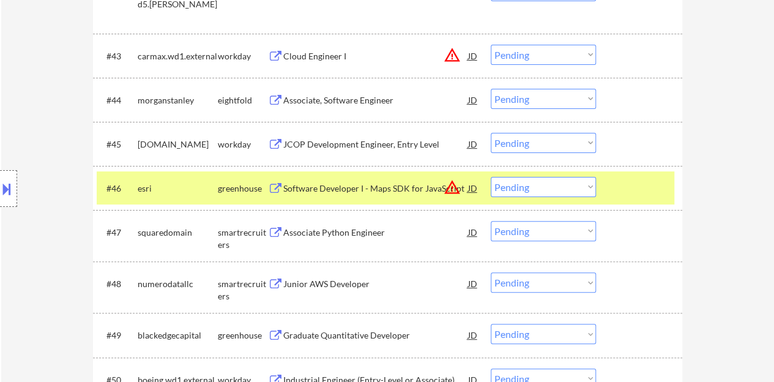
click at [627, 195] on div at bounding box center [641, 188] width 54 height 22
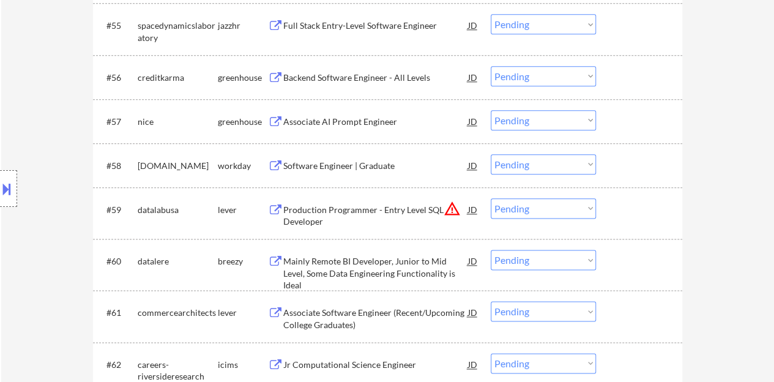
scroll to position [3006, 0]
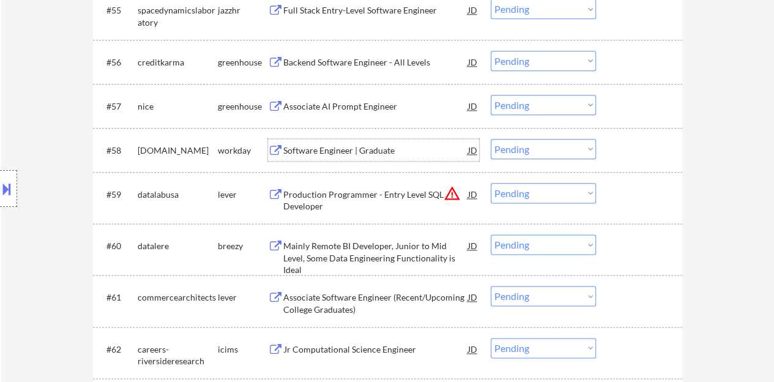
click at [343, 154] on div "Software Engineer | Graduate" at bounding box center [375, 150] width 185 height 12
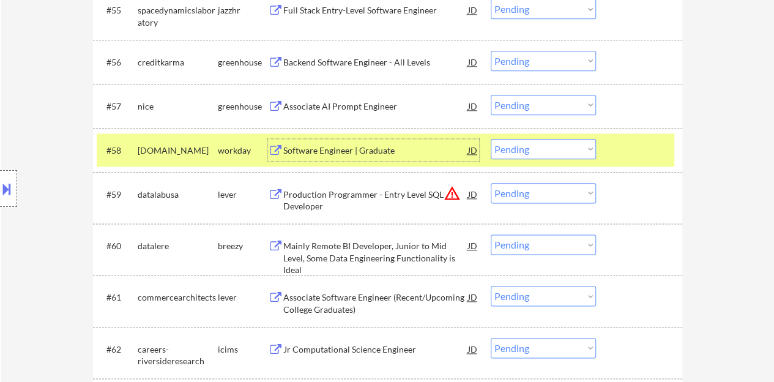
click at [523, 144] on select "Choose an option... Pending Applied Excluded (Questions) Excluded (Expired) Exc…" at bounding box center [543, 149] width 105 height 20
click at [584, 149] on select "Choose an option... Pending Applied Excluded (Questions) Excluded (Expired) Exc…" at bounding box center [543, 149] width 105 height 20
click at [491, 139] on select "Choose an option... Pending Applied Excluded (Questions) Excluded (Expired) Exc…" at bounding box center [543, 149] width 105 height 20
select select ""pending""
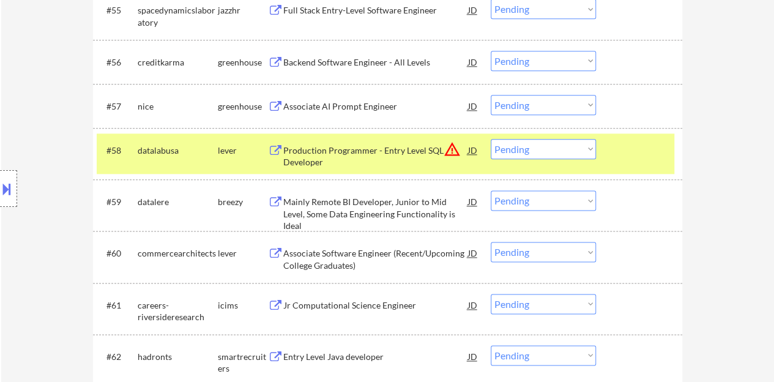
click at [617, 161] on div "#58 datalabusa lever Production Programmer - Entry Level SQL Developer JD warni…" at bounding box center [386, 153] width 578 height 40
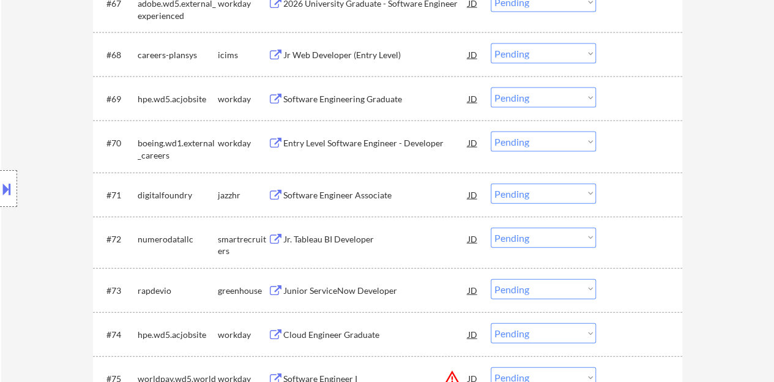
scroll to position [3679, 0]
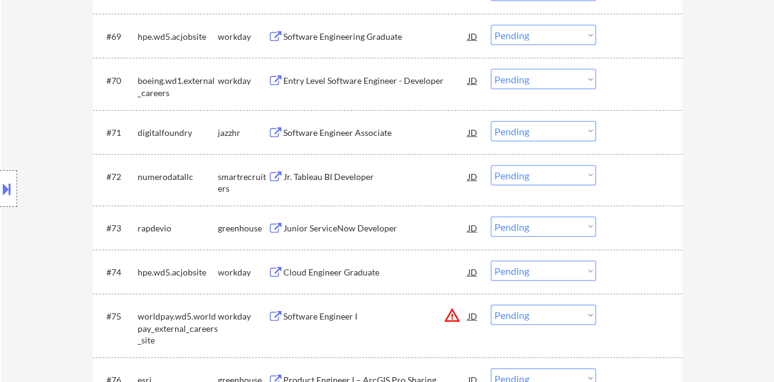
click at [381, 132] on div "Software Engineer Associate" at bounding box center [375, 133] width 185 height 12
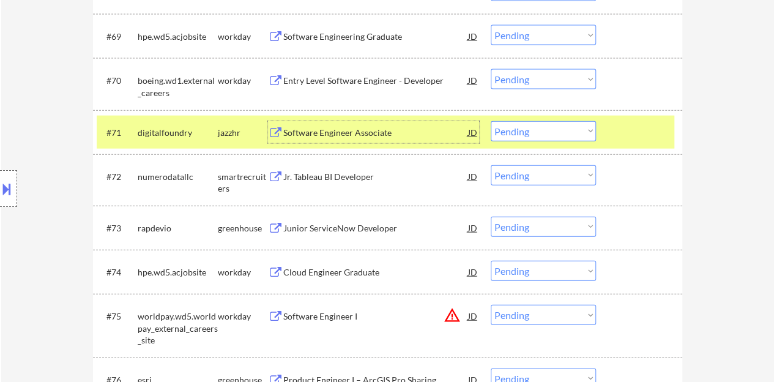
click at [623, 134] on div at bounding box center [641, 132] width 54 height 22
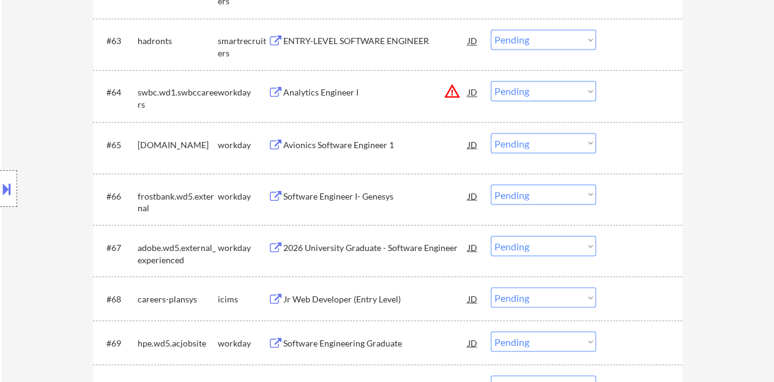
scroll to position [3190, 0]
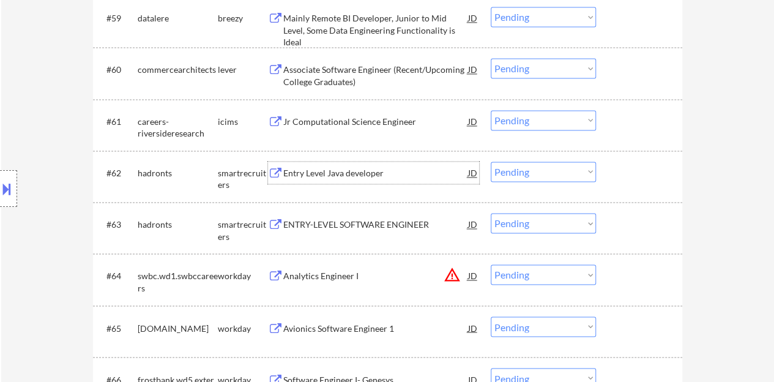
click at [351, 176] on div "Entry Level Java developer" at bounding box center [375, 173] width 185 height 12
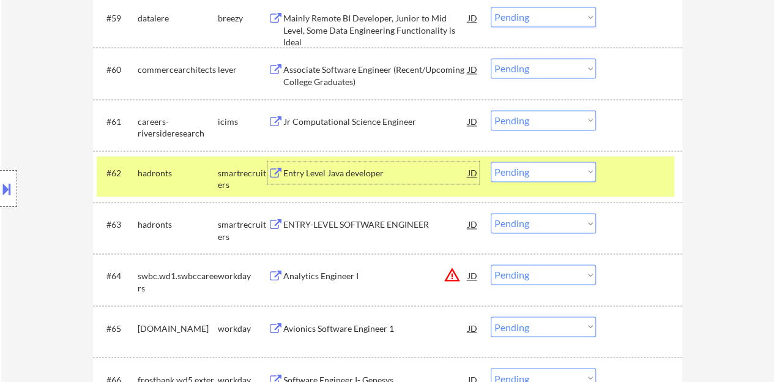
click at [545, 172] on select "Choose an option... Pending Applied Excluded (Questions) Excluded (Expired) Exc…" at bounding box center [543, 172] width 105 height 20
click at [491, 162] on select "Choose an option... Pending Applied Excluded (Questions) Excluded (Expired) Exc…" at bounding box center [543, 172] width 105 height 20
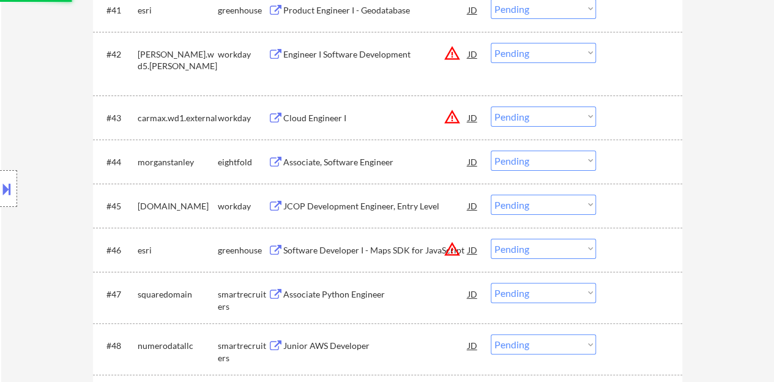
select select ""pending""
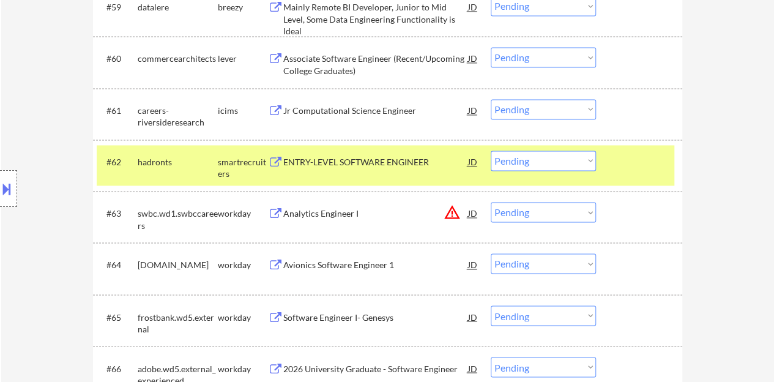
scroll to position [3251, 0]
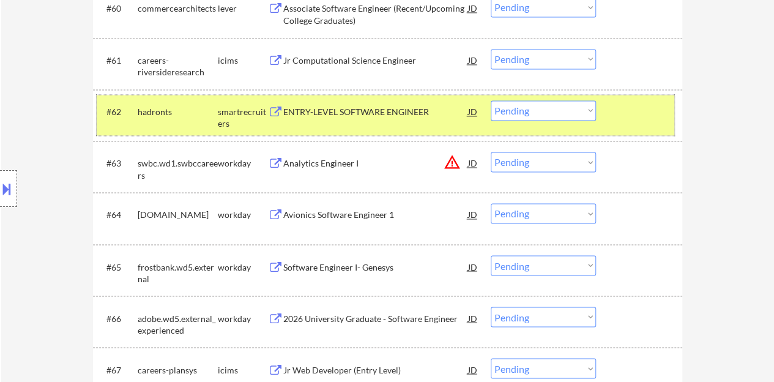
click at [647, 124] on div "#62 hadronts smartrecruiters ENTRY-LEVEL SOFTWARE ENGINEER JD warning_amber Cho…" at bounding box center [386, 115] width 578 height 40
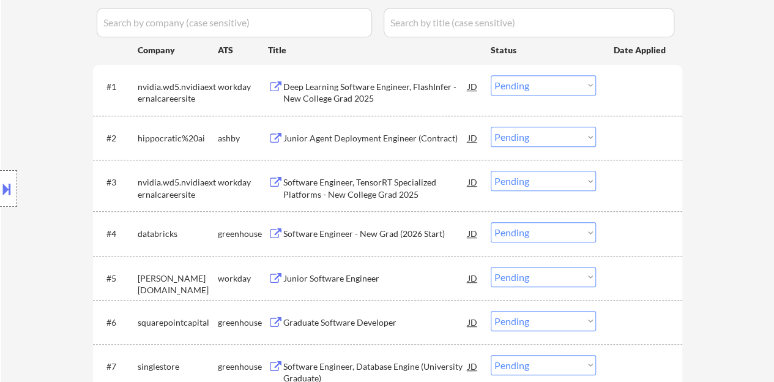
scroll to position [367, 0]
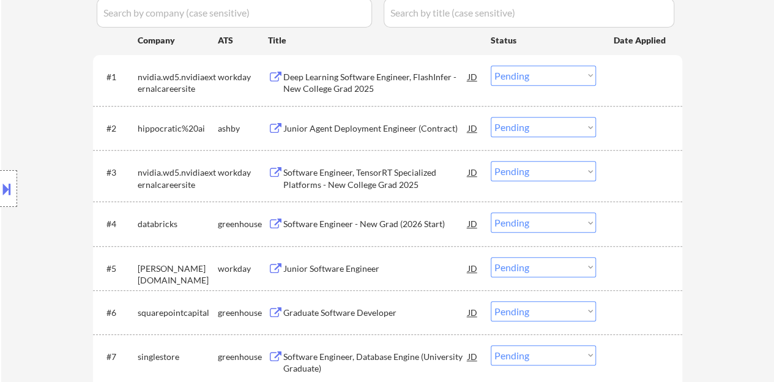
click at [415, 127] on div "Junior Agent Deployment Engineer (Contract)" at bounding box center [375, 128] width 185 height 12
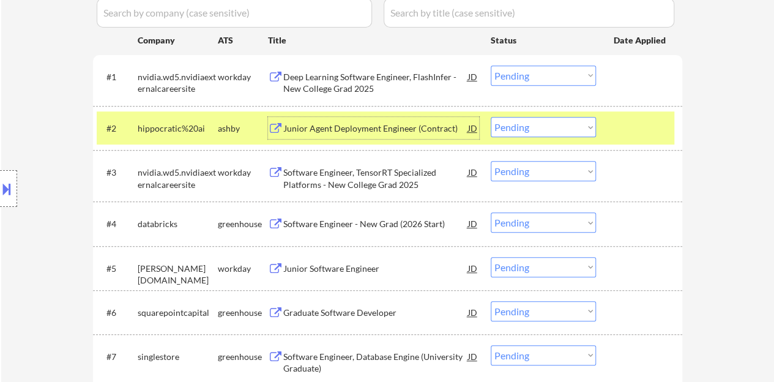
drag, startPoint x: 534, startPoint y: 116, endPoint x: 534, endPoint y: 131, distance: 15.3
click at [534, 116] on div "#2 hippocratic%20ai [PERSON_NAME] Agent Deployment Engineer (Contract) JD Choos…" at bounding box center [386, 127] width 578 height 33
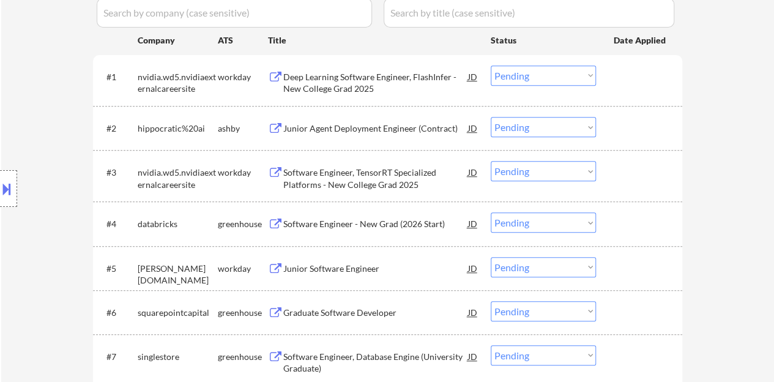
click at [531, 124] on select "Choose an option... Pending Applied Excluded (Questions) Excluded (Expired) Exc…" at bounding box center [543, 127] width 105 height 20
click at [491, 117] on select "Choose an option... Pending Applied Excluded (Questions) Excluded (Expired) Exc…" at bounding box center [543, 127] width 105 height 20
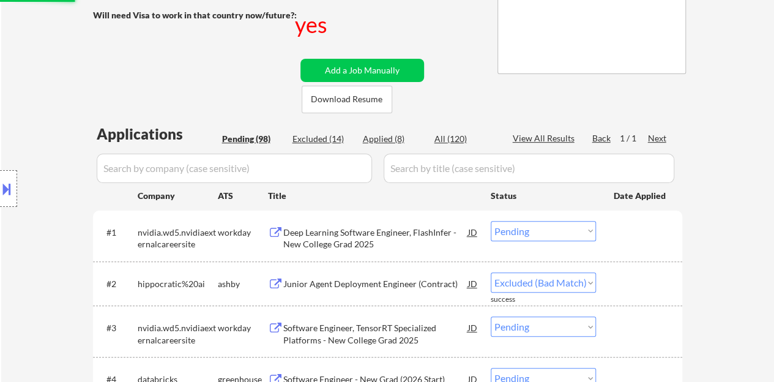
scroll to position [184, 0]
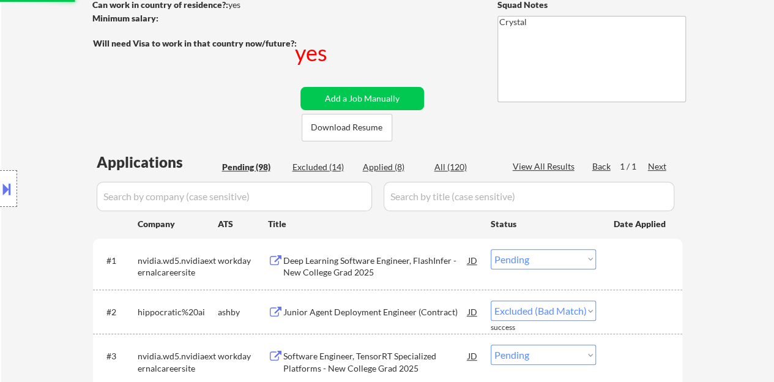
select select ""pending""
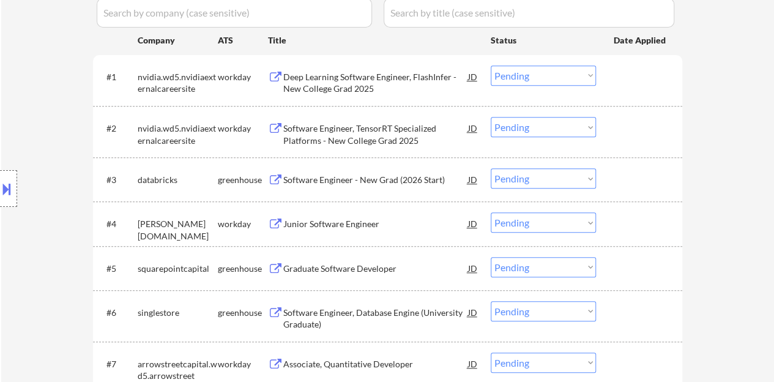
scroll to position [428, 0]
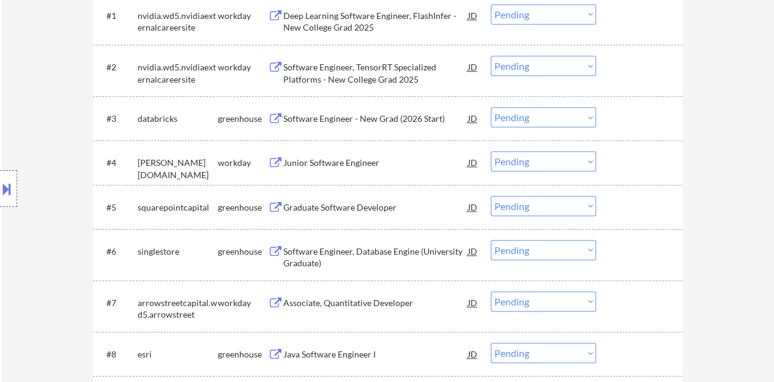
click at [397, 122] on div "Software Engineer - New Grad (2026 Start)" at bounding box center [375, 119] width 185 height 12
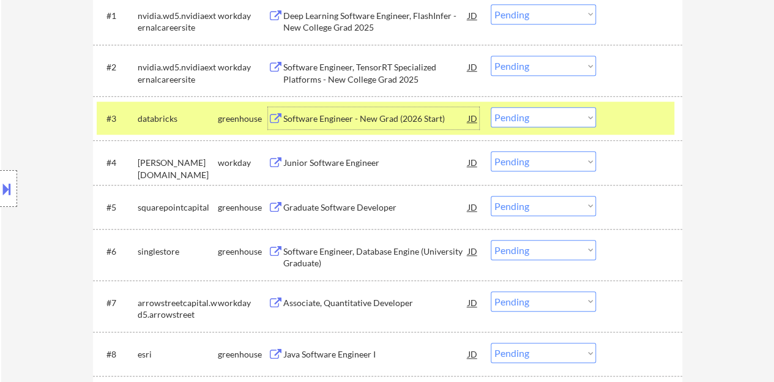
click at [524, 112] on select "Choose an option... Pending Applied Excluded (Questions) Excluded (Expired) Exc…" at bounding box center [543, 117] width 105 height 20
click at [491, 107] on select "Choose an option... Pending Applied Excluded (Questions) Excluded (Expired) Exc…" at bounding box center [543, 117] width 105 height 20
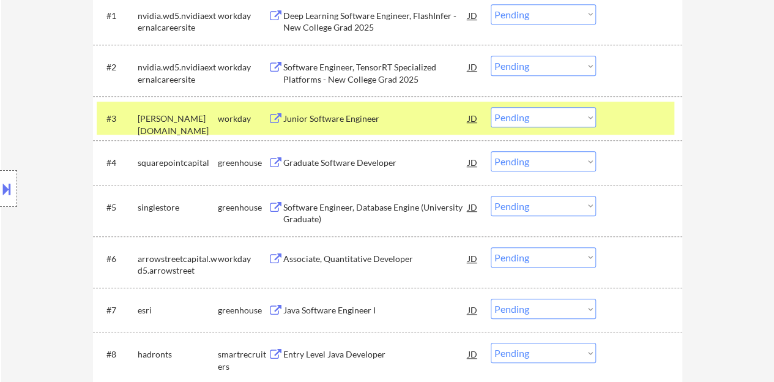
click at [307, 118] on div "Junior Software Engineer" at bounding box center [375, 119] width 185 height 12
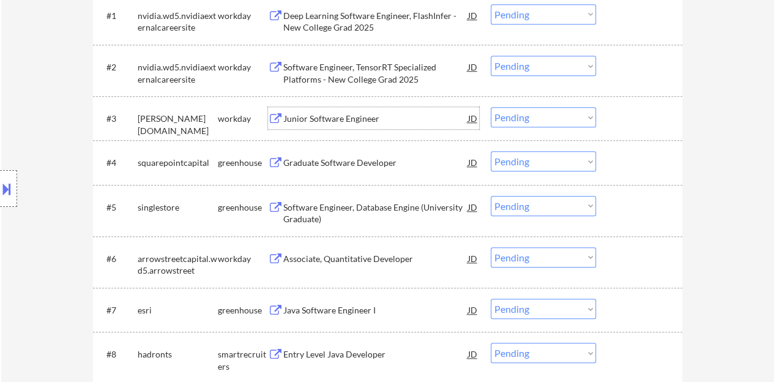
click at [657, 124] on div at bounding box center [641, 118] width 54 height 22
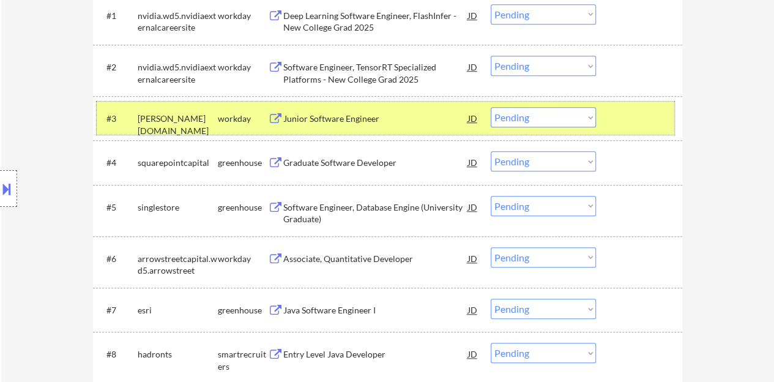
click at [524, 118] on select "Choose an option... Pending Applied Excluded (Questions) Excluded (Expired) Exc…" at bounding box center [543, 117] width 105 height 20
click at [491, 107] on select "Choose an option... Pending Applied Excluded (Questions) Excluded (Expired) Exc…" at bounding box center [543, 117] width 105 height 20
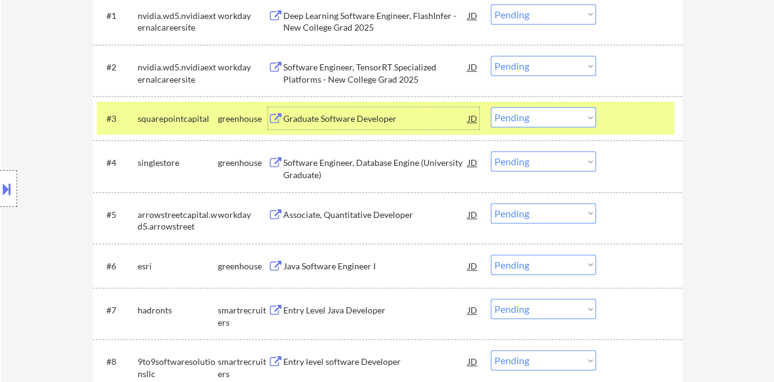
click at [376, 122] on div "Graduate Software Developer" at bounding box center [375, 119] width 185 height 12
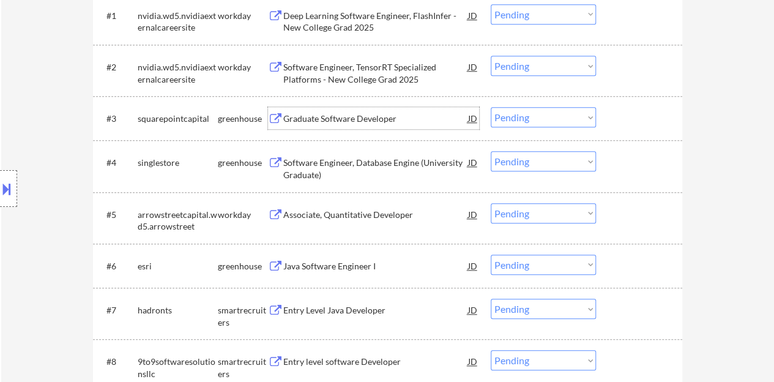
click at [614, 118] on div at bounding box center [641, 118] width 54 height 22
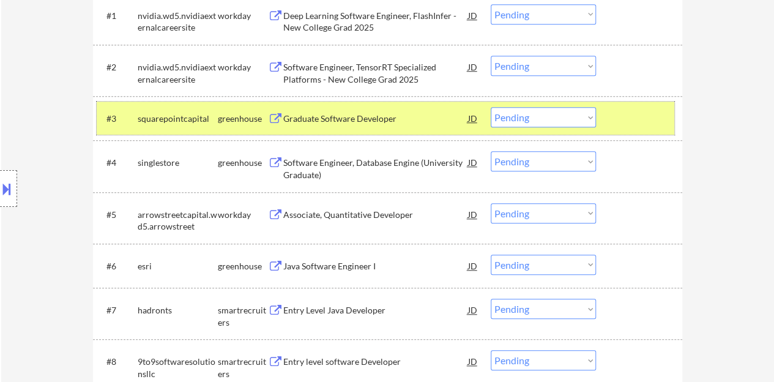
click at [531, 117] on select "Choose an option... Pending Applied Excluded (Questions) Excluded (Expired) Exc…" at bounding box center [543, 117] width 105 height 20
click at [517, 121] on select "Choose an option... Pending Applied Excluded (Questions) Excluded (Expired) Exc…" at bounding box center [543, 117] width 105 height 20
click at [491, 107] on select "Choose an option... Pending Applied Excluded (Questions) Excluded (Expired) Exc…" at bounding box center [543, 117] width 105 height 20
select select ""pending""
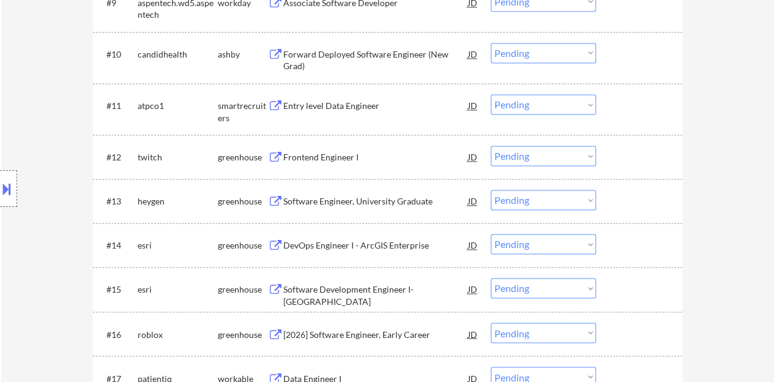
scroll to position [857, 0]
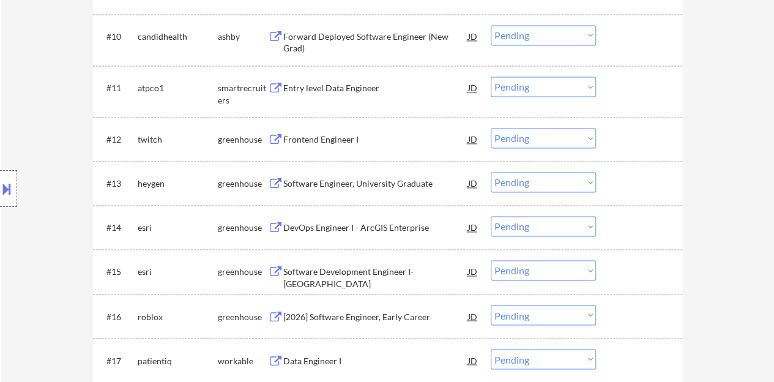
click at [329, 141] on div "Frontend Engineer I" at bounding box center [375, 139] width 185 height 12
